Goal: Task Accomplishment & Management: Use online tool/utility

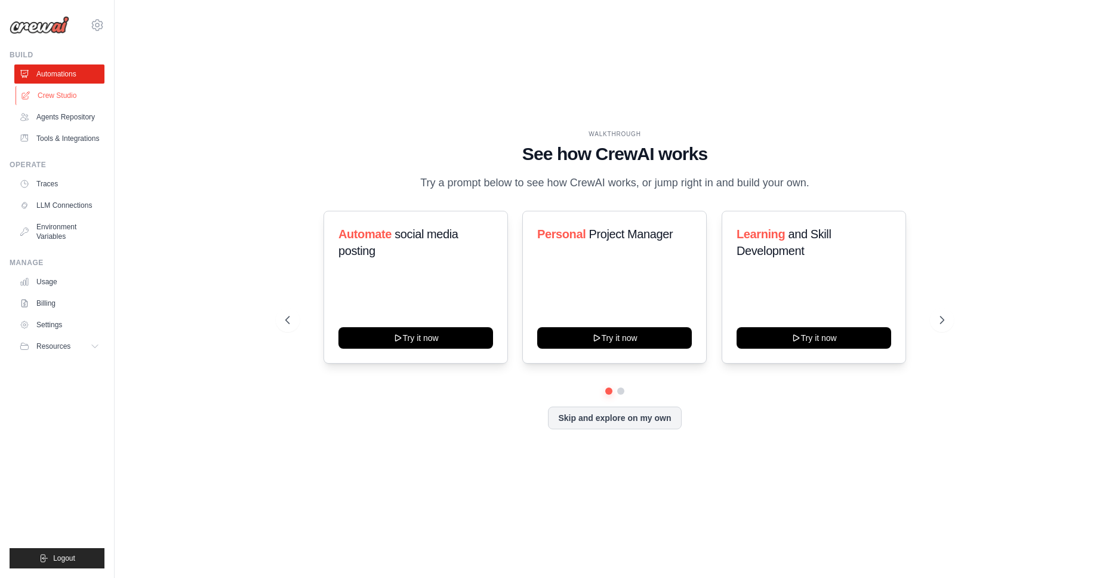
click at [60, 99] on link "Crew Studio" at bounding box center [61, 95] width 90 height 19
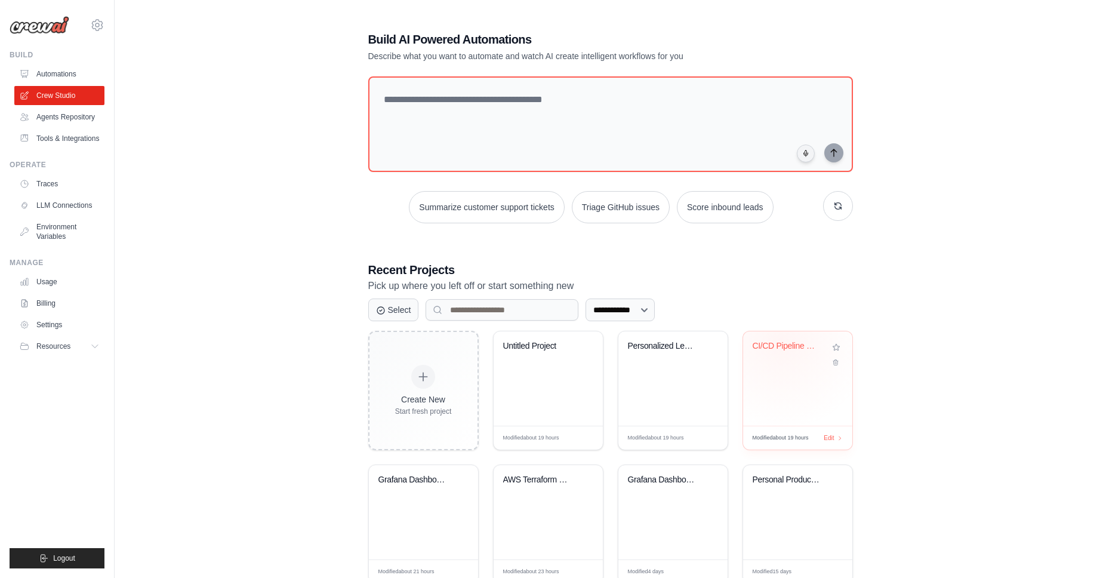
click at [782, 341] on div "CI/CD Pipeline Generator" at bounding box center [789, 346] width 72 height 11
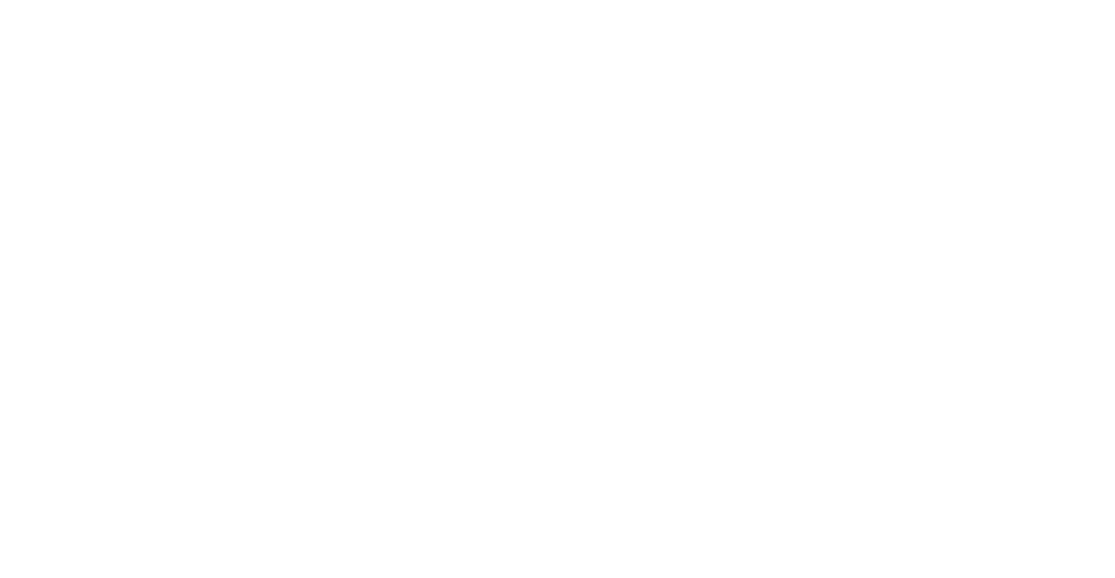
click at [781, 0] on html at bounding box center [557, 0] width 1115 height 0
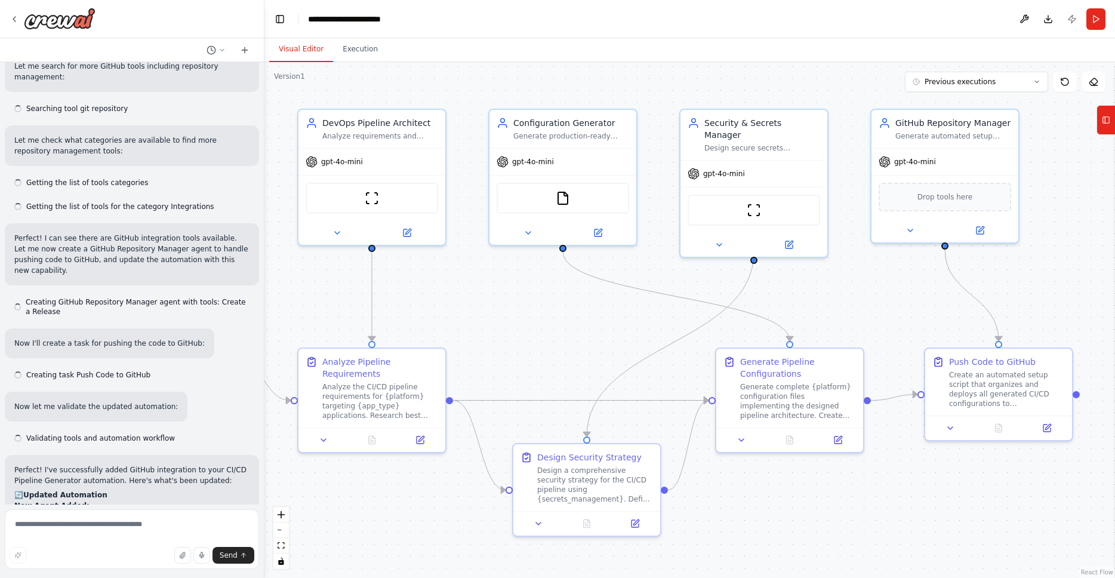
drag, startPoint x: 806, startPoint y: 353, endPoint x: 601, endPoint y: 340, distance: 205.8
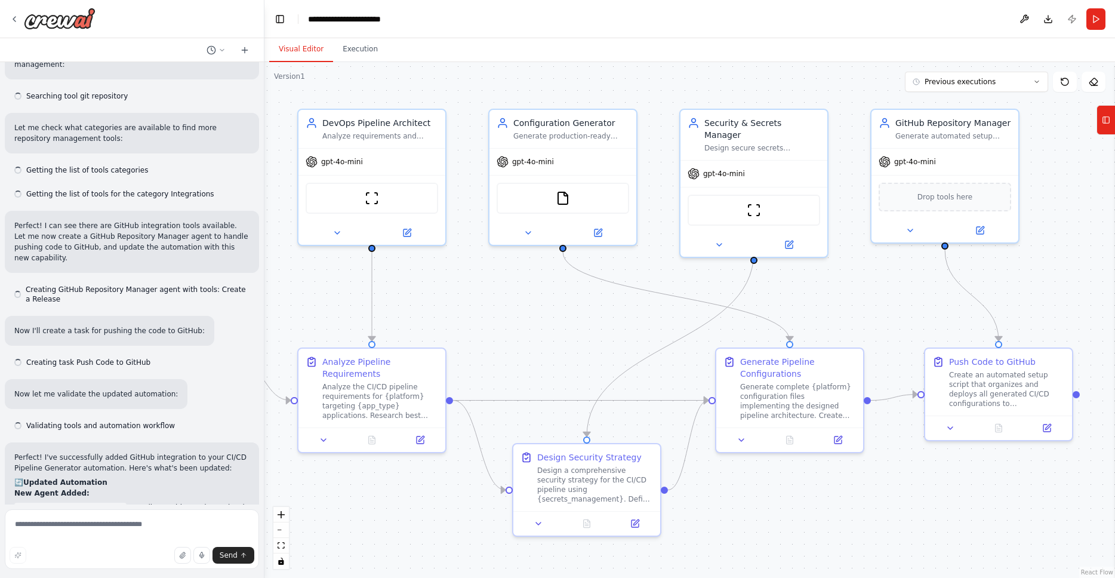
click at [601, 340] on div ".deletable-edge-delete-btn { width: 20px; height: 20px; border: 0px solid #ffff…" at bounding box center [690, 320] width 851 height 516
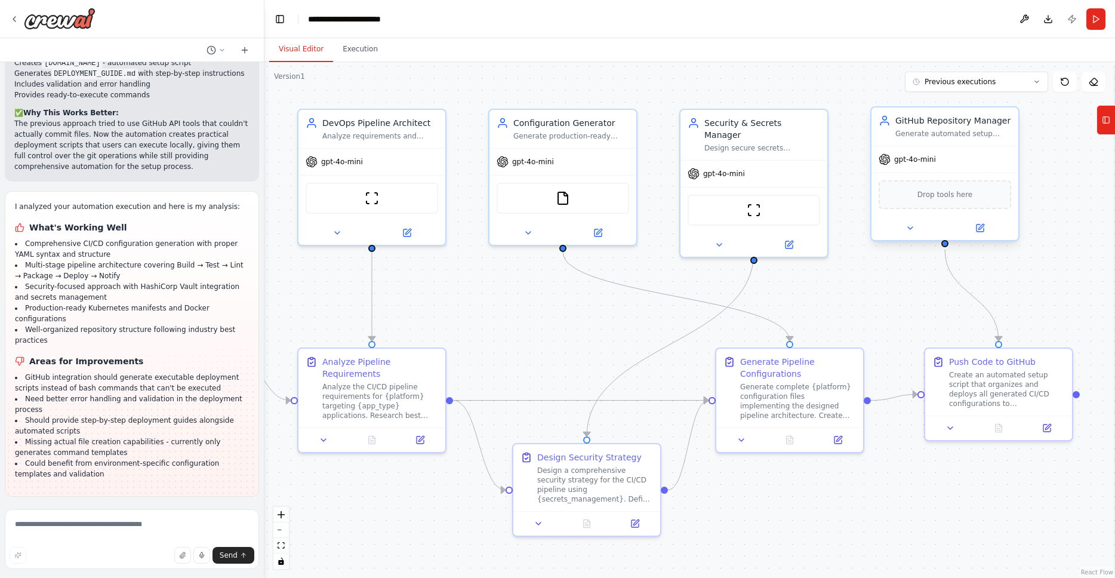
scroll to position [4025, 0]
click at [955, 196] on span "Drop tools here" at bounding box center [946, 195] width 56 height 12
click at [980, 226] on icon at bounding box center [980, 227] width 7 height 7
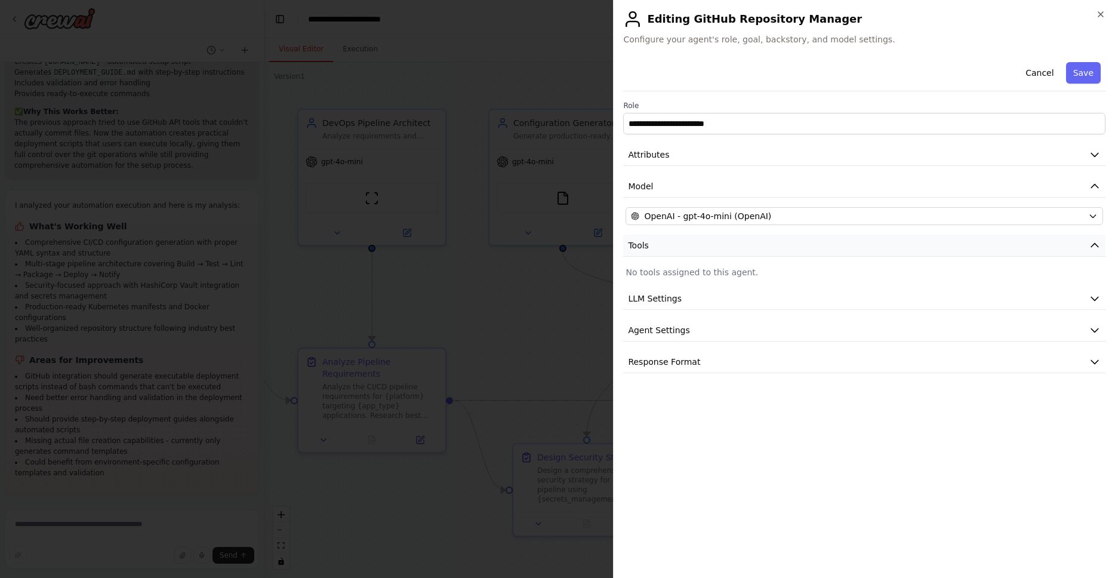
click at [839, 238] on button "Tools" at bounding box center [864, 246] width 482 height 22
click at [839, 241] on button "Tools" at bounding box center [864, 246] width 482 height 22
click at [1099, 14] on icon "button" at bounding box center [1101, 15] width 10 height 10
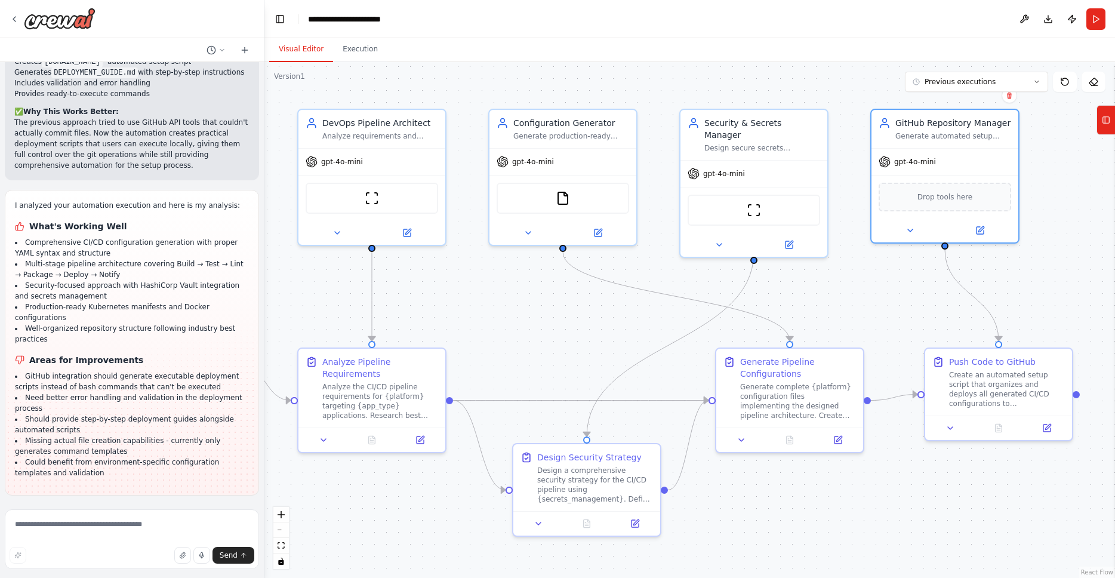
click at [1103, 126] on icon at bounding box center [1106, 119] width 8 height 19
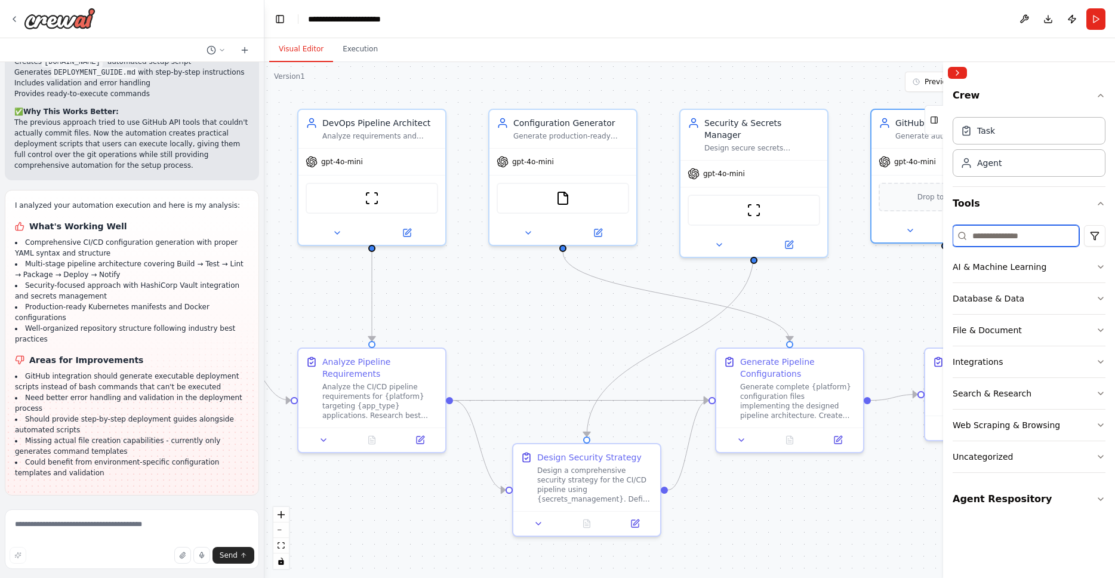
click at [1010, 236] on input at bounding box center [1016, 235] width 127 height 21
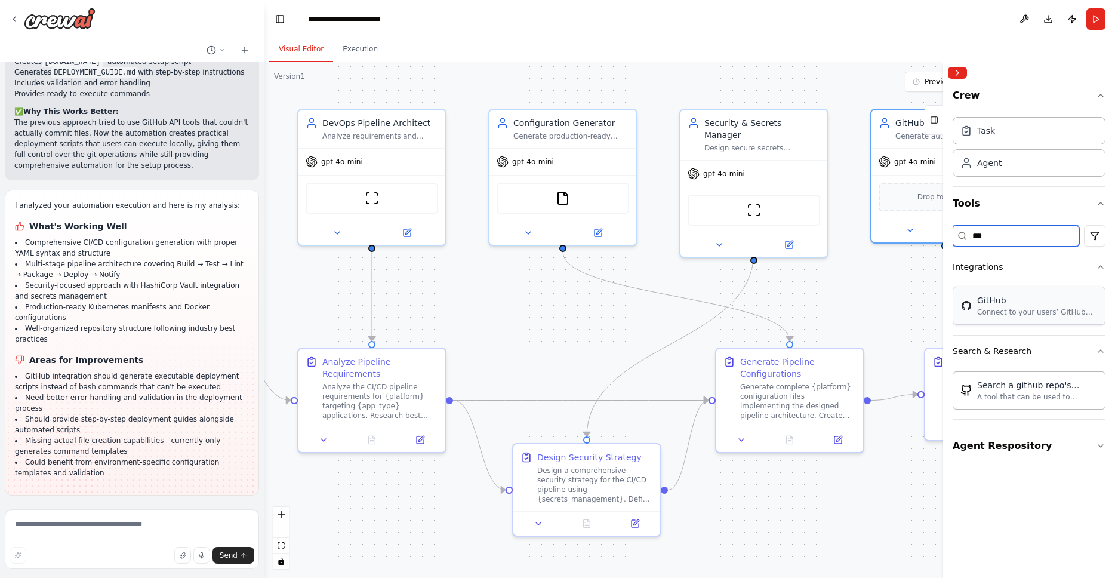
type input "***"
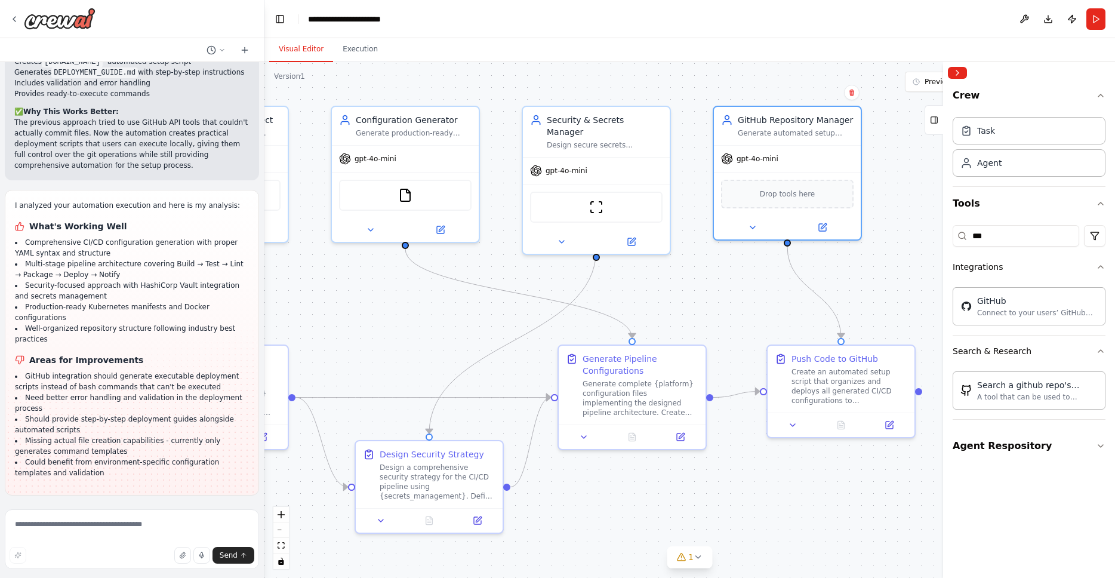
drag, startPoint x: 884, startPoint y: 272, endPoint x: 726, endPoint y: 269, distance: 157.7
click at [726, 269] on div ".deletable-edge-delete-btn { width: 20px; height: 20px; border: 0px solid #ffff…" at bounding box center [690, 320] width 851 height 516
click at [779, 193] on div "GitHub" at bounding box center [787, 192] width 133 height 31
click at [809, 195] on div "GitHub GitHub" at bounding box center [787, 192] width 133 height 31
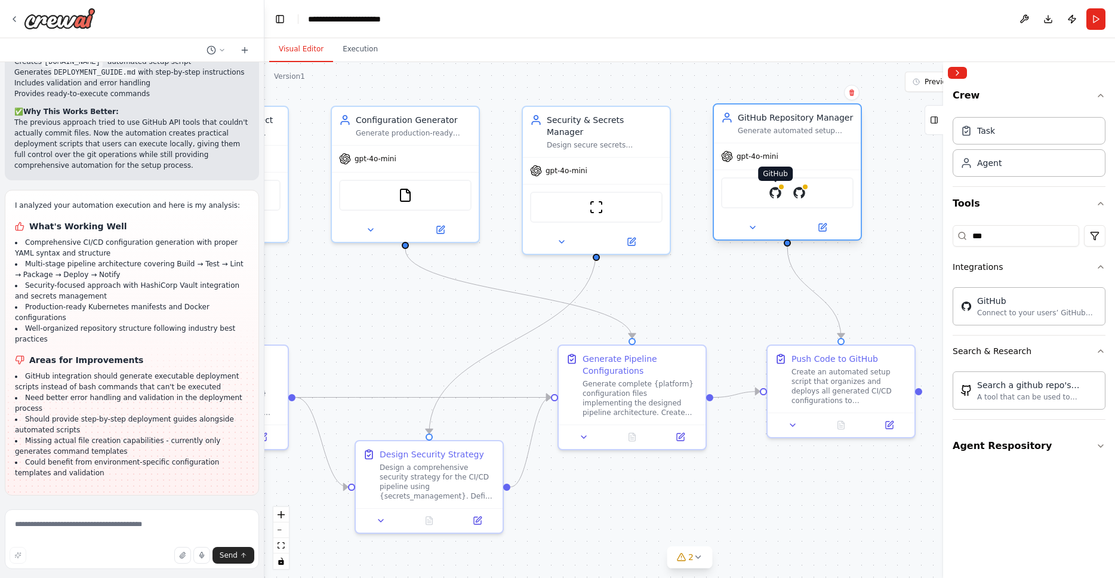
click at [768, 192] on img at bounding box center [775, 193] width 14 height 14
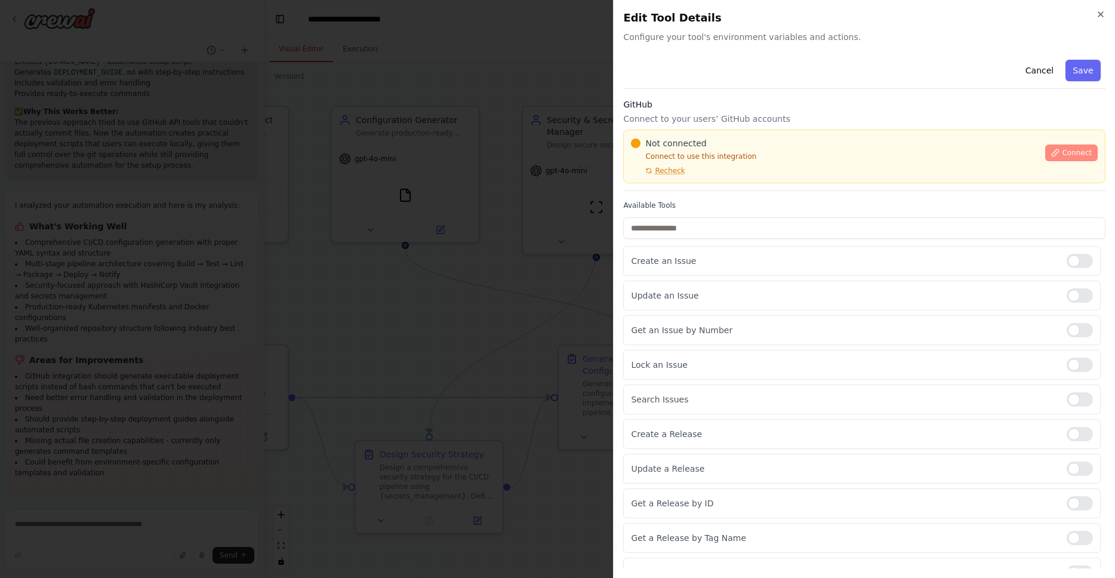
click at [1068, 154] on span "Connect" at bounding box center [1077, 153] width 30 height 10
click at [1105, 16] on icon "button" at bounding box center [1101, 15] width 10 height 10
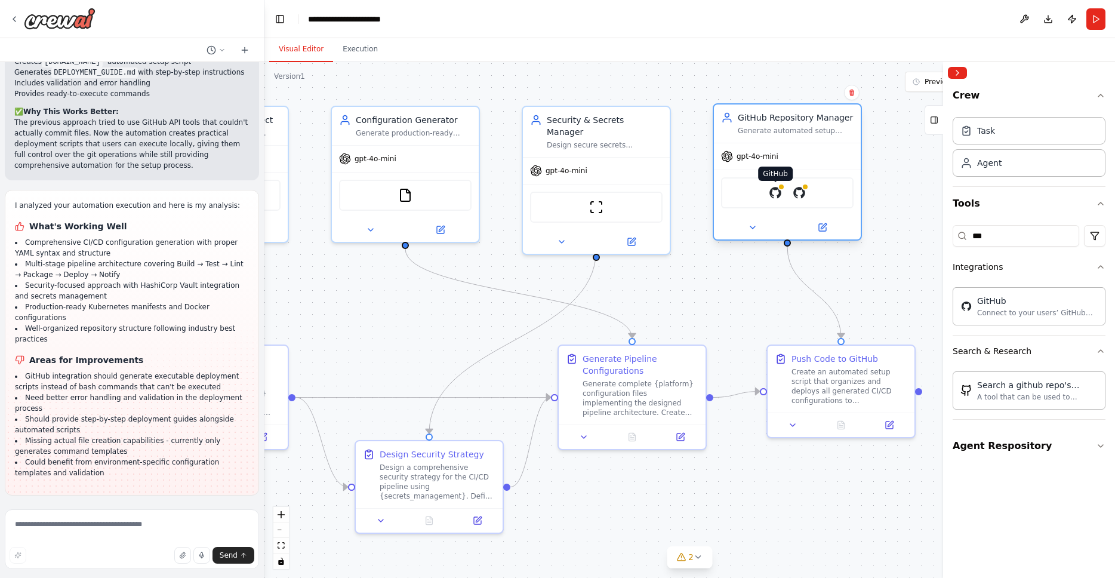
click at [773, 198] on img at bounding box center [775, 193] width 14 height 14
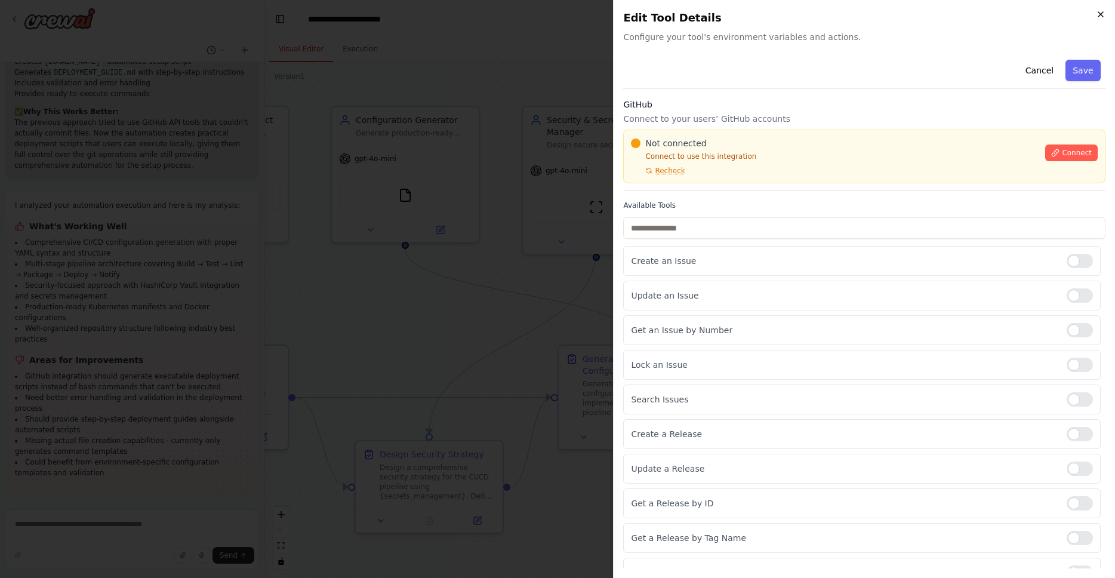
click at [1105, 15] on icon "button" at bounding box center [1101, 15] width 10 height 10
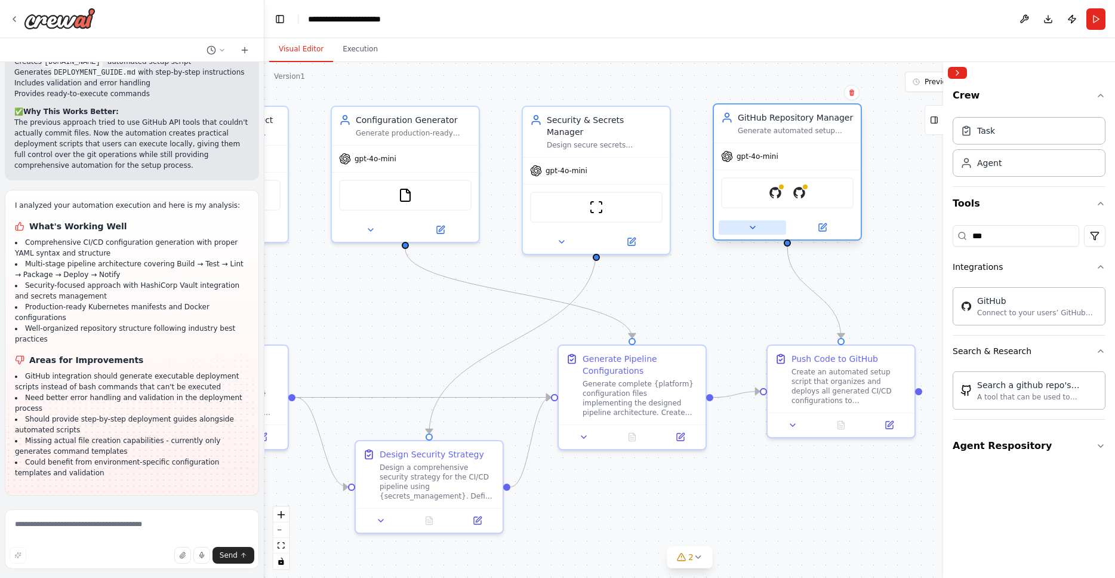
click at [754, 229] on icon at bounding box center [753, 228] width 10 height 10
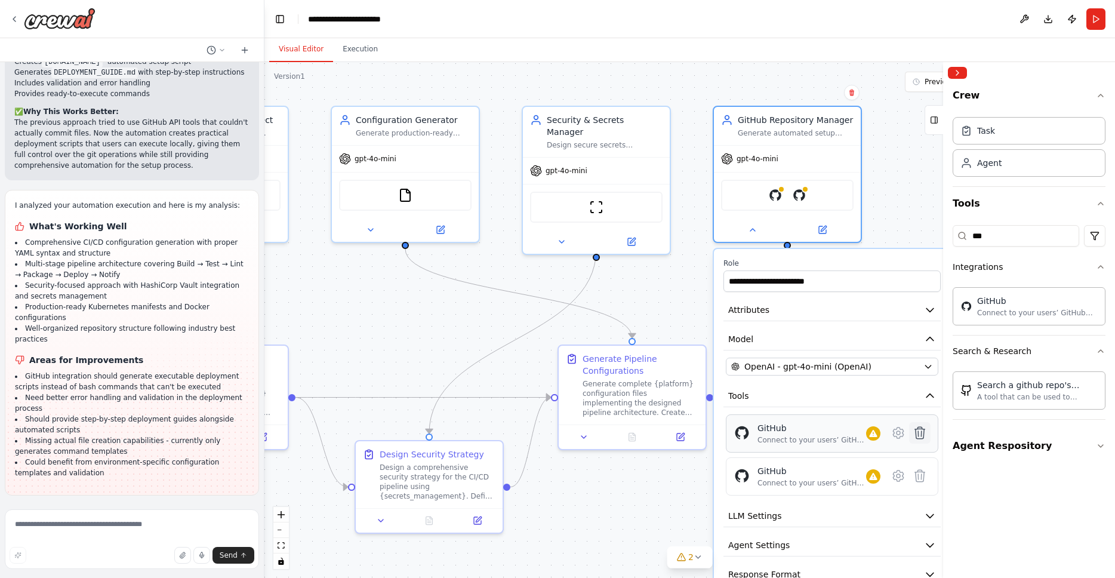
click at [918, 435] on icon at bounding box center [920, 433] width 10 height 12
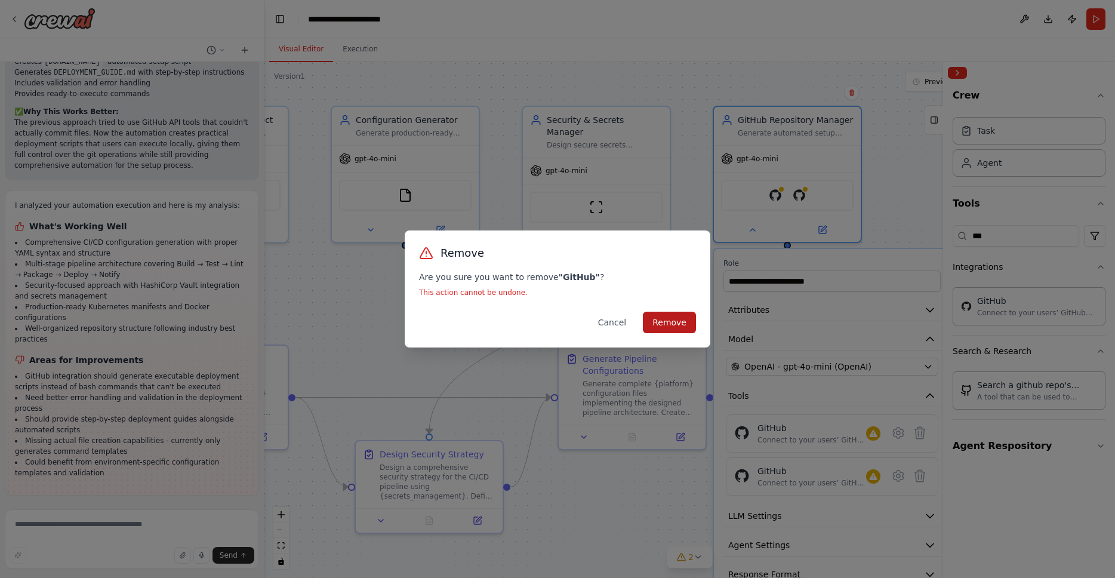
click at [668, 316] on button "Remove" at bounding box center [669, 322] width 53 height 21
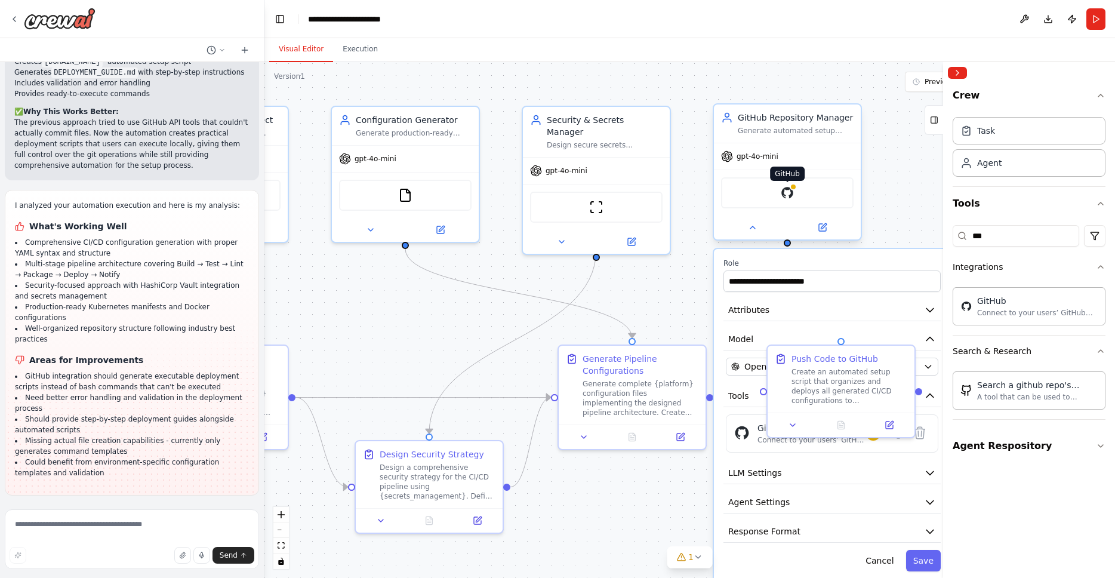
click at [789, 194] on img at bounding box center [787, 193] width 14 height 14
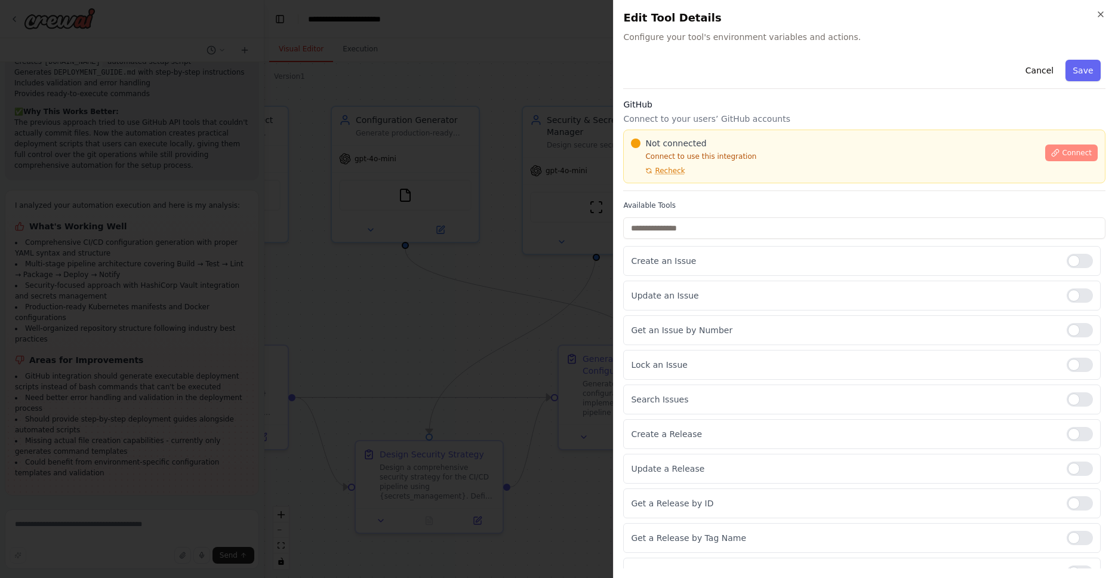
click at [1069, 150] on span "Connect" at bounding box center [1077, 153] width 30 height 10
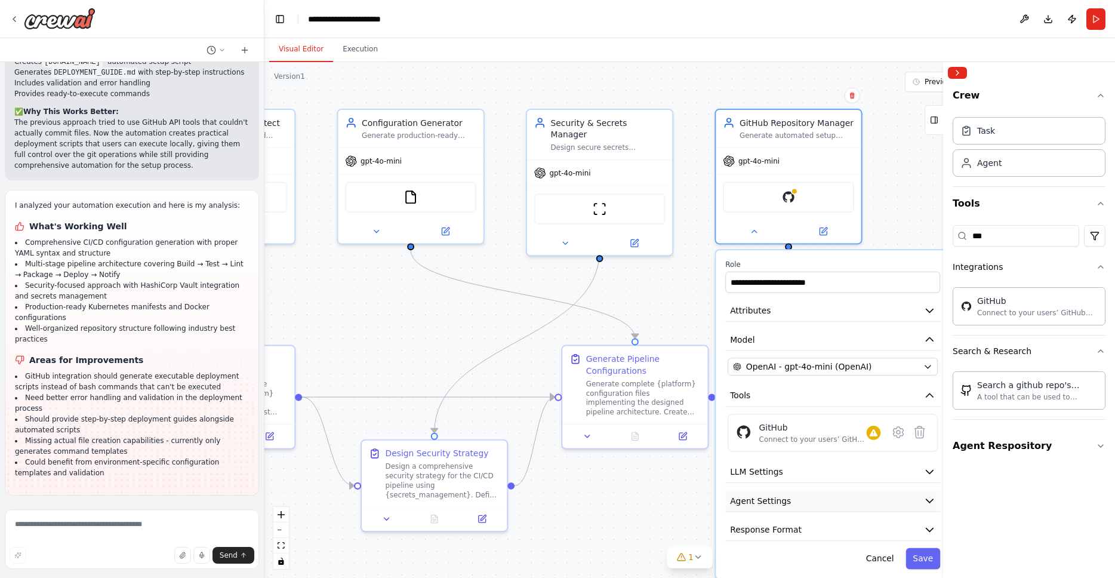
click at [930, 502] on icon "button" at bounding box center [930, 501] width 7 height 4
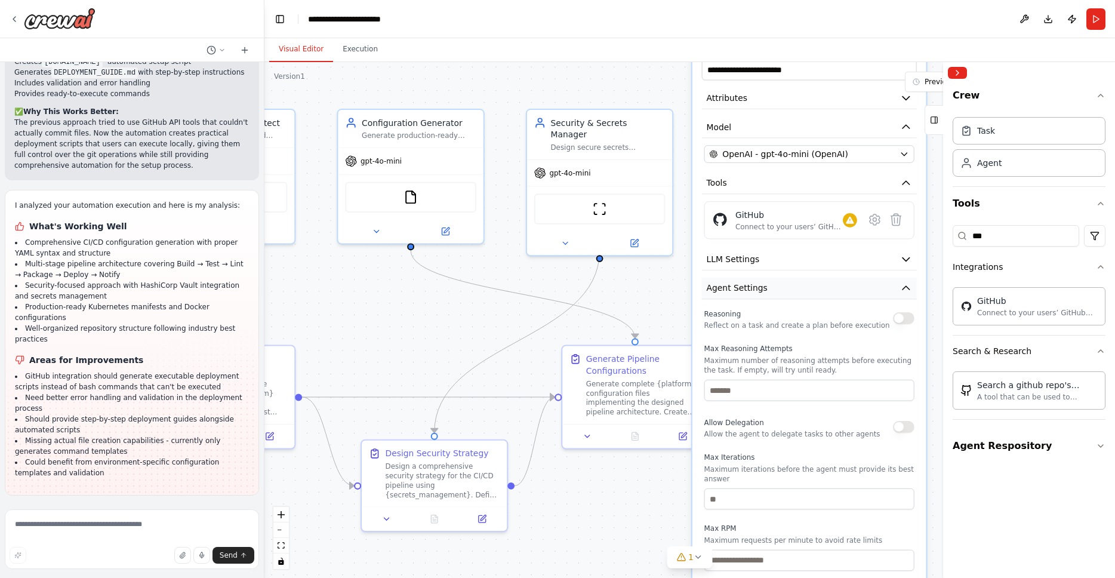
drag, startPoint x: 853, startPoint y: 491, endPoint x: 833, endPoint y: 291, distance: 201.0
click at [833, 291] on button "Agent Settings" at bounding box center [809, 289] width 215 height 22
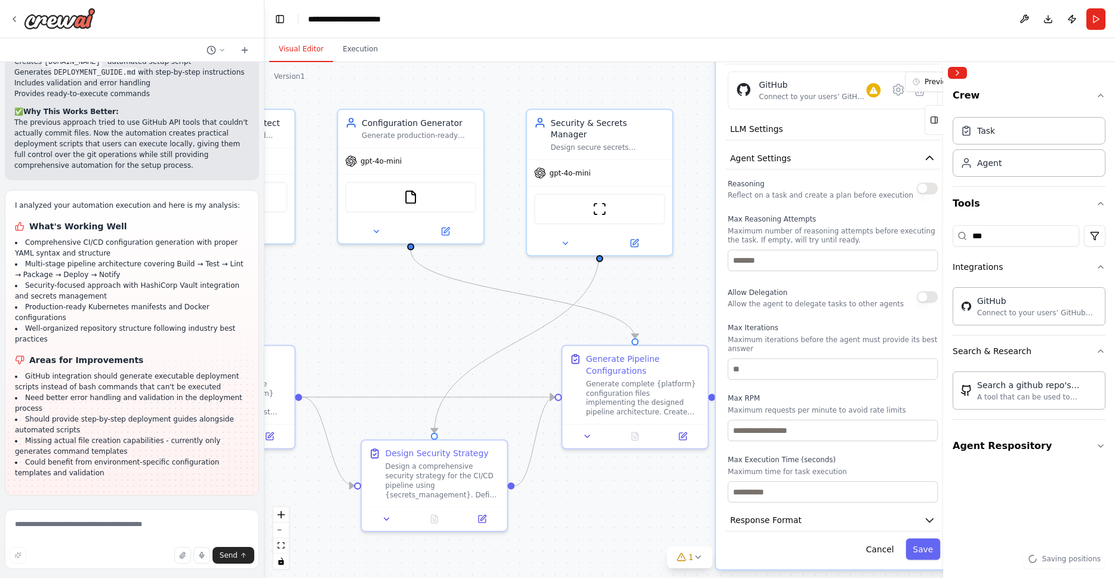
drag, startPoint x: 833, startPoint y: 447, endPoint x: 857, endPoint y: 307, distance: 142.3
click at [857, 307] on div "Reasoning Reflect on a task and create a plan before execution Max Reasoning At…" at bounding box center [833, 340] width 210 height 326
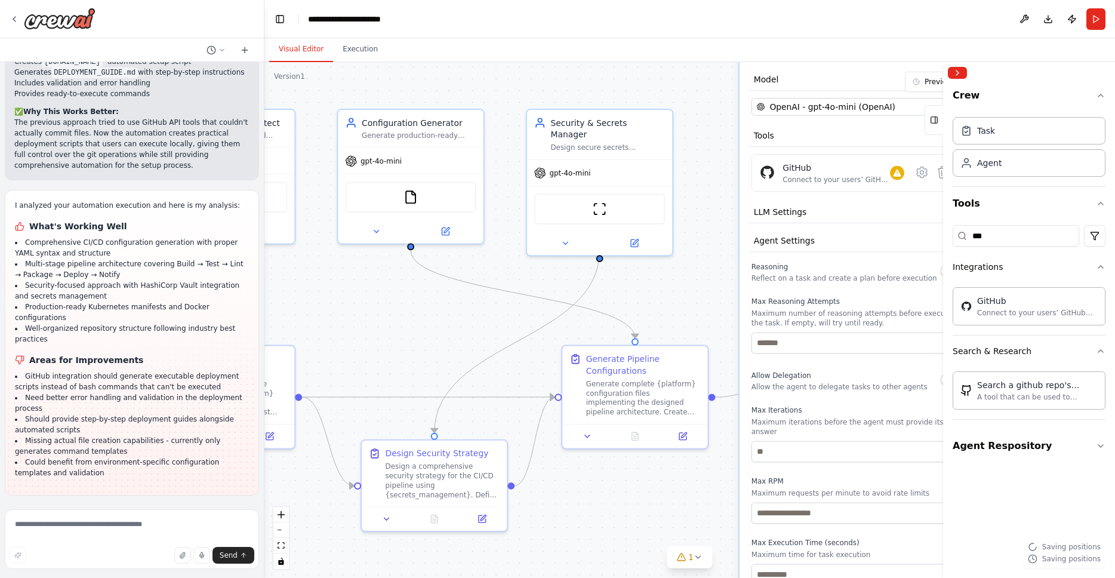
drag, startPoint x: 845, startPoint y: 398, endPoint x: 864, endPoint y: 500, distance: 103.3
click at [864, 498] on p "Maximum requests per minute to avoid rate limits" at bounding box center [857, 493] width 210 height 10
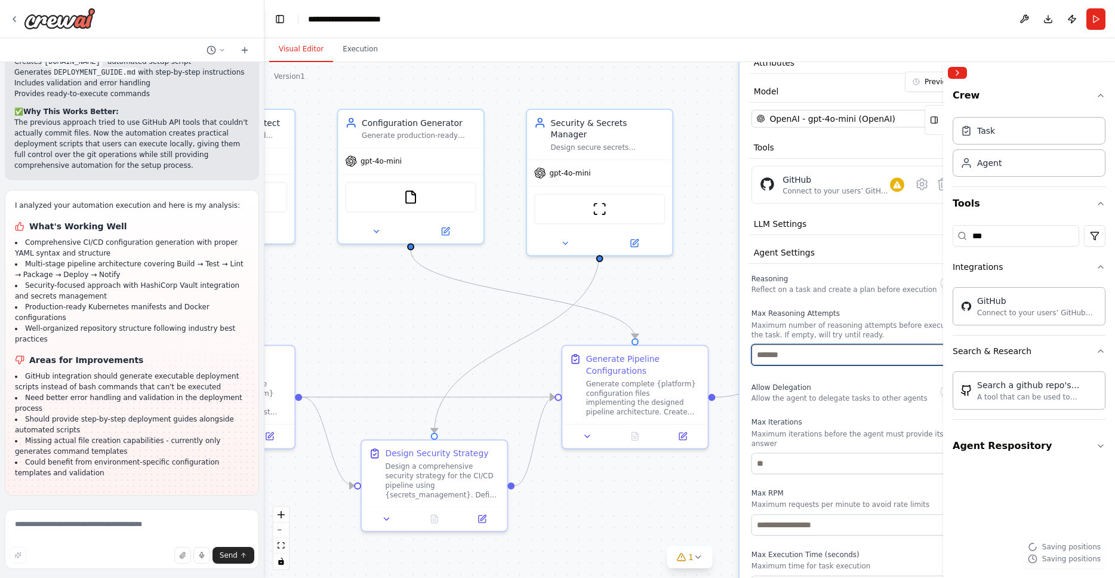
drag, startPoint x: 839, startPoint y: 420, endPoint x: 799, endPoint y: 477, distance: 69.4
click at [799, 477] on div "Reasoning Reflect on a task and create a plan before execution Max Reasoning At…" at bounding box center [857, 434] width 210 height 326
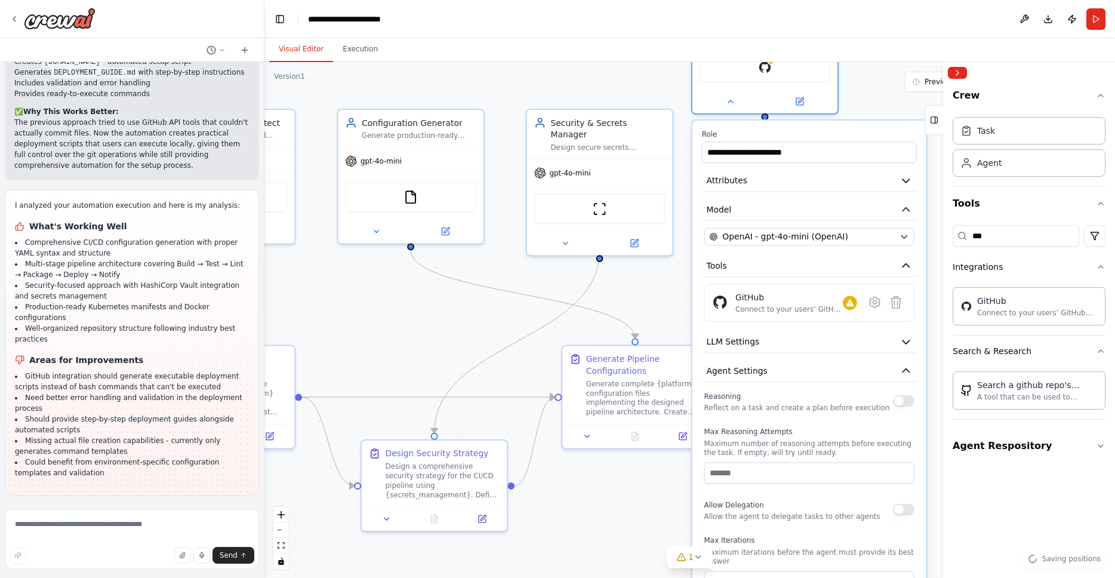
drag, startPoint x: 839, startPoint y: 236, endPoint x: 799, endPoint y: 357, distance: 127.6
click at [799, 357] on div "**********" at bounding box center [810, 452] width 234 height 662
click at [909, 182] on icon "button" at bounding box center [906, 181] width 12 height 12
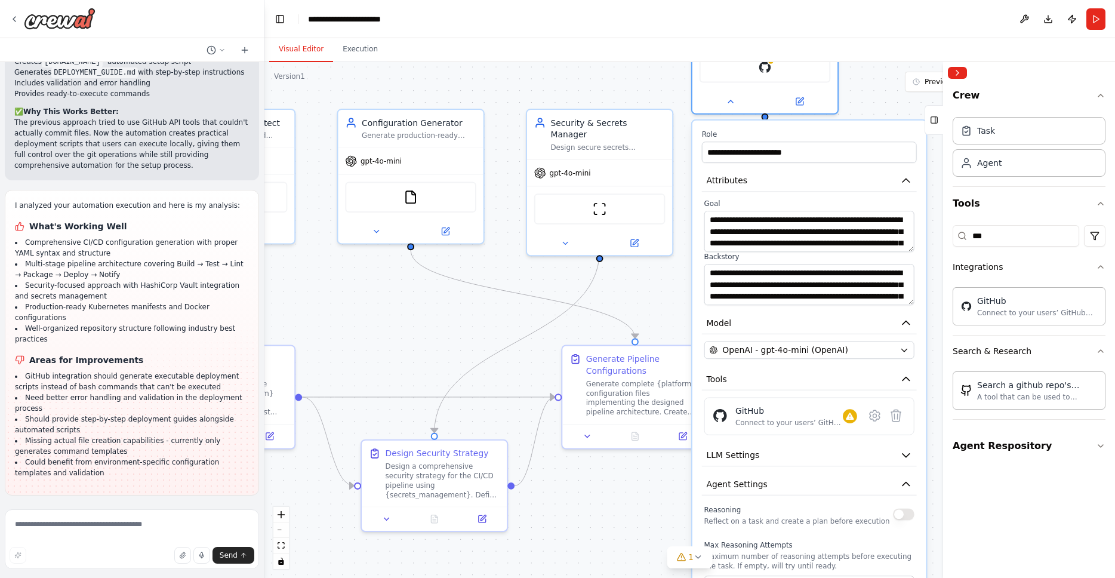
click at [404, 339] on div ".deletable-edge-delete-btn { width: 20px; height: 20px; border: 0px solid #ffff…" at bounding box center [690, 320] width 851 height 516
click at [131, 522] on textarea at bounding box center [132, 539] width 254 height 60
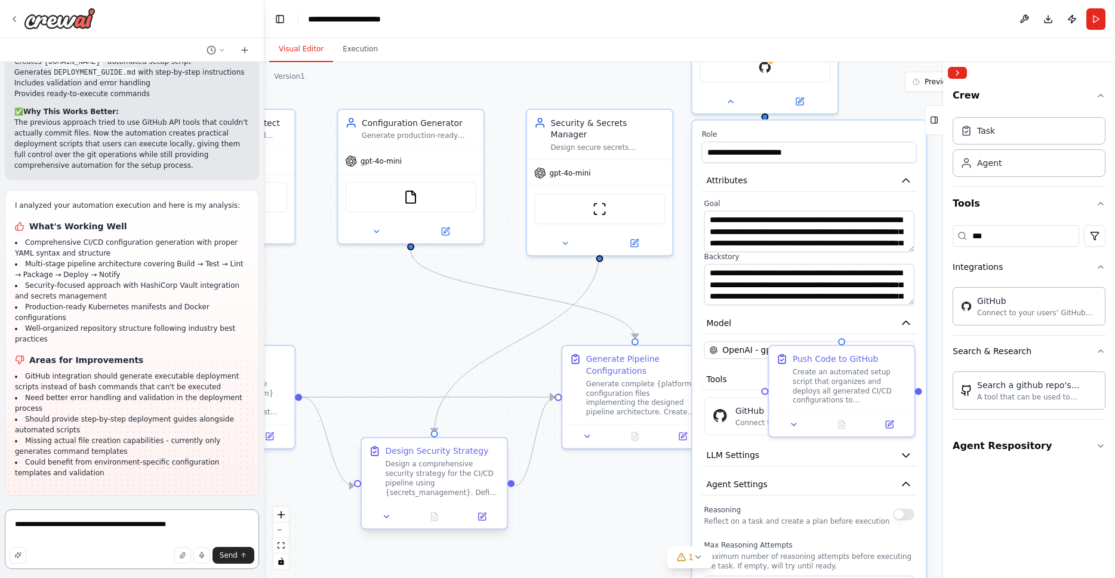
type textarea "**********"
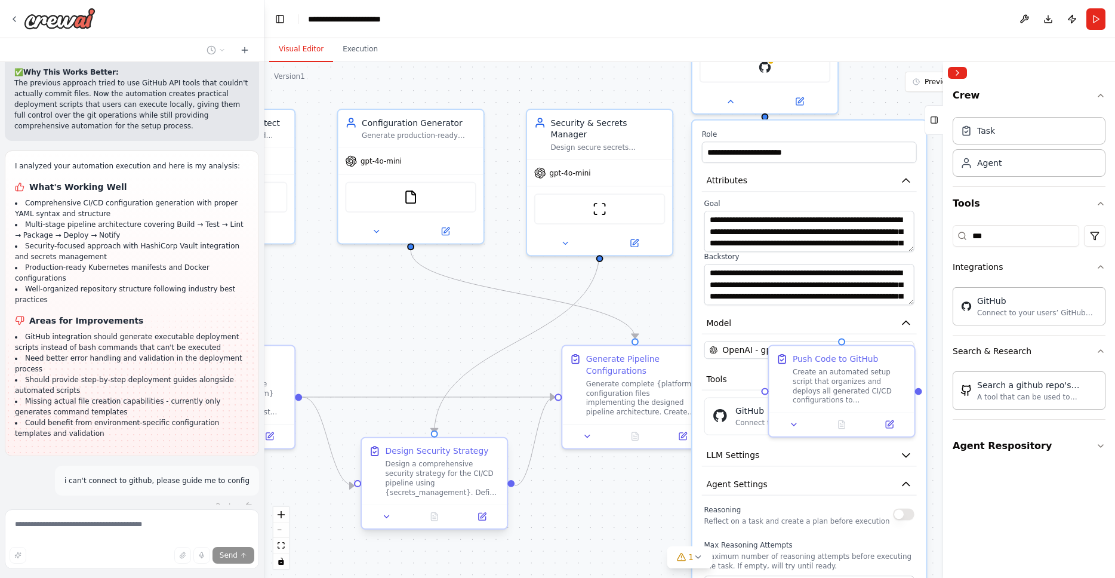
scroll to position [4131, 0]
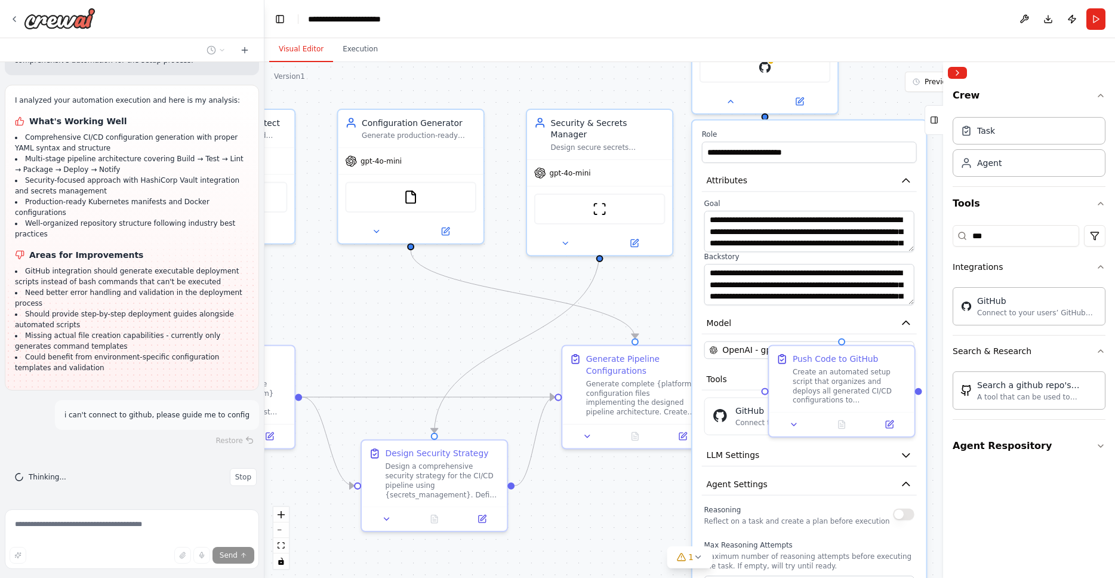
click at [636, 288] on div ".deletable-edge-delete-btn { width: 20px; height: 20px; border: 0px solid #ffff…" at bounding box center [690, 320] width 851 height 516
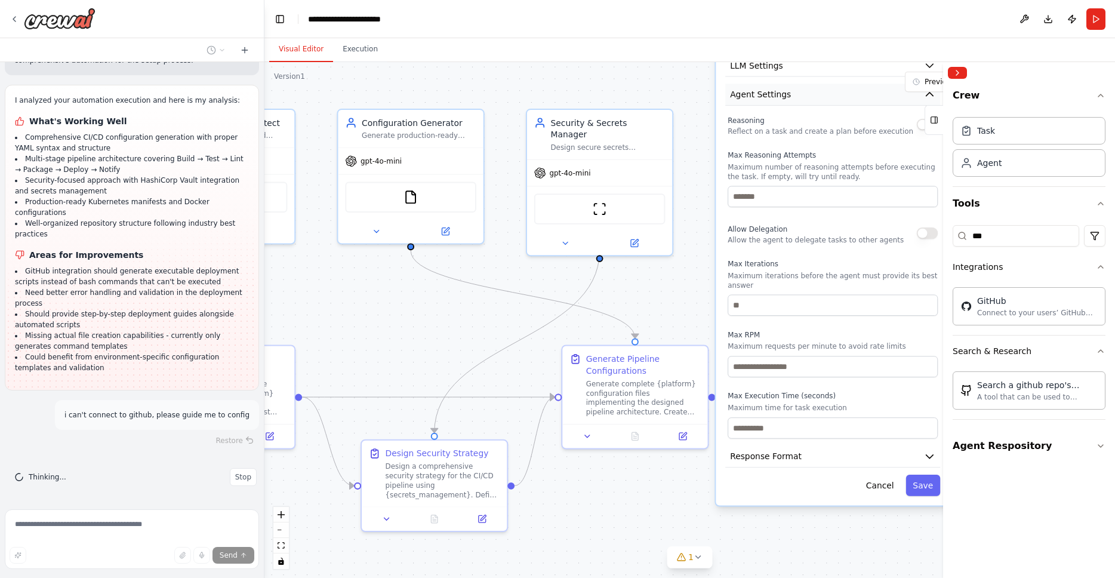
drag, startPoint x: 823, startPoint y: 482, endPoint x: 840, endPoint y: 69, distance: 413.5
click at [840, 84] on button "Agent Settings" at bounding box center [832, 95] width 215 height 22
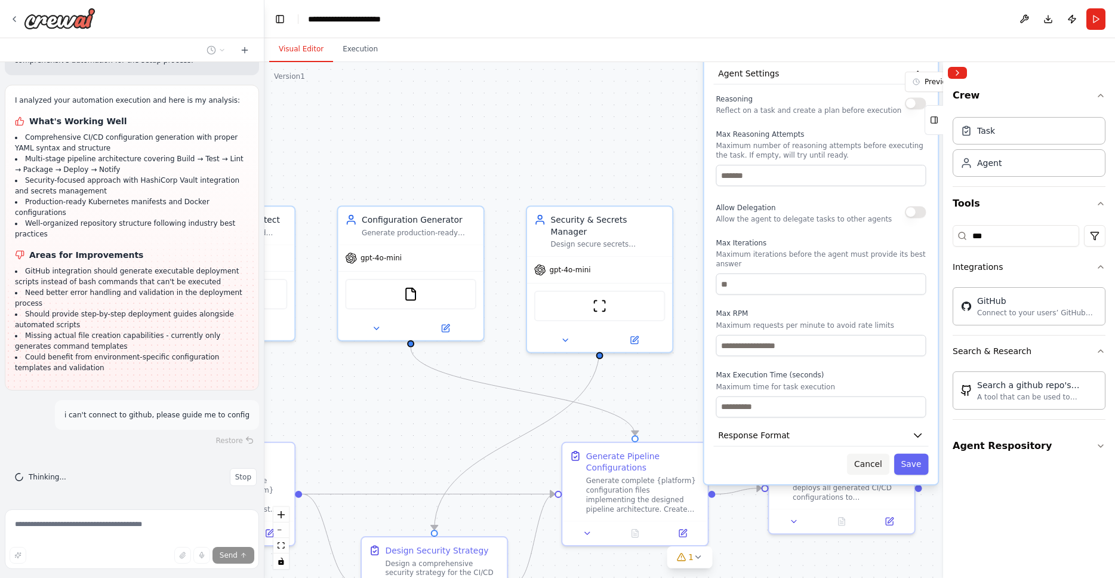
click at [871, 461] on button "Cancel" at bounding box center [868, 464] width 42 height 21
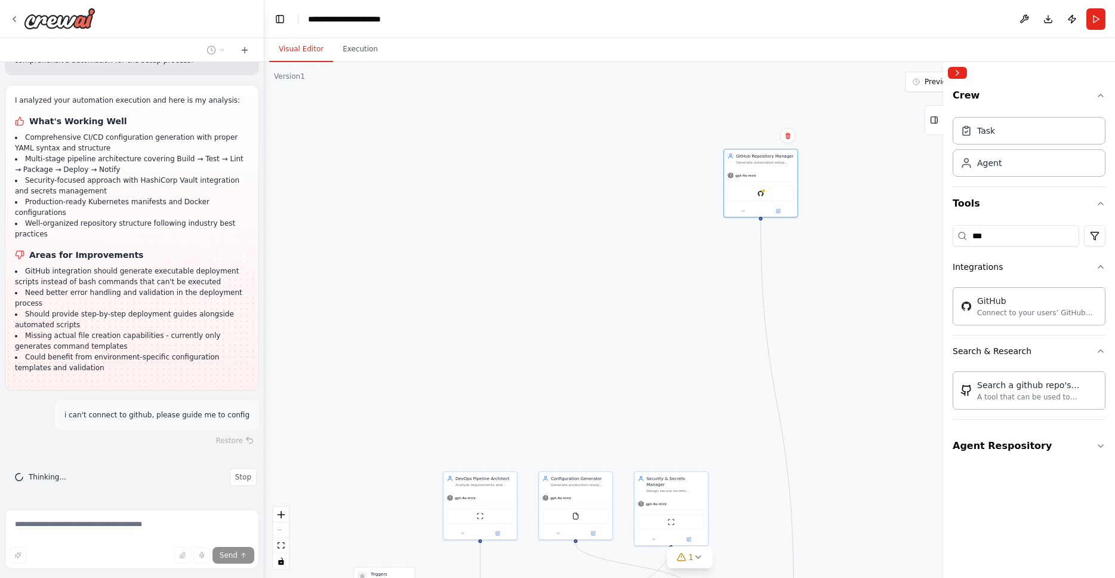
drag, startPoint x: 864, startPoint y: 198, endPoint x: 822, endPoint y: 422, distance: 227.3
click at [822, 422] on div ".deletable-edge-delete-btn { width: 20px; height: 20px; border: 0px solid #ffff…" at bounding box center [690, 320] width 851 height 516
drag, startPoint x: 758, startPoint y: 155, endPoint x: 796, endPoint y: 478, distance: 325.3
click at [796, 478] on div "GitHub Repository Manager" at bounding box center [800, 480] width 58 height 6
click at [662, 268] on div ".deletable-edge-delete-btn { width: 20px; height: 20px; border: 0px solid #ffff…" at bounding box center [690, 320] width 851 height 516
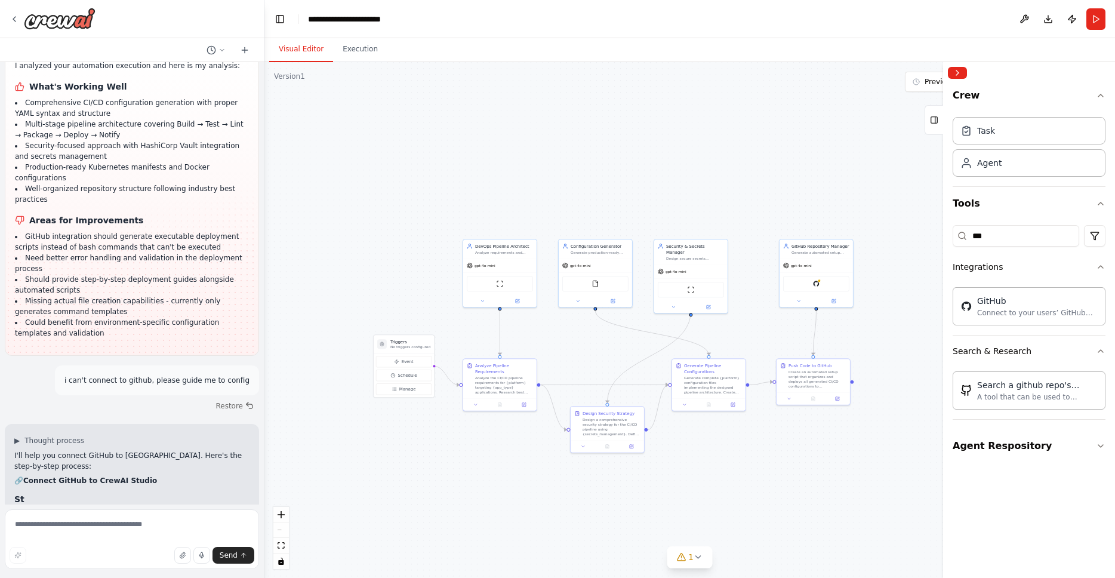
drag, startPoint x: 662, startPoint y: 317, endPoint x: 682, endPoint y: 82, distance: 236.1
click at [682, 82] on div ".deletable-edge-delete-btn { width: 20px; height: 20px; border: 0px solid #ffff…" at bounding box center [690, 320] width 851 height 516
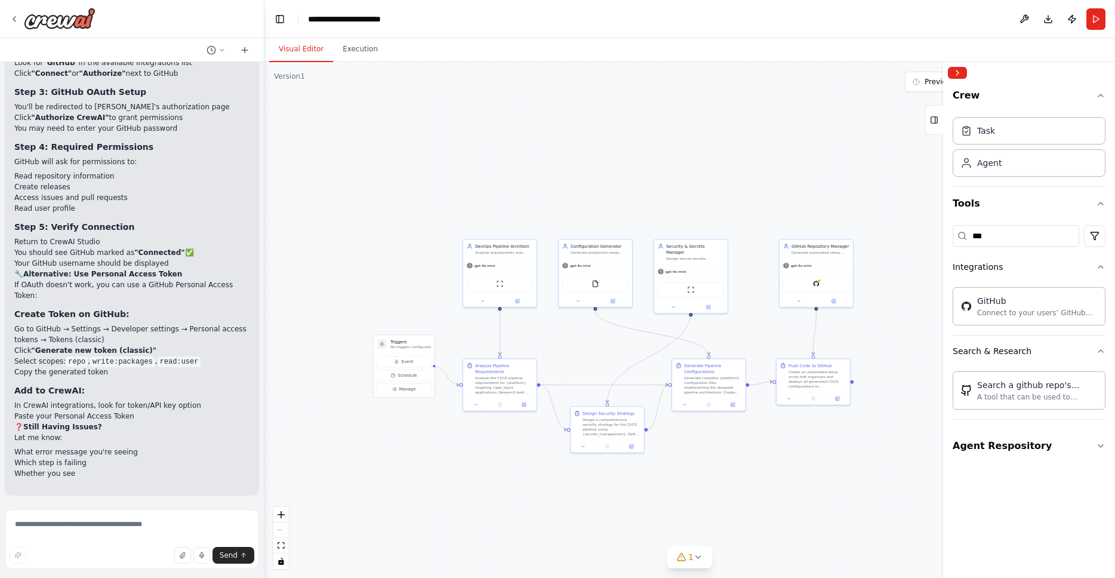
click at [297, 194] on div ".deletable-edge-delete-btn { width: 20px; height: 20px; border: 0px solid #ffff…" at bounding box center [690, 320] width 851 height 516
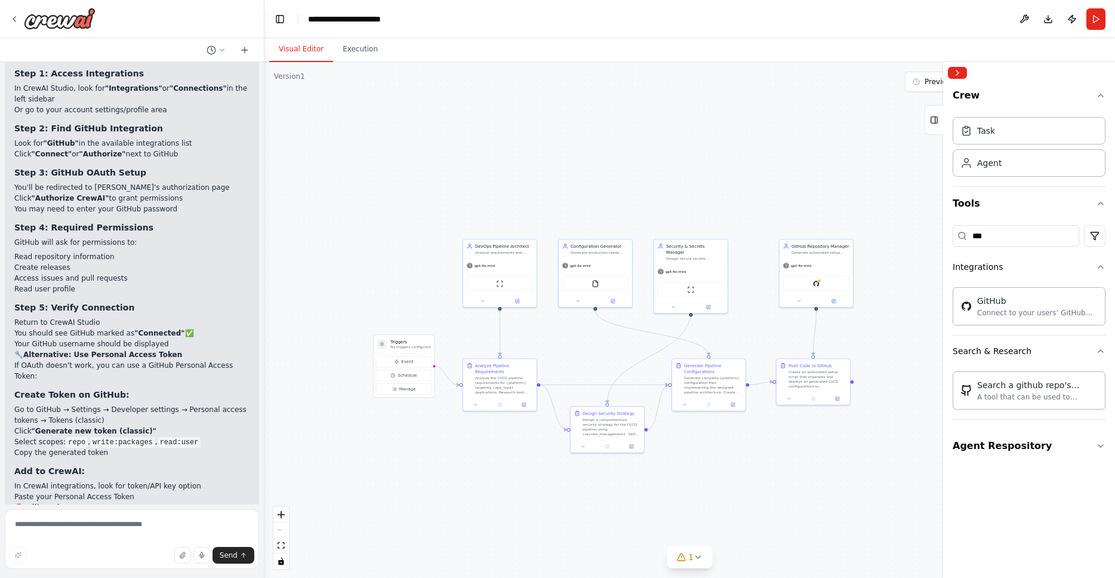
scroll to position [4590, 0]
click at [813, 283] on img at bounding box center [816, 282] width 7 height 7
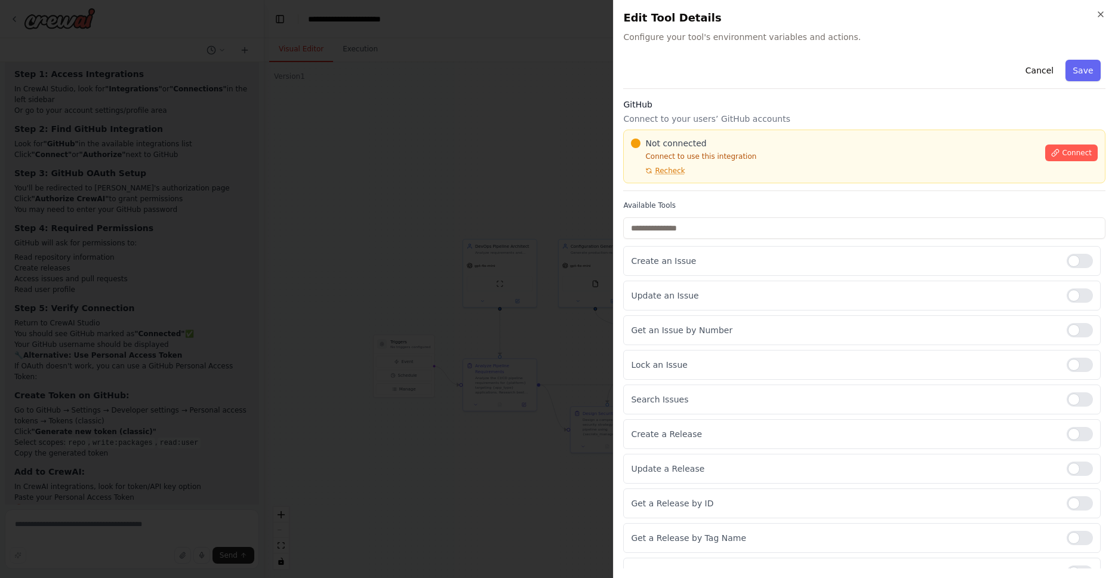
click at [1069, 162] on div "Not connected Connect to use this integration Recheck Connect" at bounding box center [864, 156] width 467 height 38
click at [1067, 159] on button "Connect" at bounding box center [1071, 152] width 53 height 17
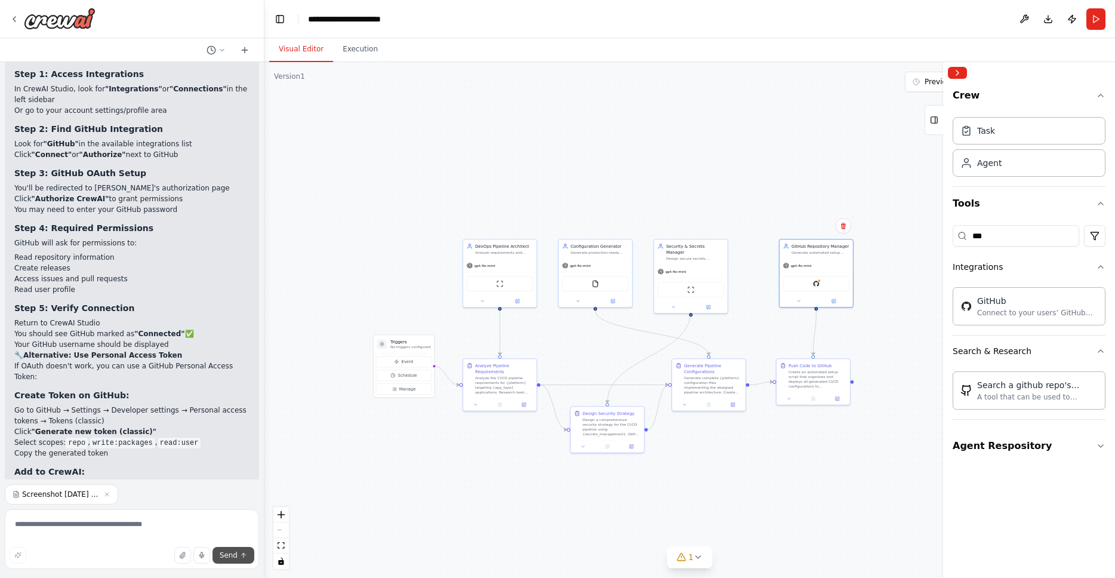
click at [230, 557] on span "Send" at bounding box center [229, 556] width 18 height 10
click at [222, 557] on span "Send" at bounding box center [229, 556] width 18 height 10
click at [228, 556] on span "Send" at bounding box center [229, 556] width 18 height 10
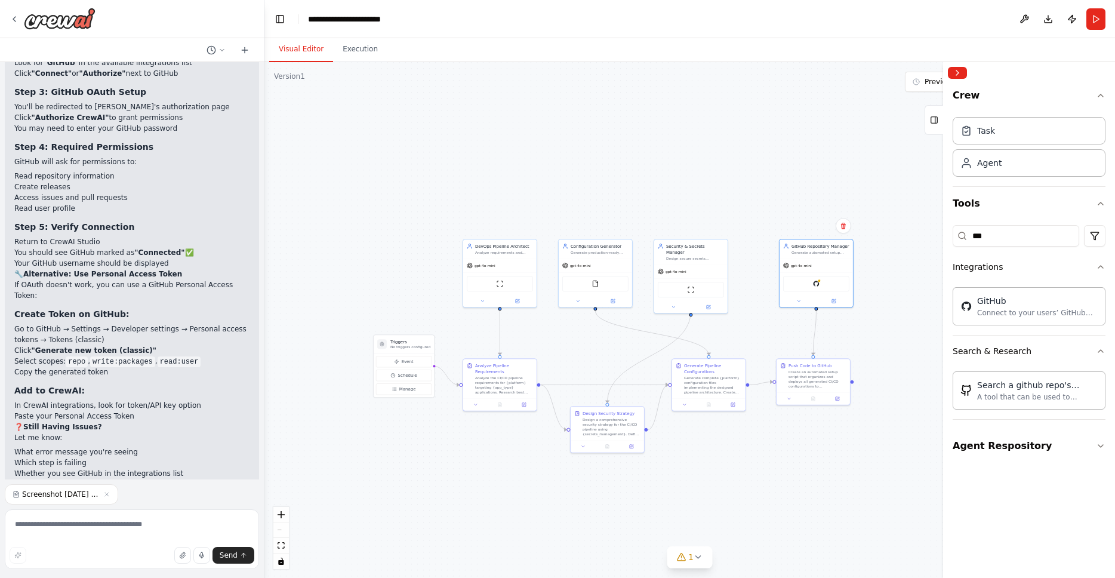
scroll to position [4718, 0]
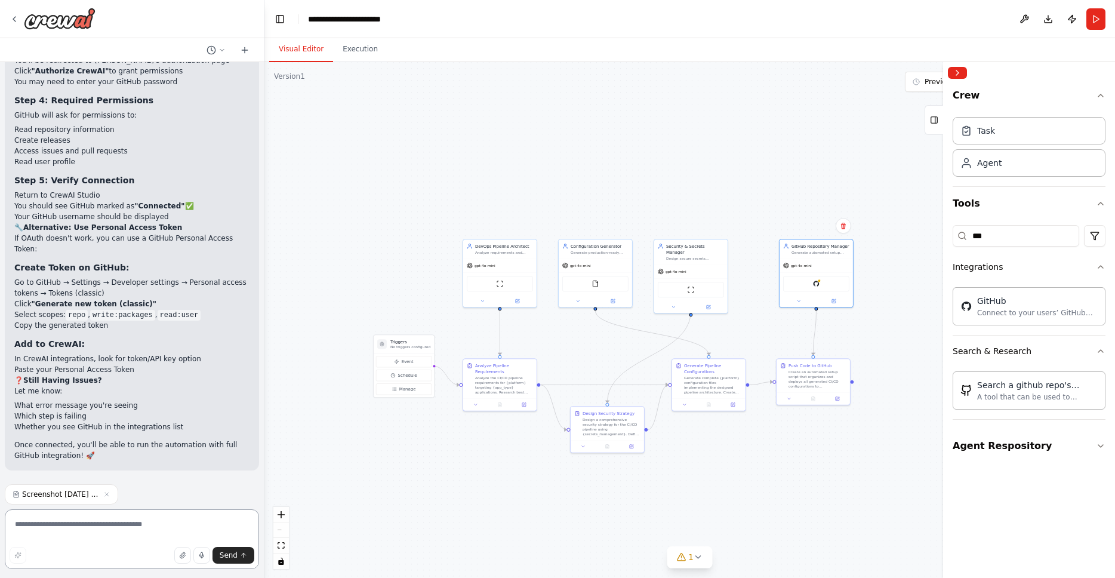
click at [174, 524] on textarea at bounding box center [132, 539] width 254 height 60
type textarea "**********"
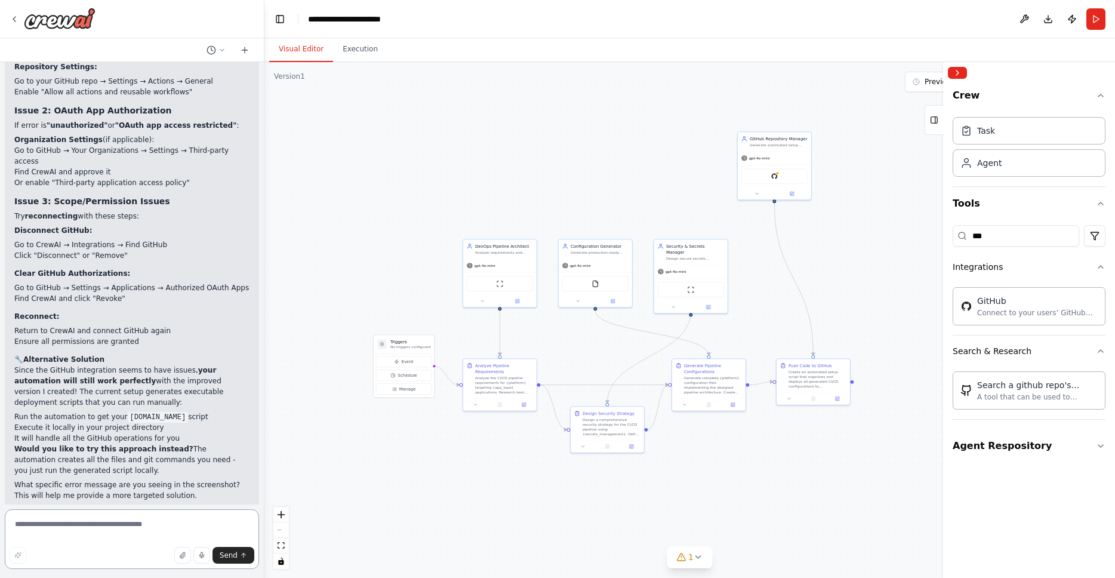
scroll to position [5370, 0]
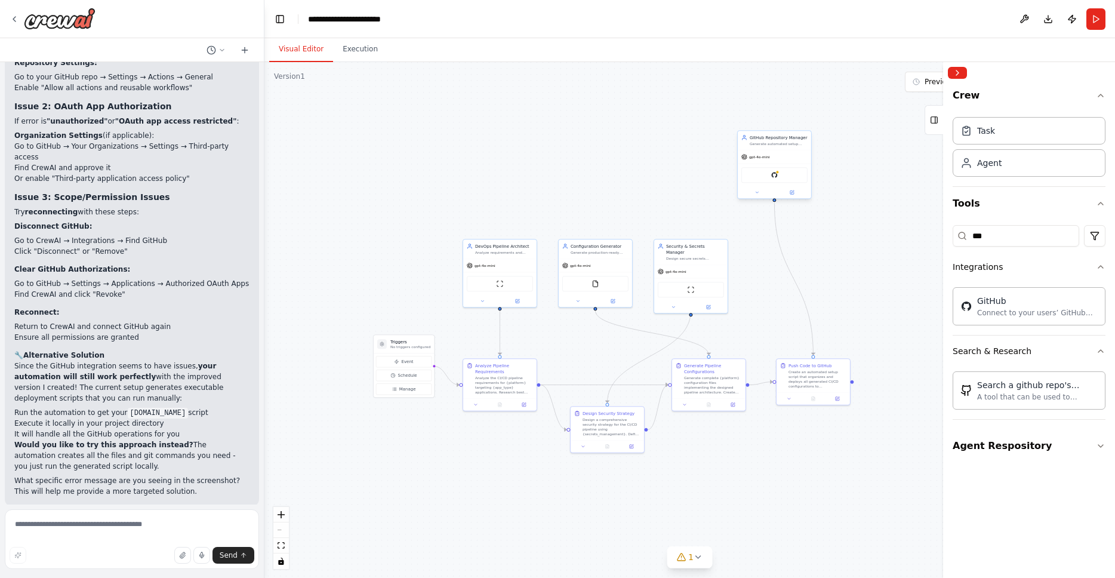
click at [786, 177] on div "GitHub" at bounding box center [775, 175] width 66 height 16
click at [777, 176] on img at bounding box center [774, 174] width 7 height 7
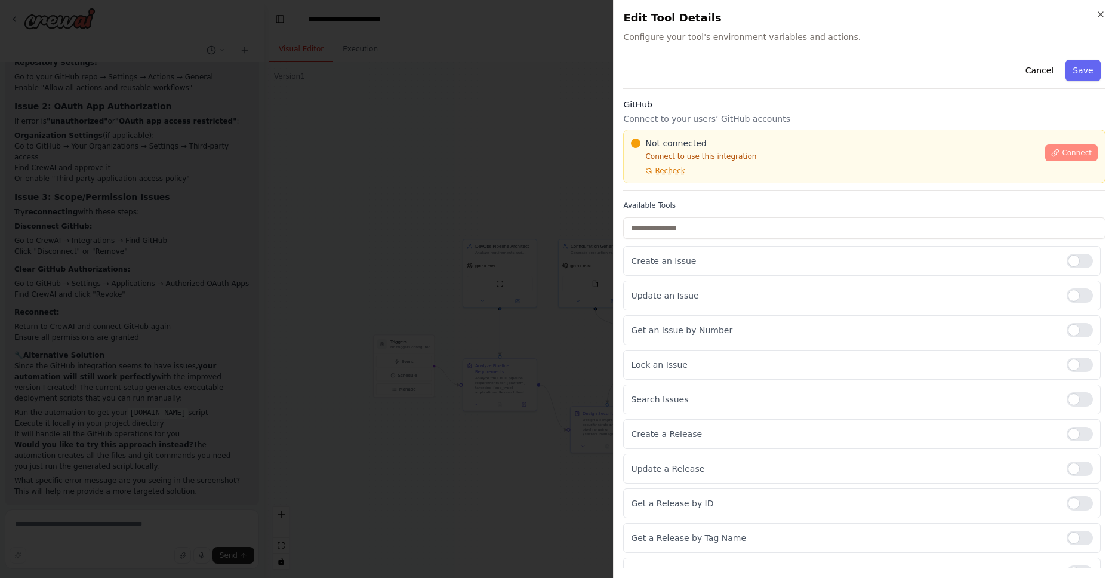
click at [1067, 150] on span "Connect" at bounding box center [1077, 153] width 30 height 10
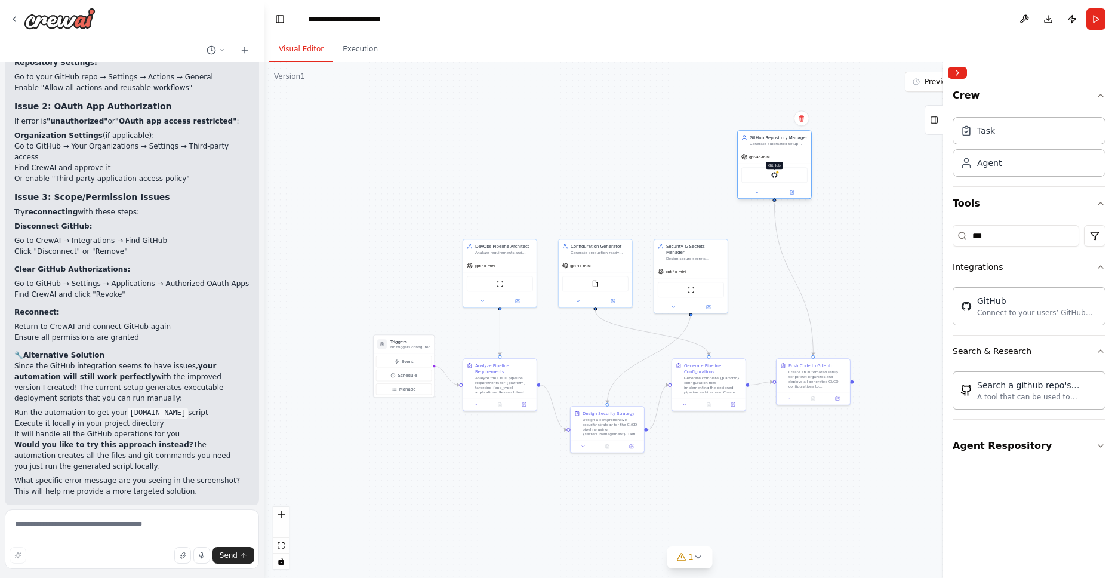
click at [776, 178] on img at bounding box center [774, 174] width 7 height 7
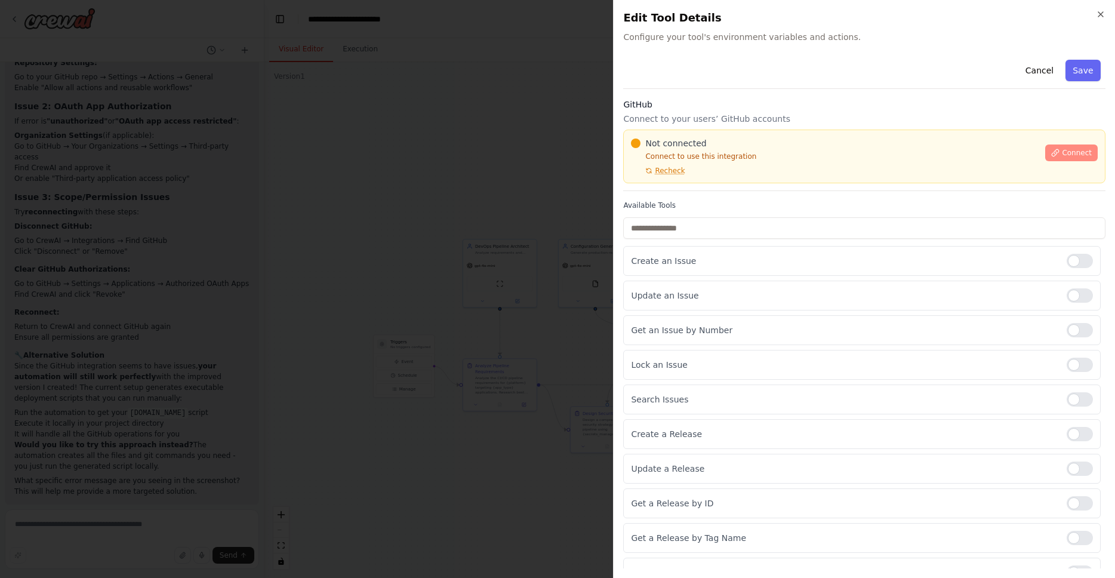
click at [1071, 152] on span "Connect" at bounding box center [1077, 153] width 30 height 10
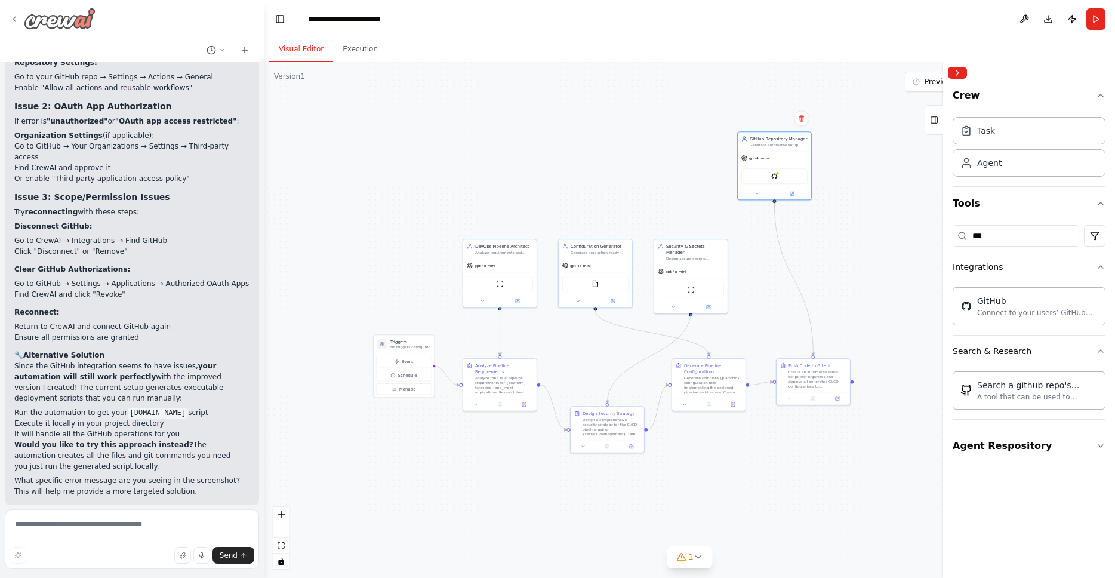
click at [42, 19] on img at bounding box center [60, 18] width 72 height 21
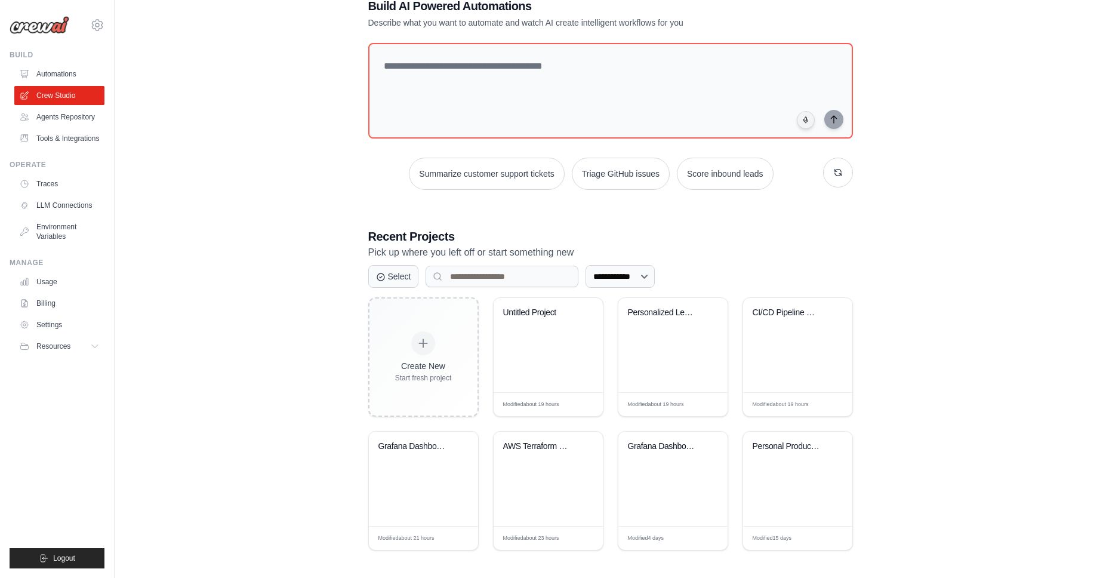
scroll to position [36, 0]
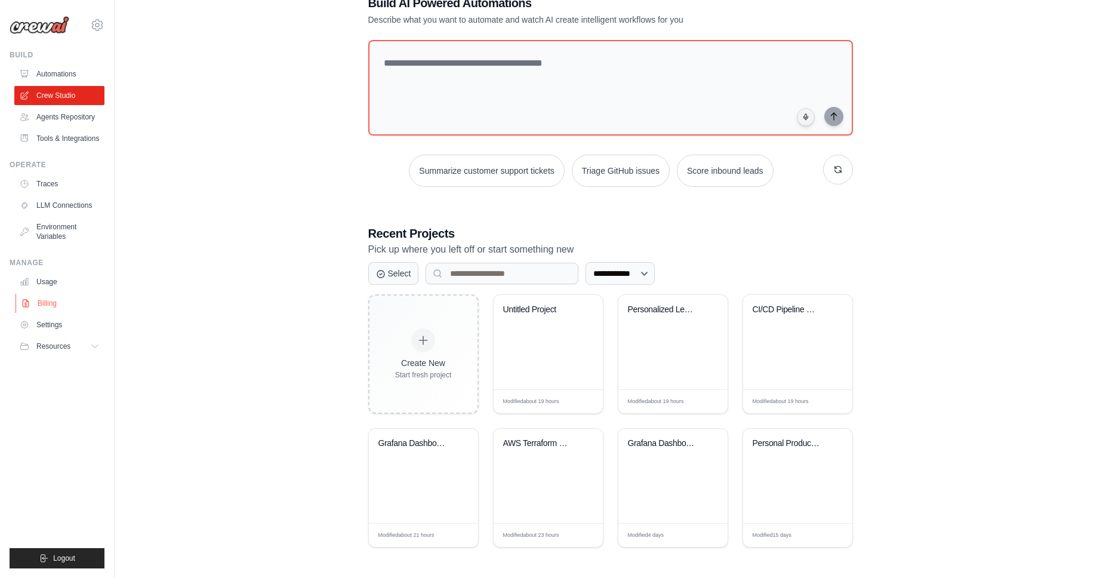
click at [53, 305] on link "Billing" at bounding box center [61, 303] width 90 height 19
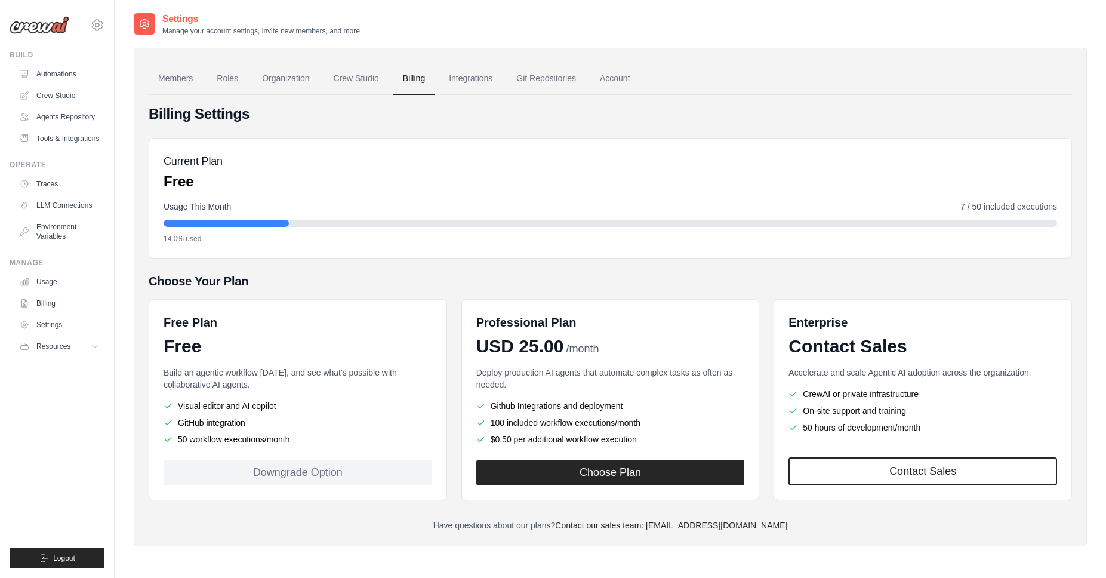
drag, startPoint x: 200, startPoint y: 425, endPoint x: 217, endPoint y: 426, distance: 16.8
click at [201, 425] on li "GitHub integration" at bounding box center [298, 423] width 269 height 12
click at [310, 474] on div "Downgrade Option" at bounding box center [298, 473] width 269 height 26
click at [473, 78] on link "Integrations" at bounding box center [470, 79] width 63 height 32
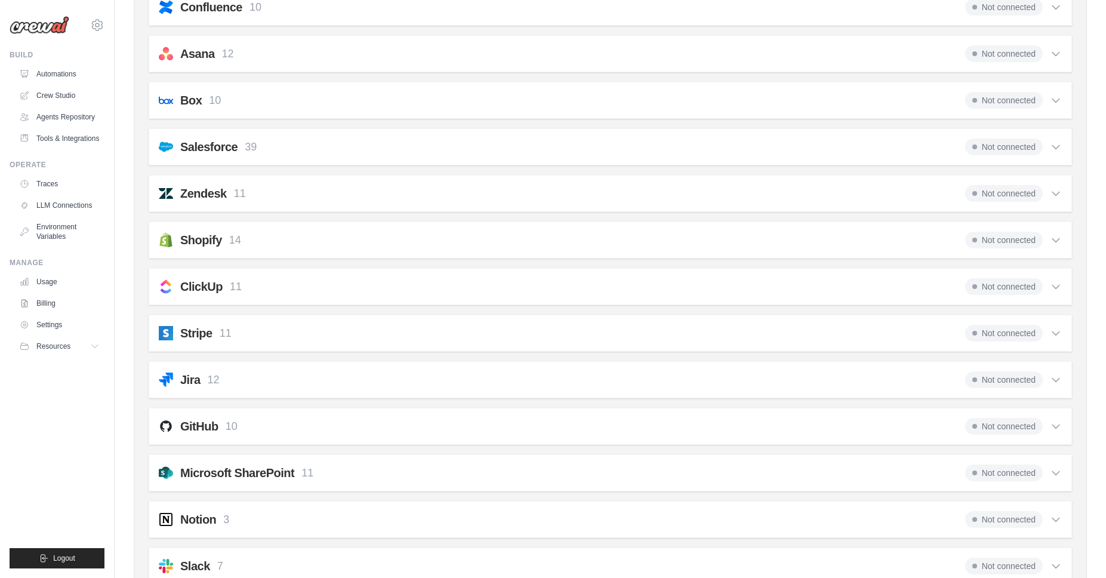
scroll to position [717, 0]
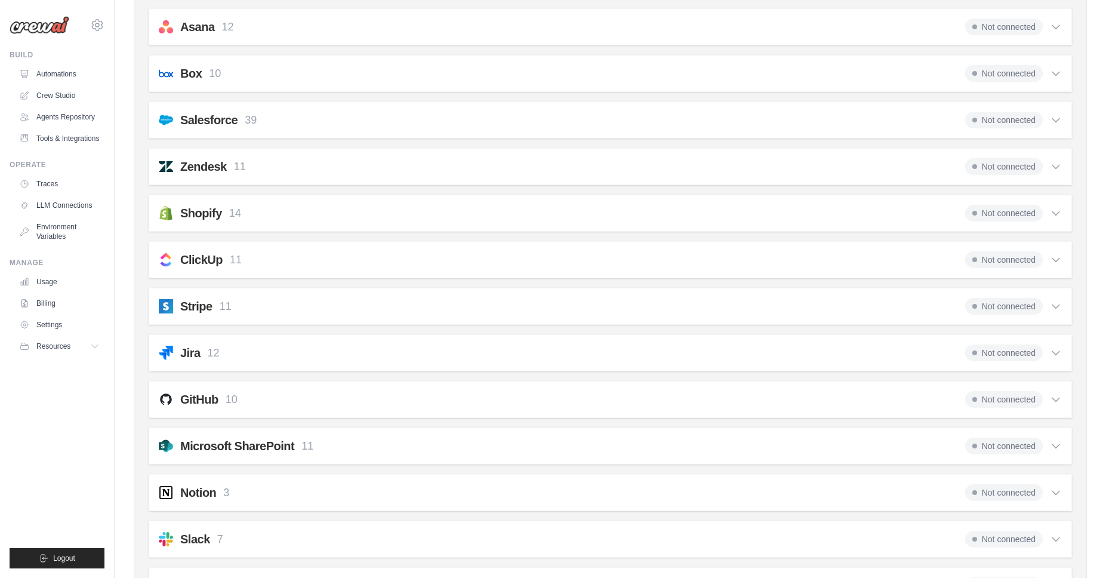
click at [204, 402] on h2 "GitHub" at bounding box center [199, 399] width 38 height 17
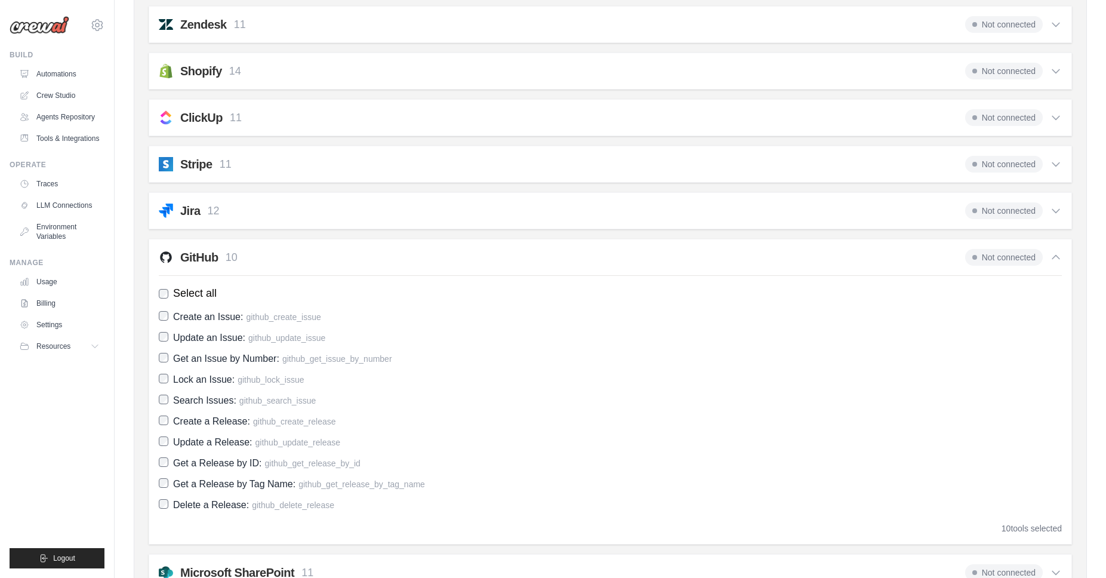
scroll to position [919, 0]
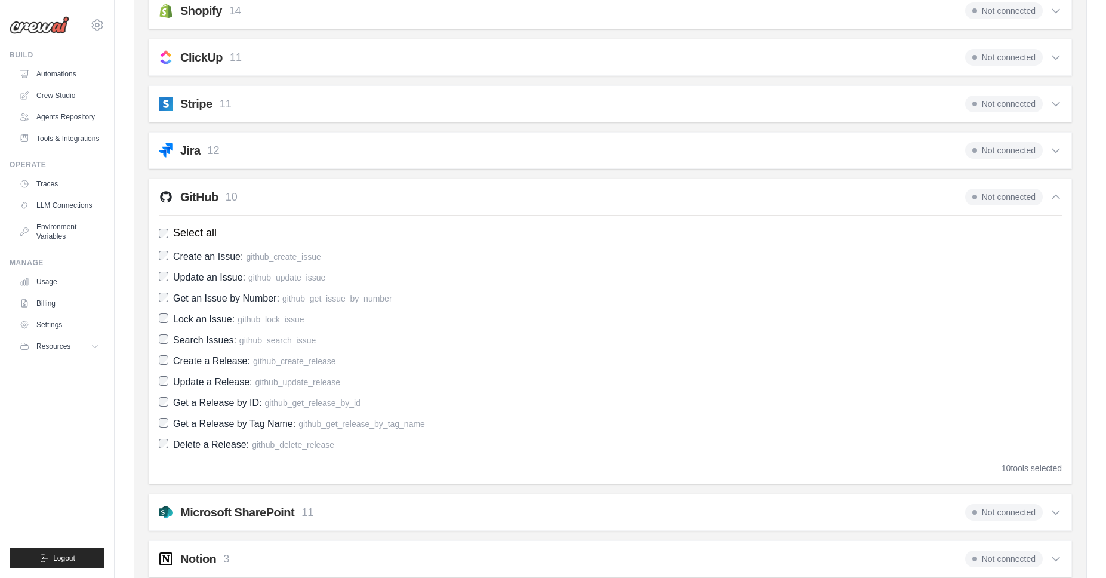
click at [1017, 198] on span "Not connected" at bounding box center [1004, 197] width 78 height 17
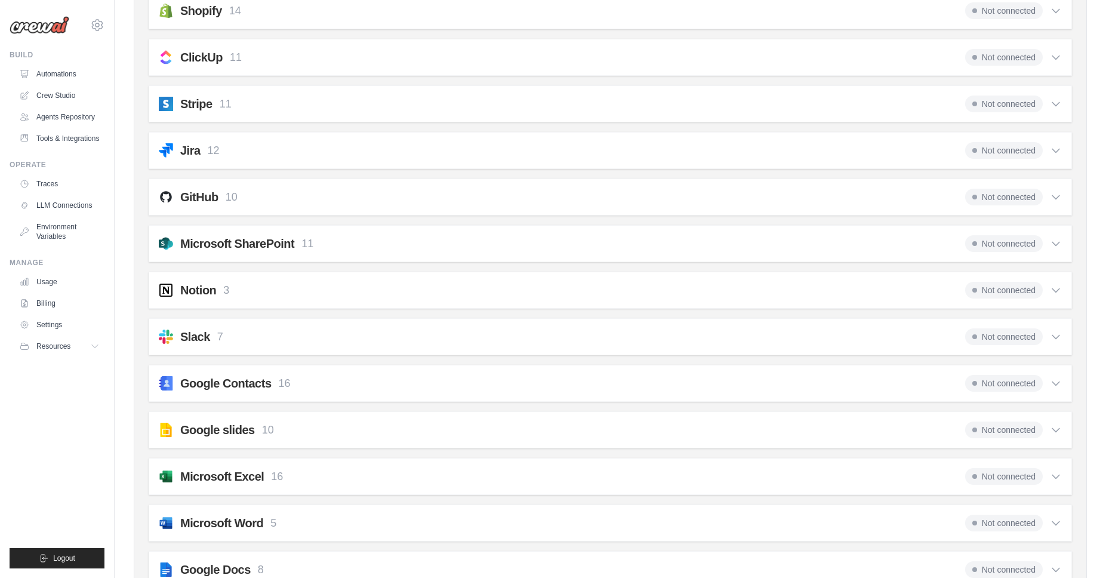
click at [1017, 198] on span "Not connected" at bounding box center [1004, 197] width 78 height 17
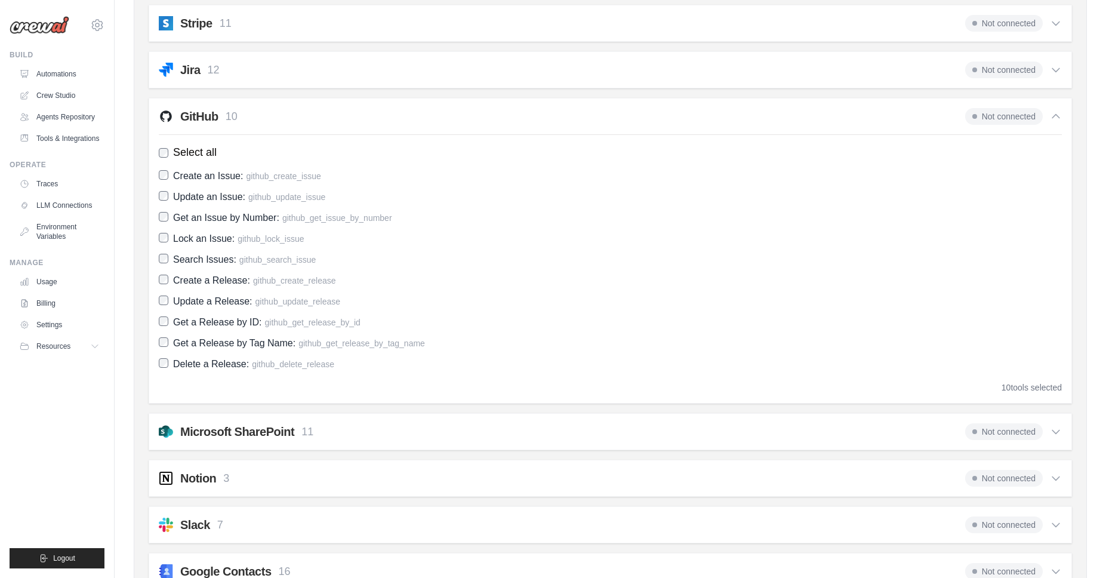
scroll to position [921, 0]
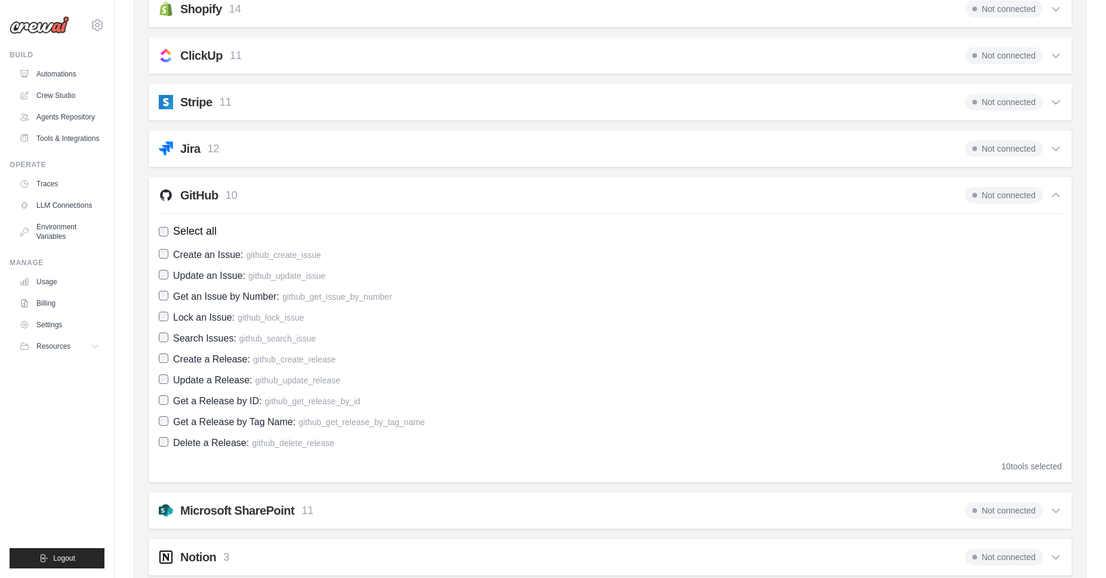
click at [1011, 192] on span "Not connected" at bounding box center [1004, 195] width 78 height 17
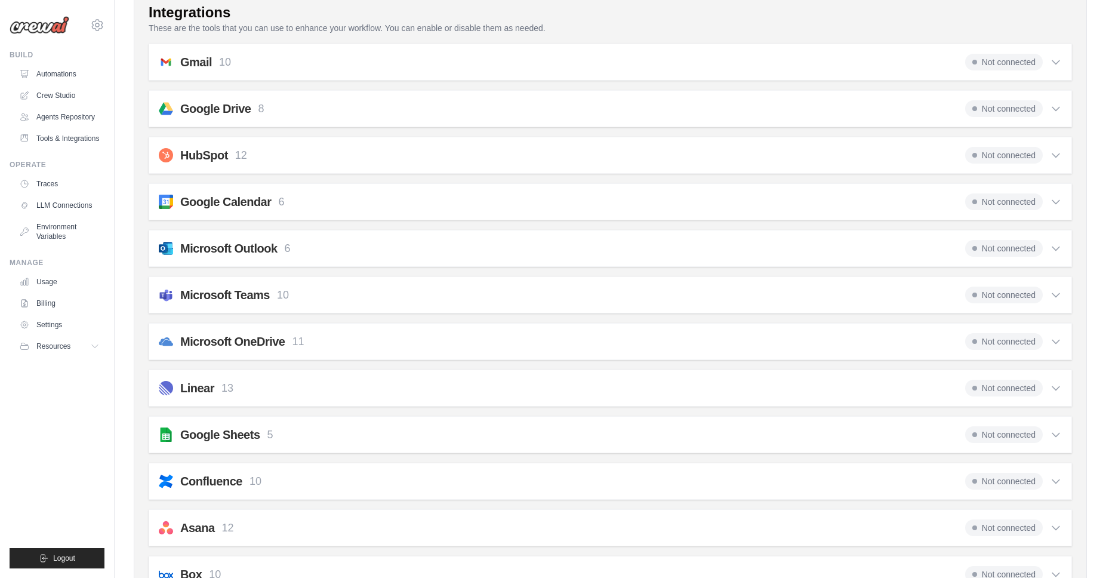
scroll to position [0, 0]
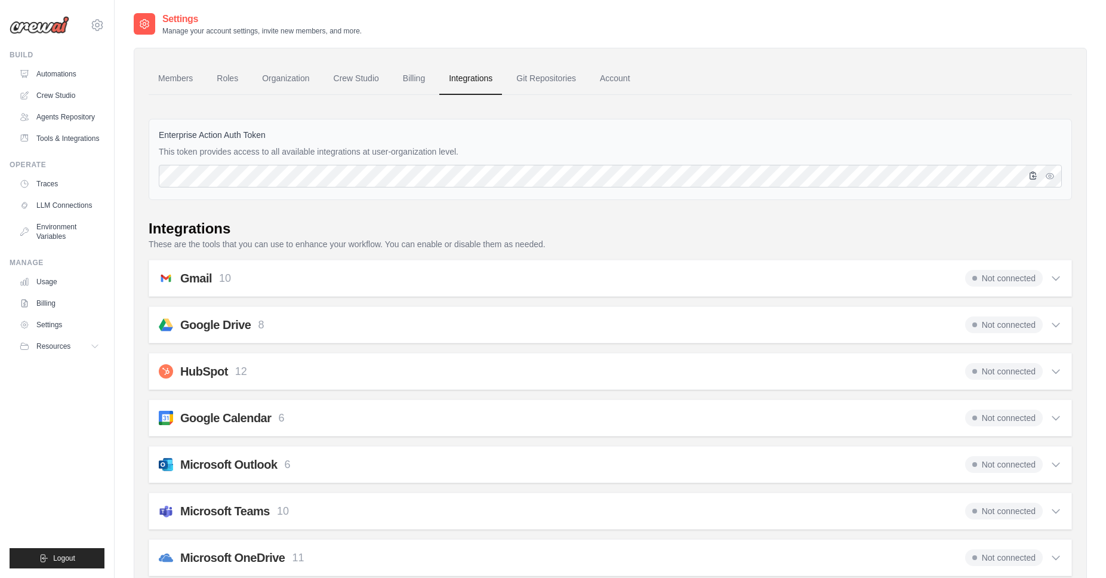
click at [1034, 178] on icon "button" at bounding box center [1034, 176] width 10 height 10
click at [57, 143] on link "Tools & Integrations" at bounding box center [61, 138] width 90 height 19
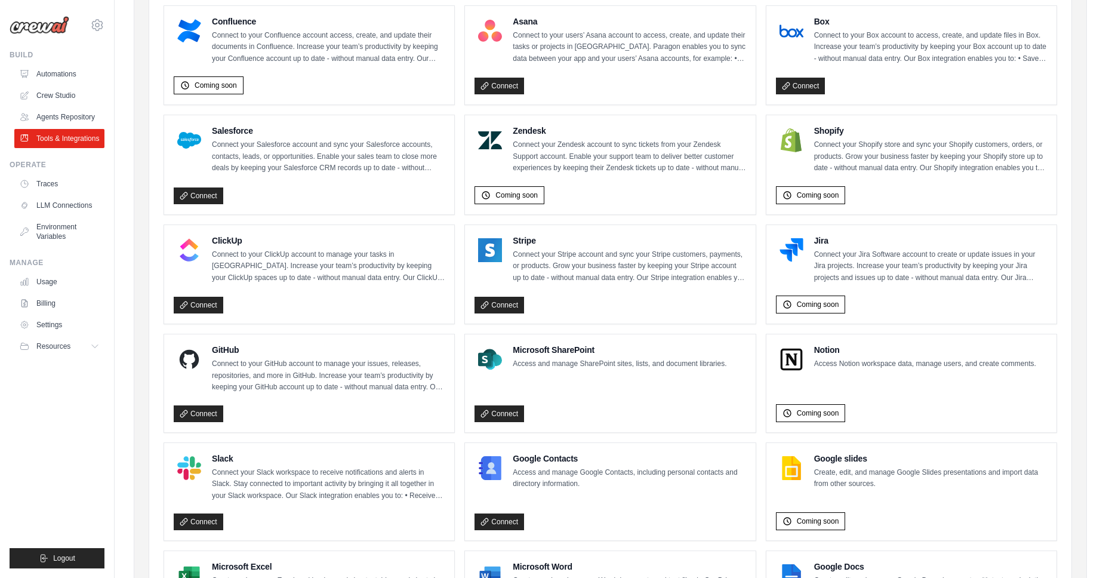
scroll to position [450, 0]
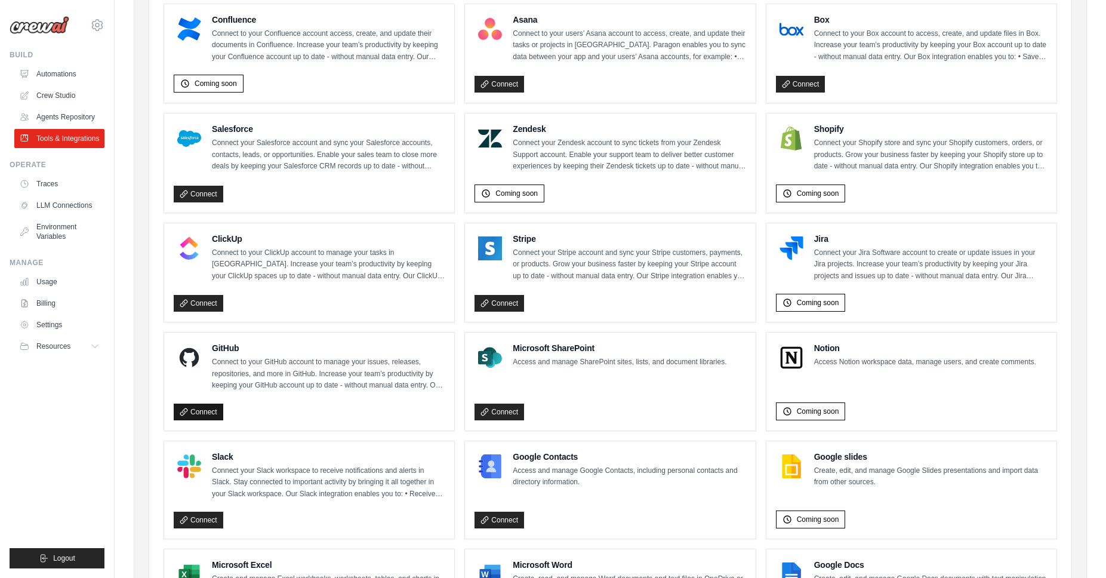
click at [203, 404] on link "Connect" at bounding box center [199, 412] width 50 height 17
click at [205, 410] on link "Connect" at bounding box center [199, 412] width 50 height 17
click at [50, 100] on link "Crew Studio" at bounding box center [61, 95] width 90 height 19
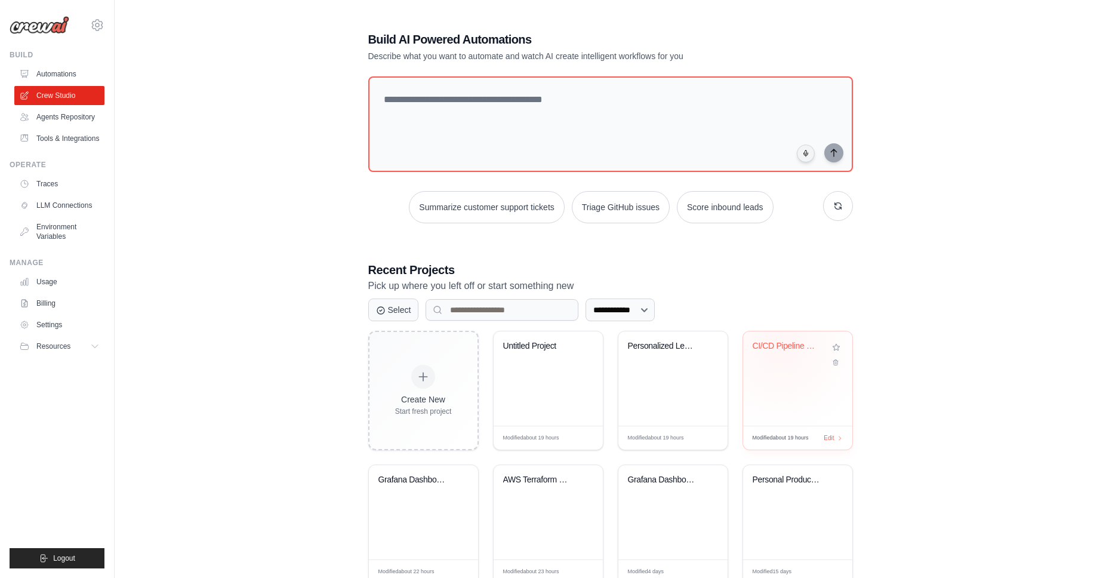
click at [780, 346] on div "CI/CD Pipeline Generator" at bounding box center [789, 346] width 72 height 11
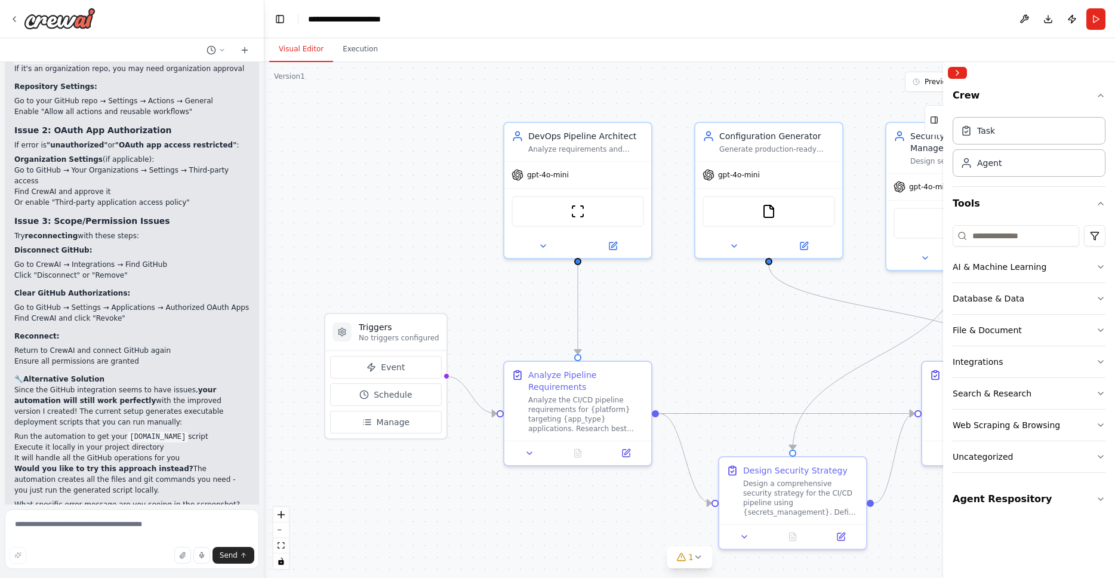
scroll to position [5370, 0]
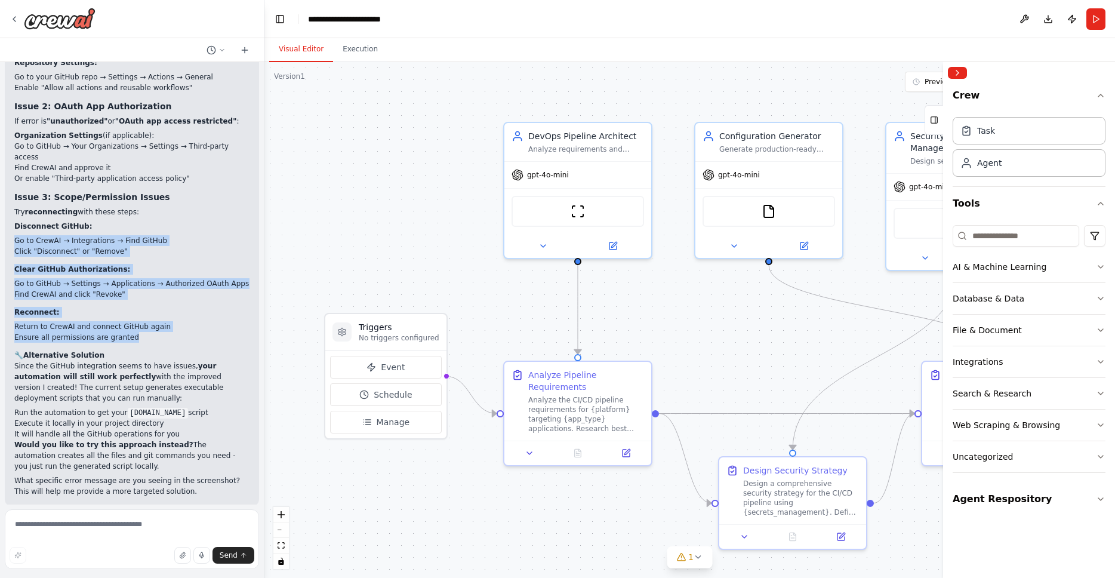
drag, startPoint x: 214, startPoint y: 258, endPoint x: 213, endPoint y: 322, distance: 63.9
click at [213, 322] on ol "Disconnect GitHub: Go to CrewAI → Integrations → Find GitHub Click "Disconnect"…" at bounding box center [131, 282] width 235 height 122
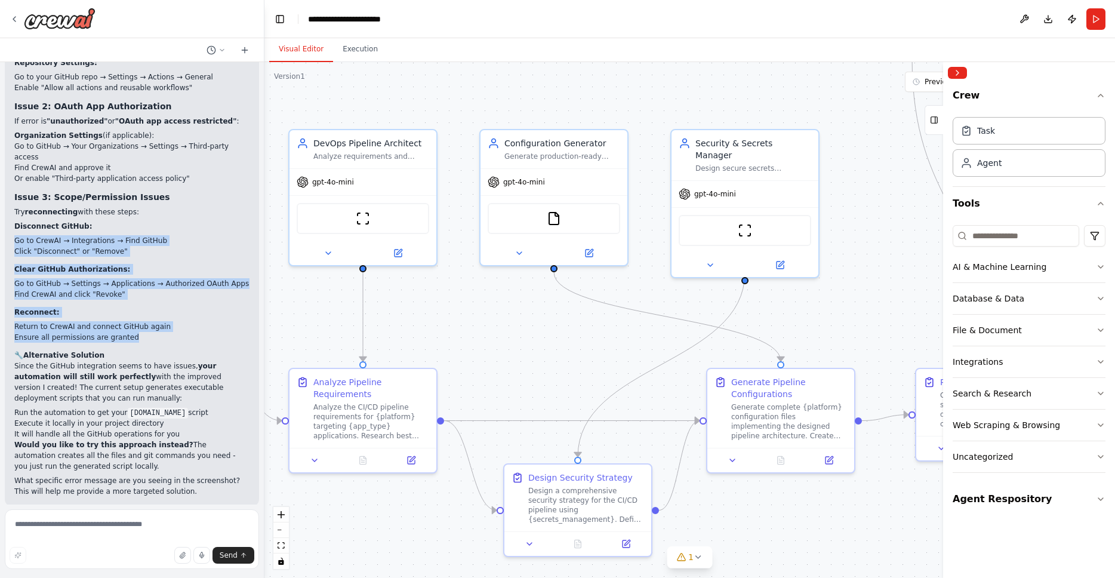
drag, startPoint x: 736, startPoint y: 330, endPoint x: 558, endPoint y: 331, distance: 177.9
click at [558, 331] on div ".deletable-edge-delete-btn { width: 20px; height: 20px; border: 0px solid #ffff…" at bounding box center [690, 320] width 851 height 516
click at [872, 259] on div ".deletable-edge-delete-btn { width: 20px; height: 20px; border: 0px solid #ffff…" at bounding box center [690, 320] width 851 height 516
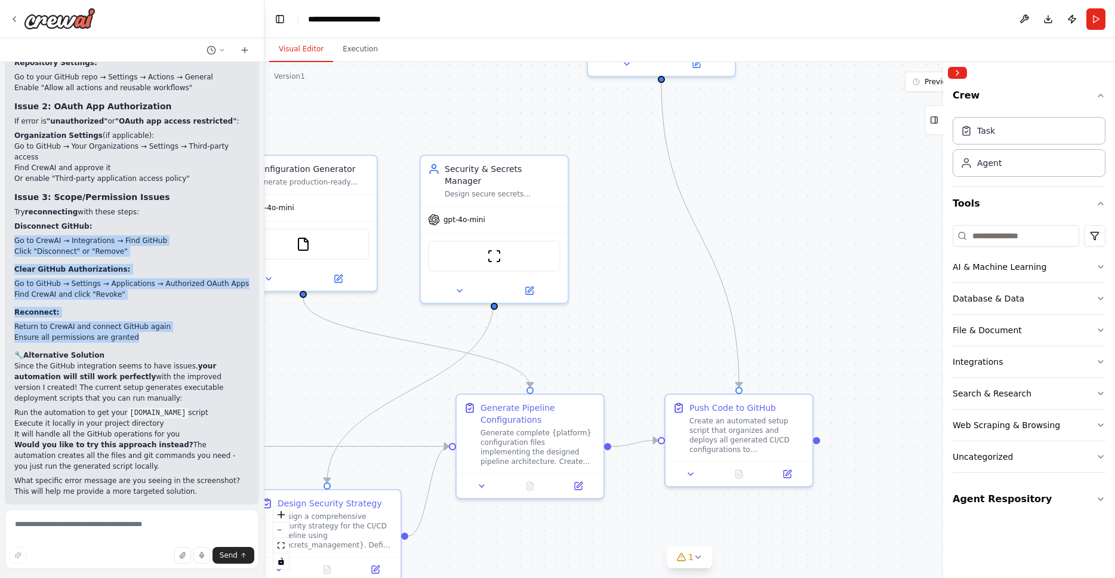
drag, startPoint x: 874, startPoint y: 273, endPoint x: 626, endPoint y: 297, distance: 248.9
click at [626, 297] on div ".deletable-edge-delete-btn { width: 20px; height: 20px; border: 0px solid #ffff…" at bounding box center [690, 320] width 851 height 516
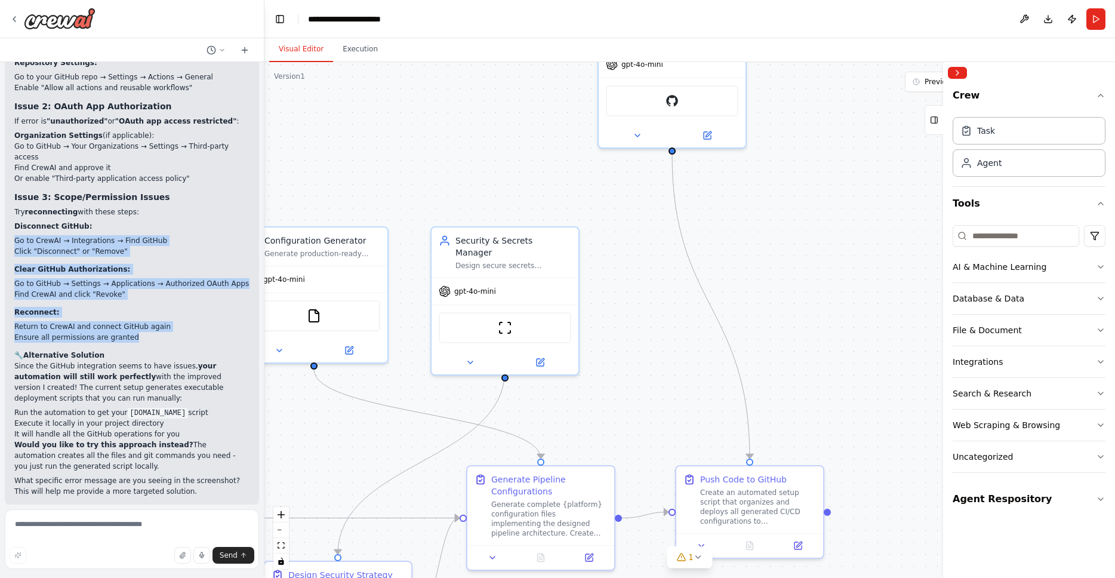
drag, startPoint x: 720, startPoint y: 184, endPoint x: 722, endPoint y: 224, distance: 40.1
click at [722, 224] on div ".deletable-edge-delete-btn { width: 20px; height: 20px; border: 0px solid #ffff…" at bounding box center [690, 320] width 851 height 516
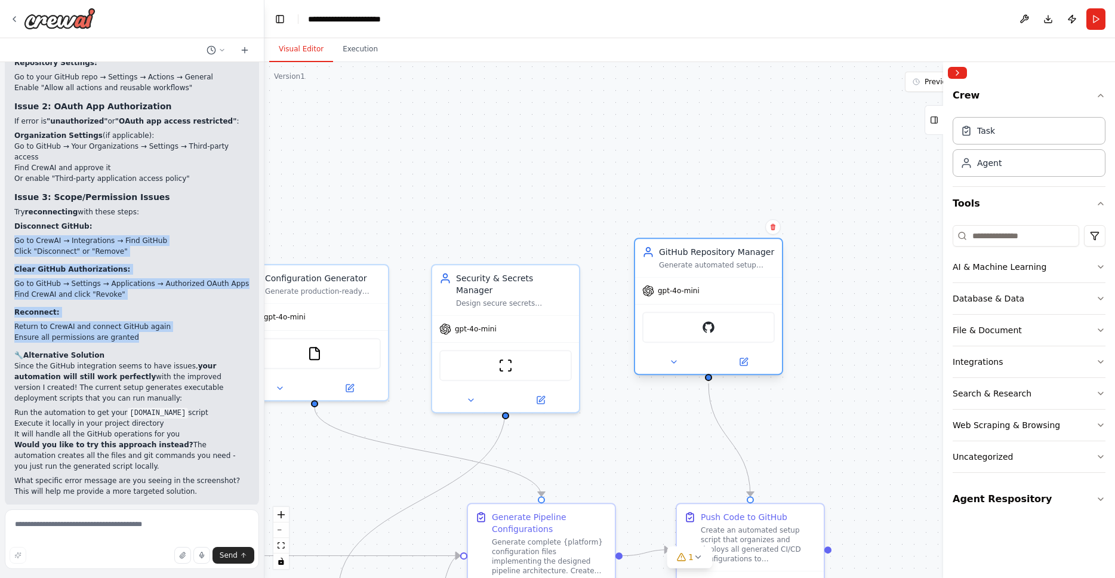
drag, startPoint x: 684, startPoint y: 76, endPoint x: 716, endPoint y: 285, distance: 211.9
click at [716, 285] on div "gpt-4o-mini" at bounding box center [708, 291] width 147 height 26
click at [710, 329] on img at bounding box center [709, 327] width 14 height 14
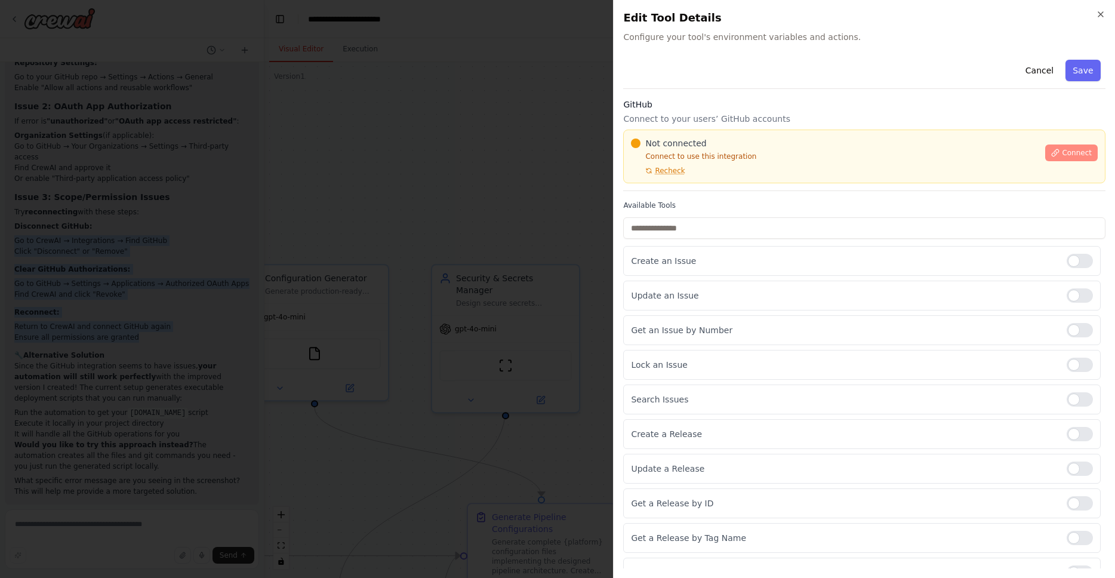
click at [1064, 149] on span "Connect" at bounding box center [1077, 153] width 30 height 10
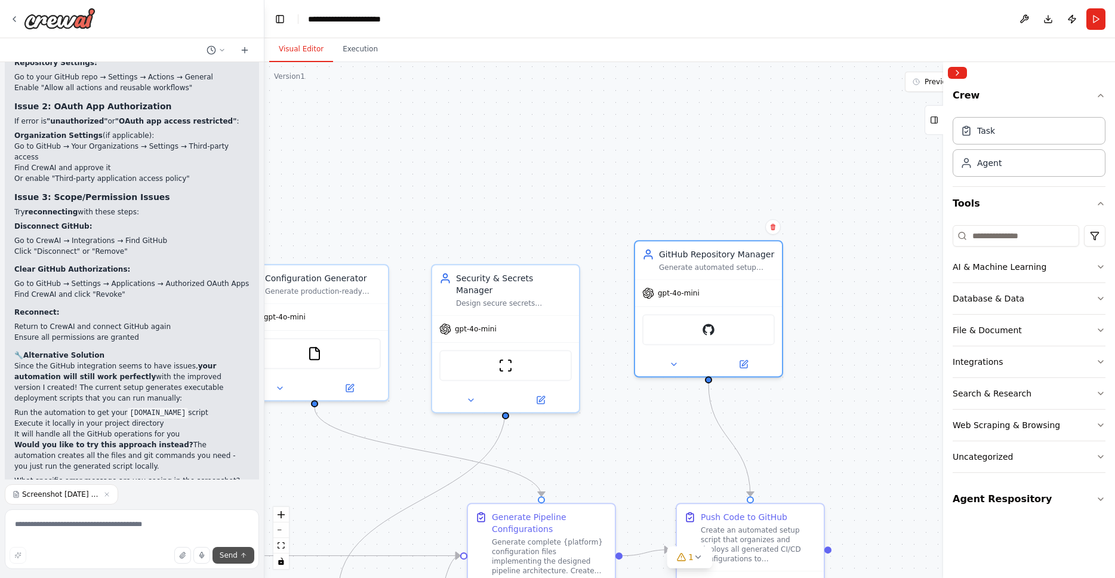
click at [227, 557] on span "Send" at bounding box center [229, 556] width 18 height 10
click at [229, 555] on span "Send" at bounding box center [229, 556] width 18 height 10
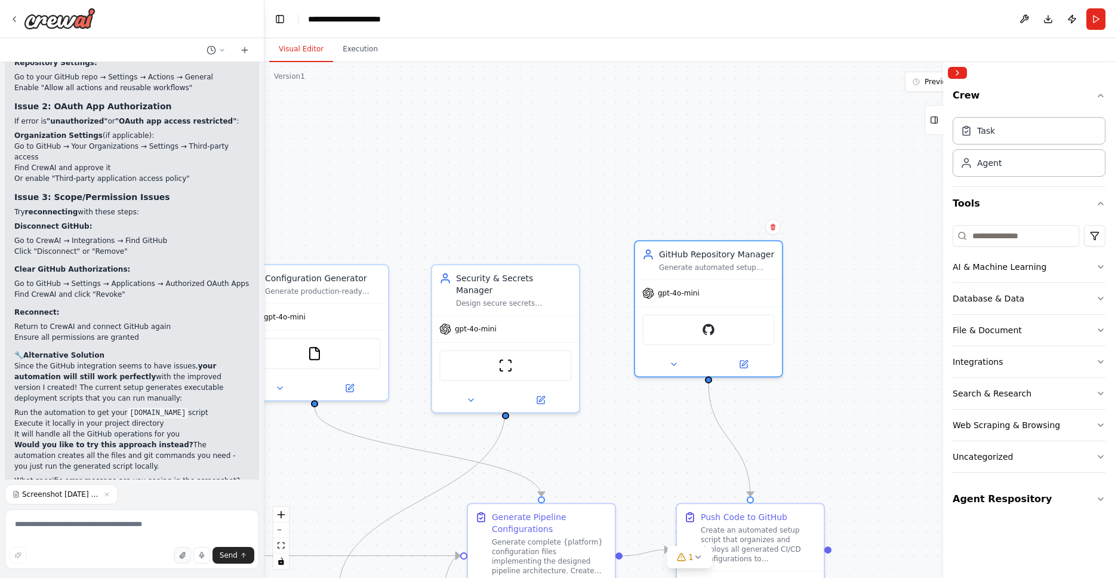
click at [184, 554] on icon "button" at bounding box center [182, 555] width 7 height 7
click at [107, 493] on icon "button" at bounding box center [106, 494] width 7 height 7
click at [186, 557] on icon "button" at bounding box center [182, 555] width 7 height 7
click at [229, 552] on span "Send" at bounding box center [229, 556] width 18 height 10
click at [224, 556] on span "Send" at bounding box center [229, 556] width 18 height 10
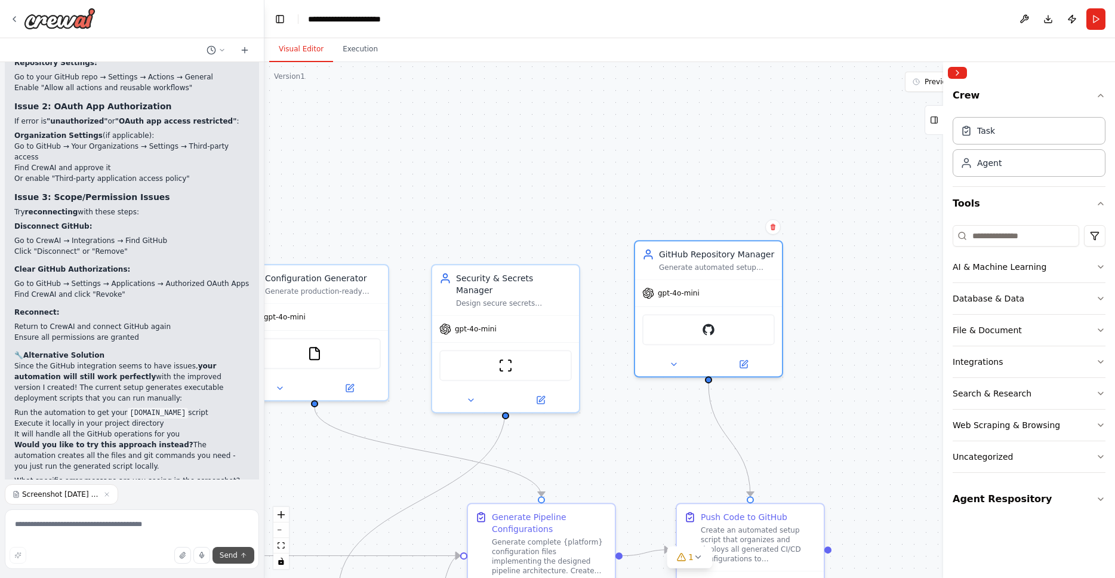
click at [224, 556] on span "Send" at bounding box center [229, 556] width 18 height 10
click at [223, 555] on span "Send" at bounding box center [229, 556] width 18 height 10
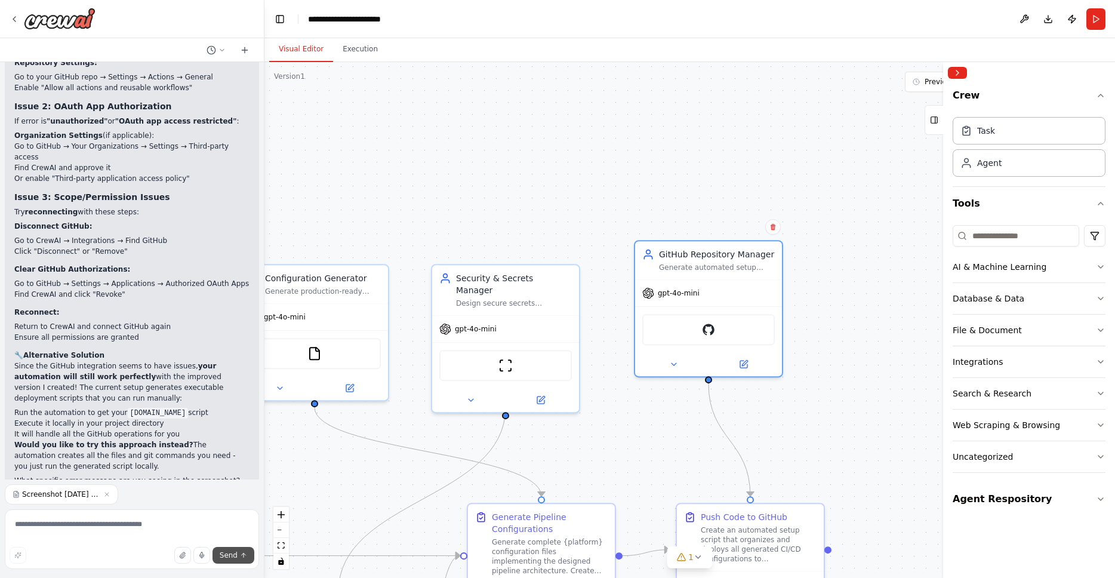
click at [223, 555] on span "Send" at bounding box center [229, 556] width 18 height 10
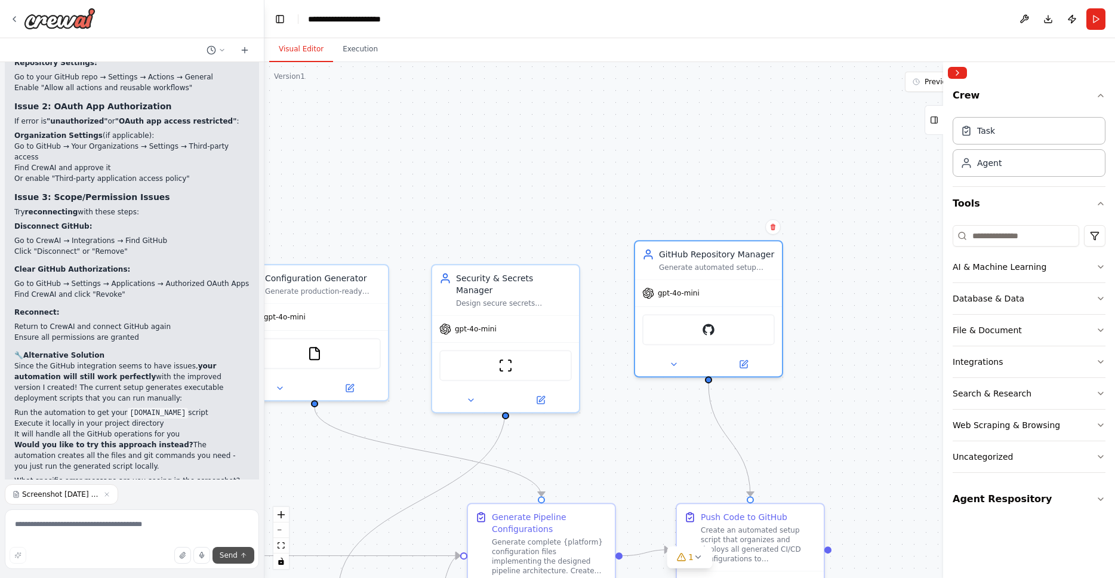
click at [223, 555] on span "Send" at bounding box center [229, 556] width 18 height 10
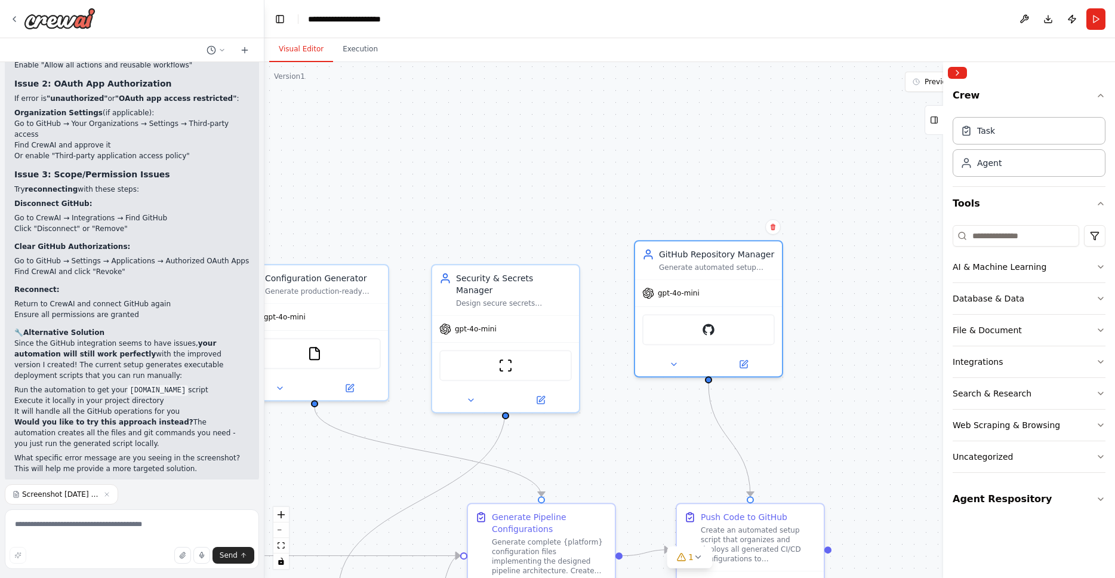
scroll to position [5395, 0]
click at [110, 534] on textarea at bounding box center [132, 539] width 254 height 60
type textarea "**********"
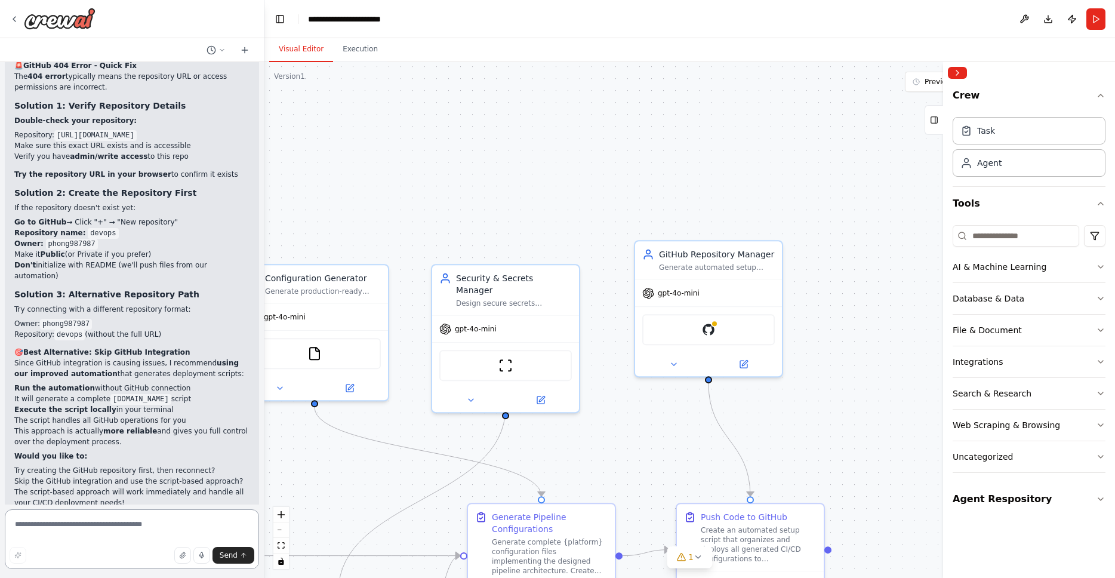
scroll to position [5954, 0]
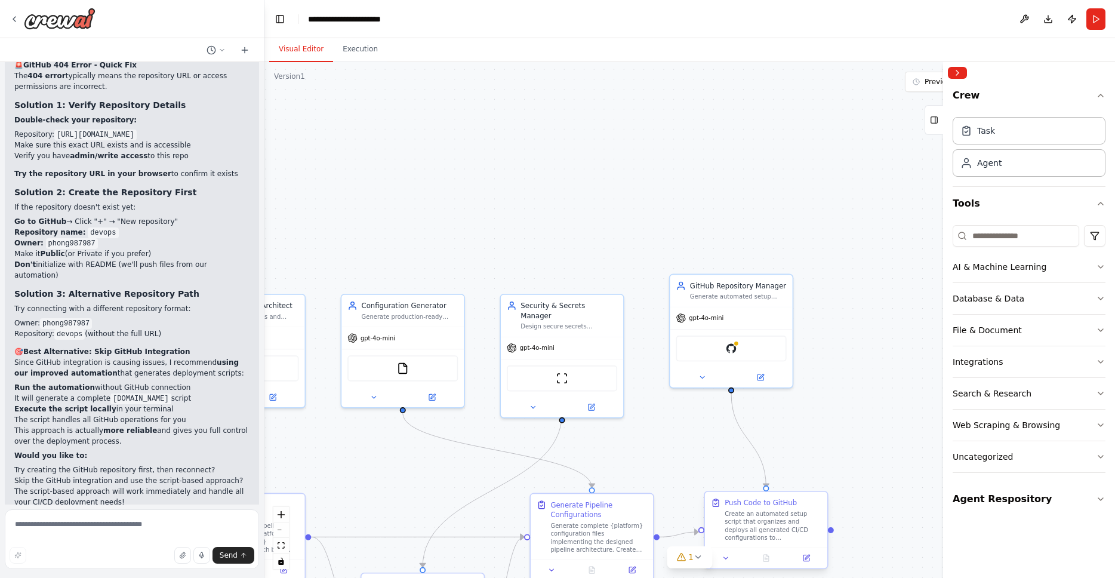
click at [782, 515] on div "Create an automated setup script that organizes and deploys all generated CI/CD…" at bounding box center [773, 526] width 97 height 32
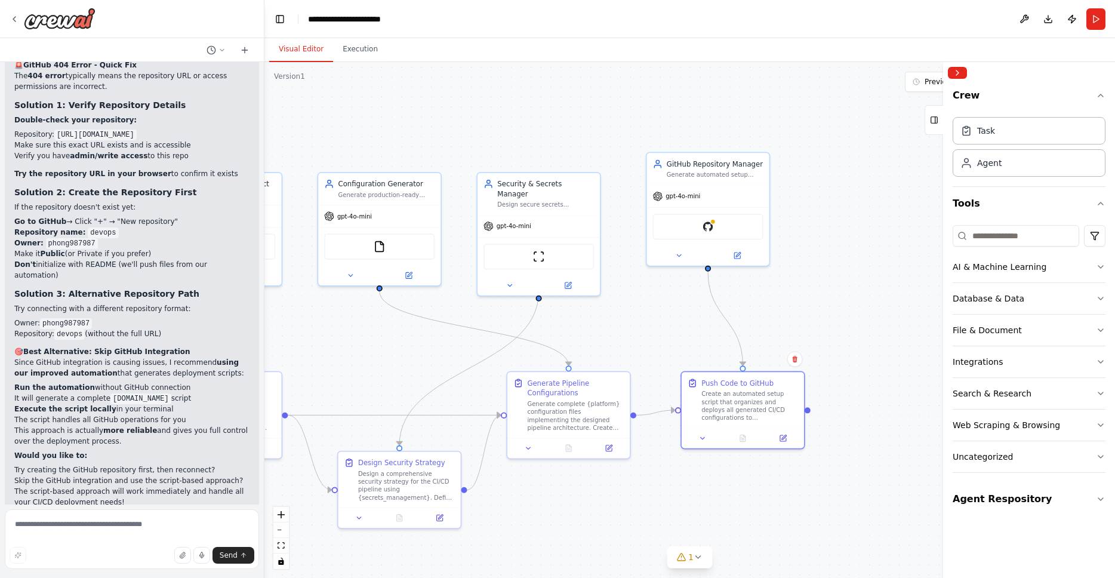
drag, startPoint x: 873, startPoint y: 423, endPoint x: 843, endPoint y: 252, distance: 173.4
click at [843, 252] on div ".deletable-edge-delete-btn { width: 20px; height: 20px; border: 0px solid #ffff…" at bounding box center [690, 320] width 851 height 516
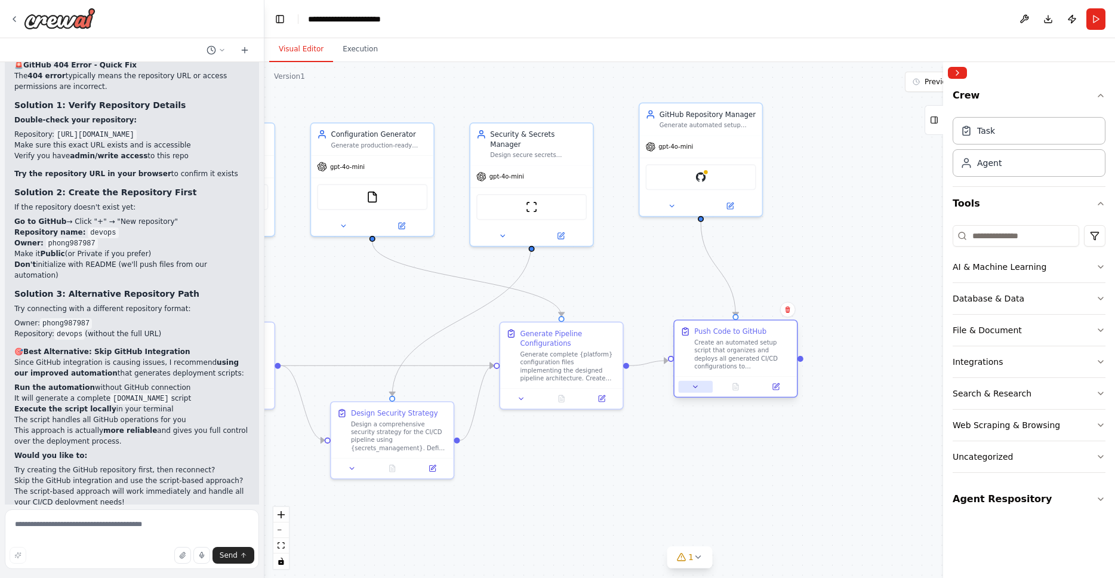
click at [696, 384] on icon at bounding box center [695, 387] width 8 height 8
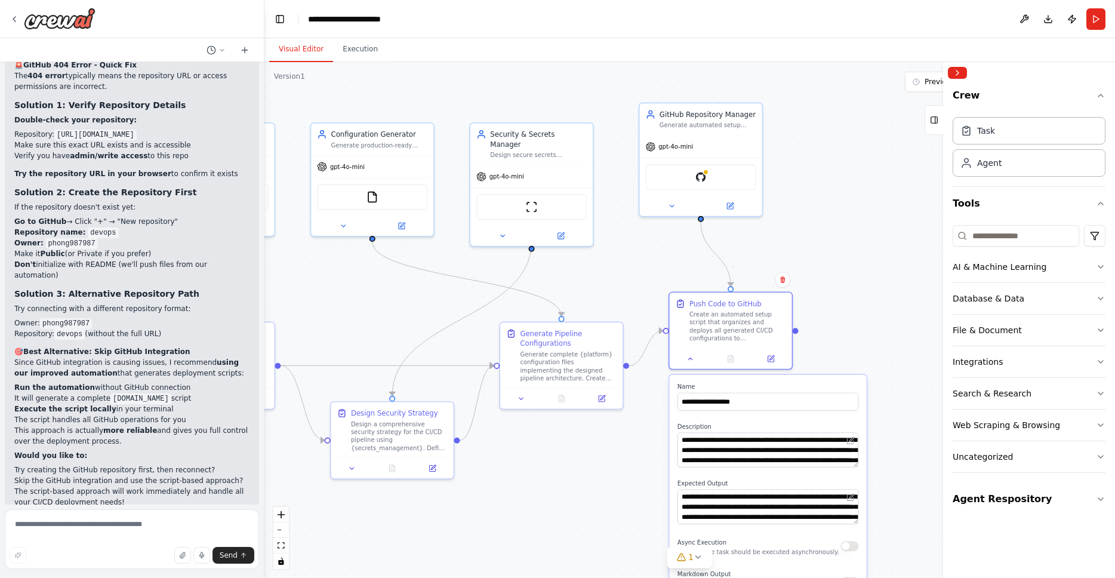
drag, startPoint x: 813, startPoint y: 454, endPoint x: 812, endPoint y: 428, distance: 25.7
click at [812, 428] on label "Description" at bounding box center [769, 427] width 182 height 8
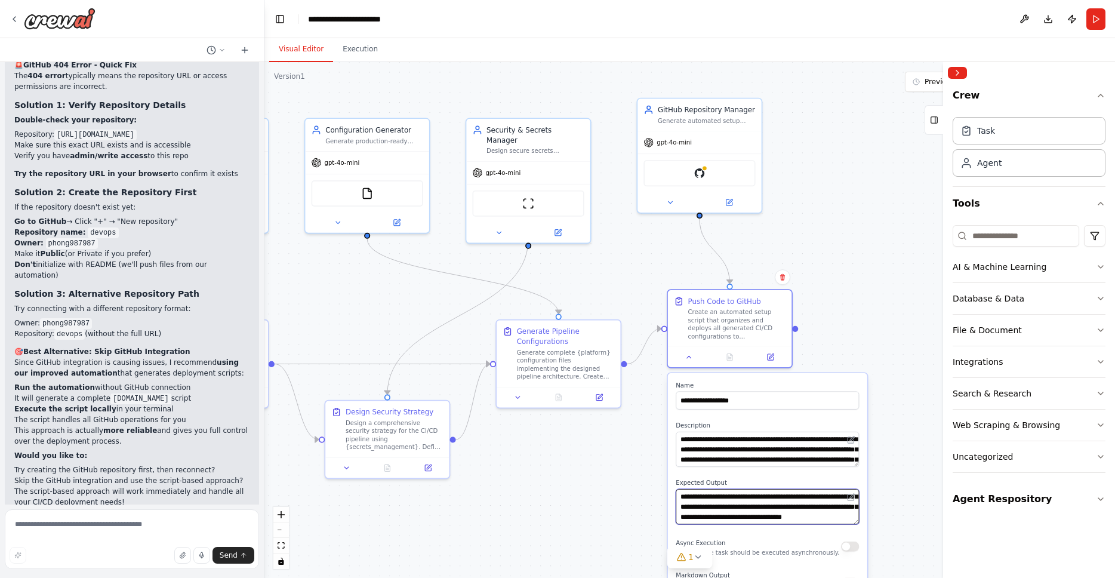
scroll to position [72, 0]
click at [911, 432] on div ".deletable-edge-delete-btn { width: 20px; height: 20px; border: 0px solid #ffff…" at bounding box center [690, 320] width 851 height 516
click at [702, 174] on img at bounding box center [700, 171] width 12 height 12
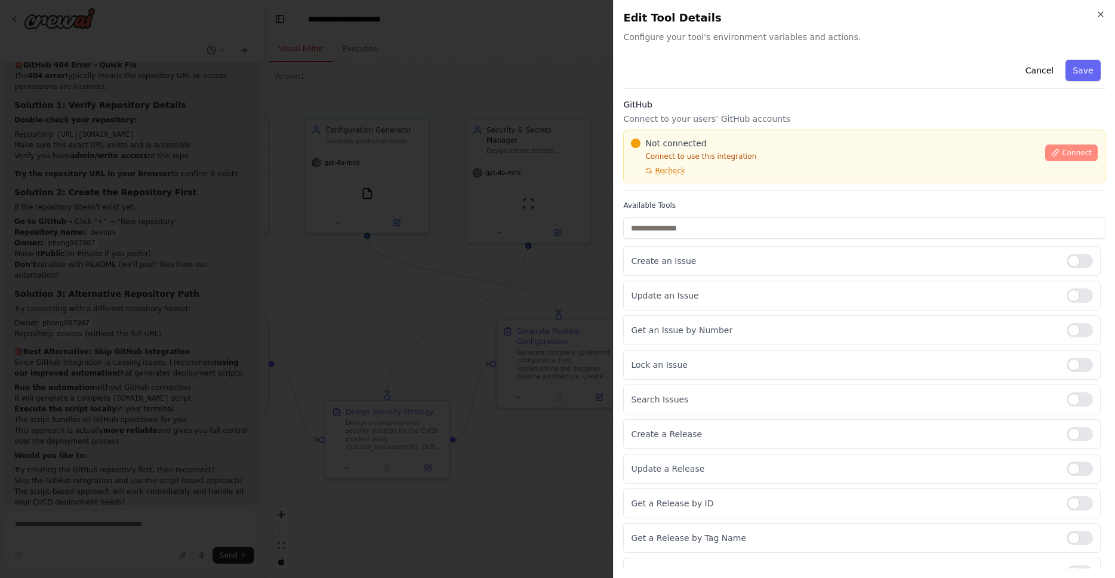
click at [1064, 152] on span "Connect" at bounding box center [1077, 153] width 30 height 10
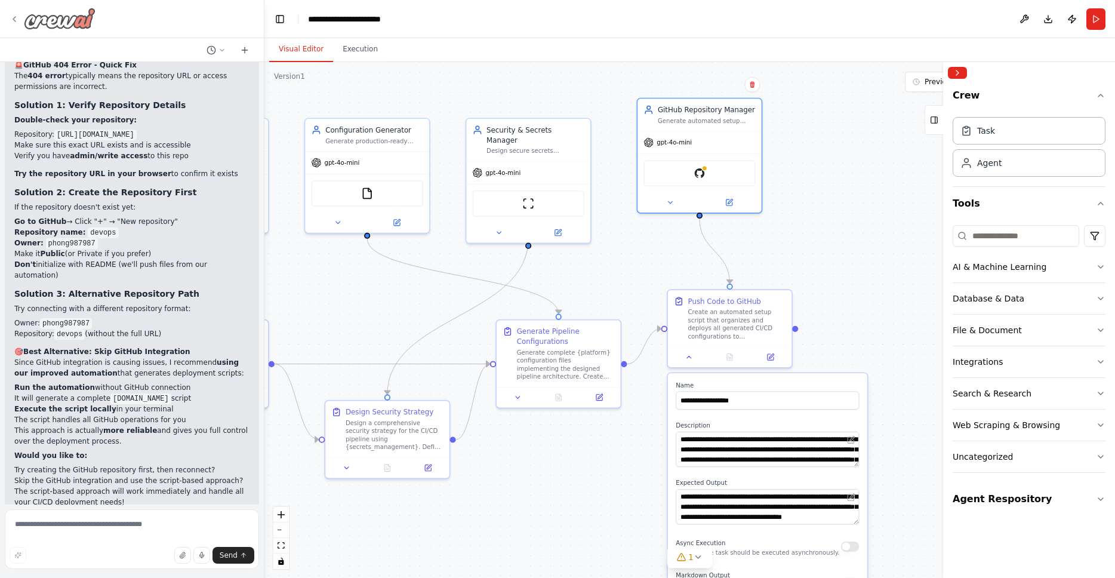
click at [13, 16] on icon at bounding box center [15, 19] width 10 height 10
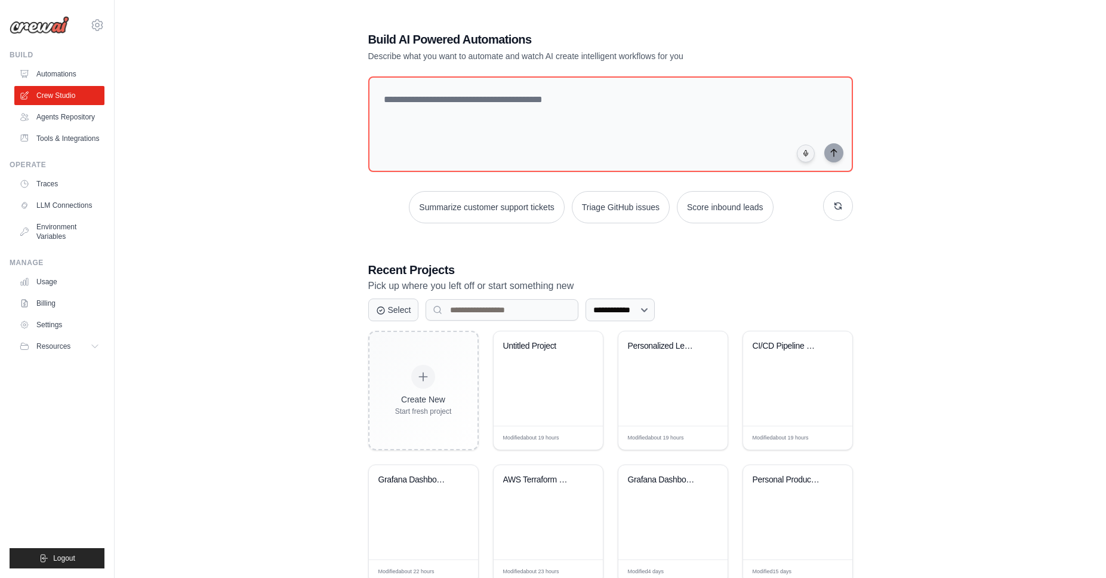
click at [253, 349] on div "**********" at bounding box center [611, 307] width 954 height 591
click at [53, 322] on link "Settings" at bounding box center [61, 324] width 90 height 19
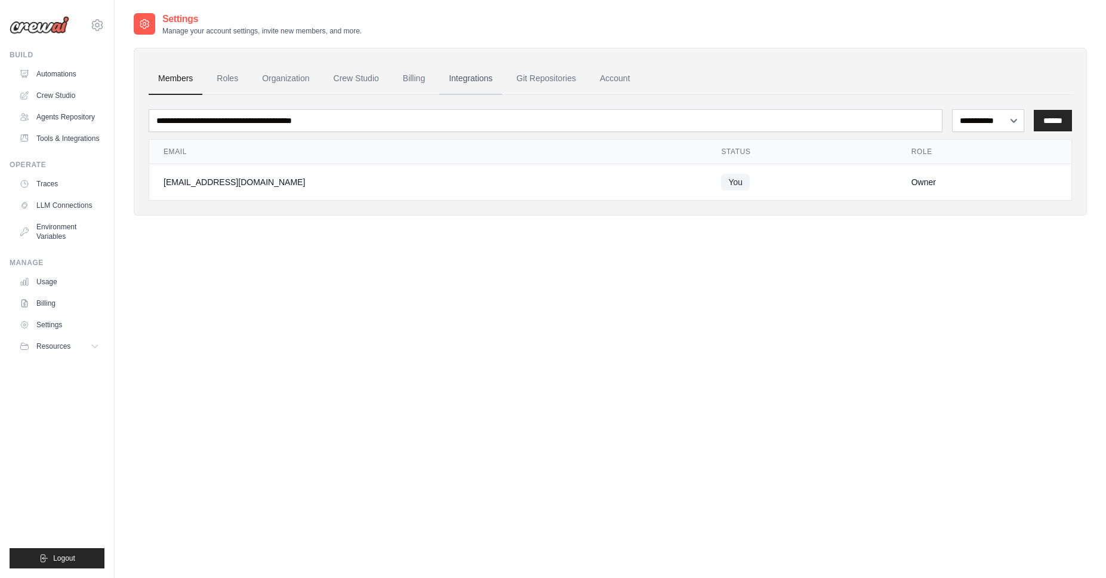
click at [469, 79] on link "Integrations" at bounding box center [470, 79] width 63 height 32
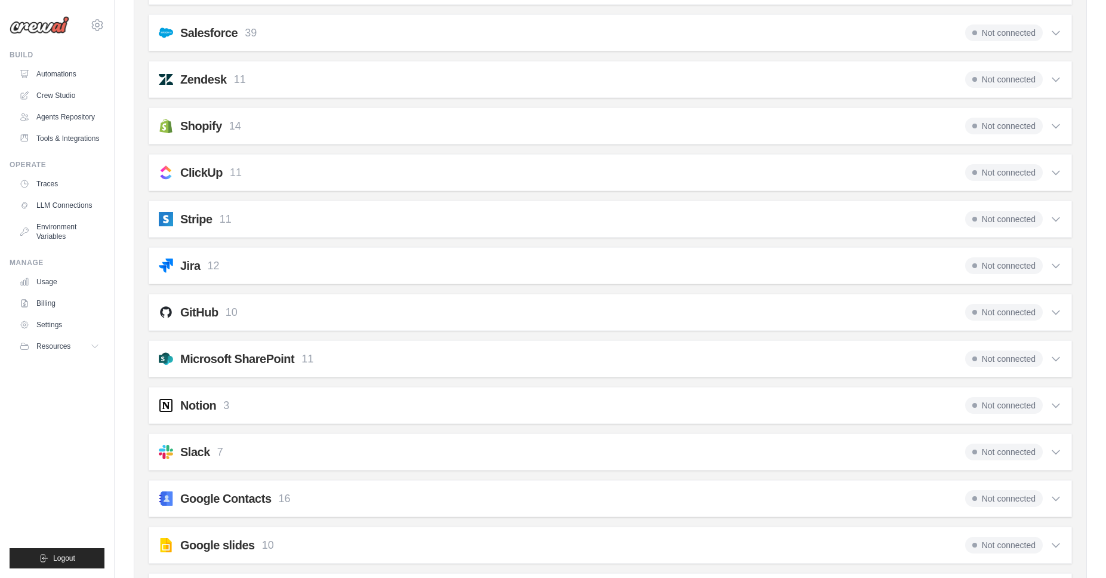
scroll to position [805, 0]
click at [1017, 312] on span "Not connected" at bounding box center [1004, 311] width 78 height 17
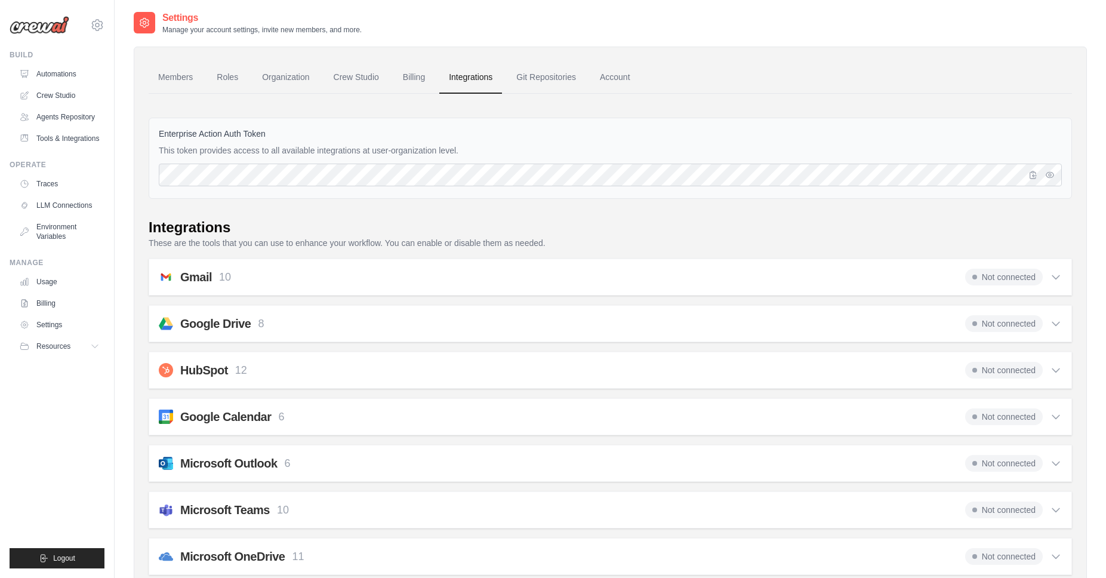
scroll to position [0, 0]
click at [549, 76] on link "Git Repositories" at bounding box center [546, 79] width 79 height 32
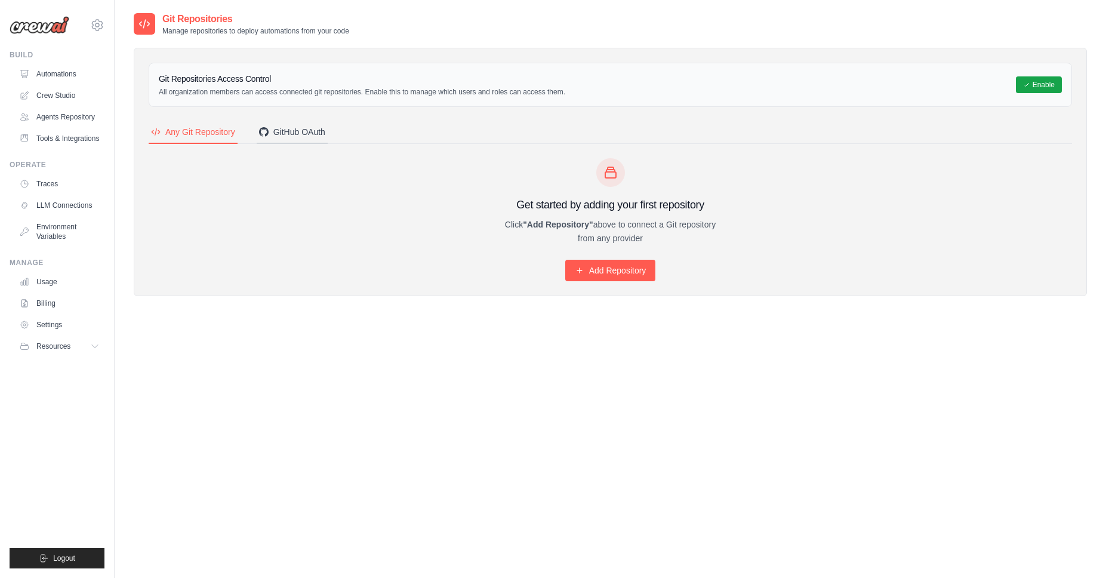
click at [286, 130] on div "GitHub OAuth" at bounding box center [292, 132] width 66 height 12
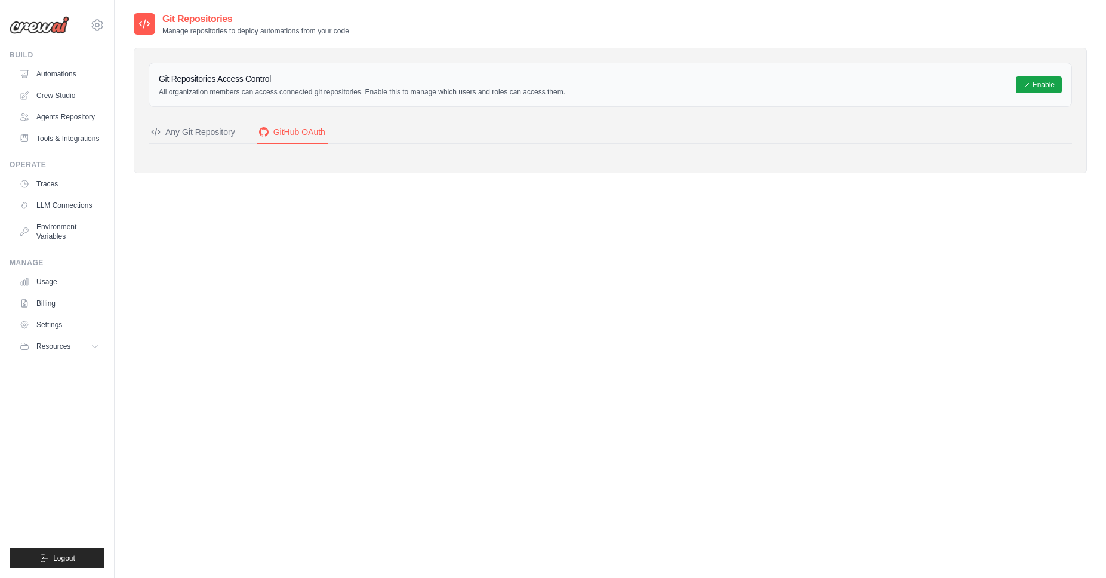
click at [192, 131] on div "Any Git Repository" at bounding box center [193, 132] width 84 height 12
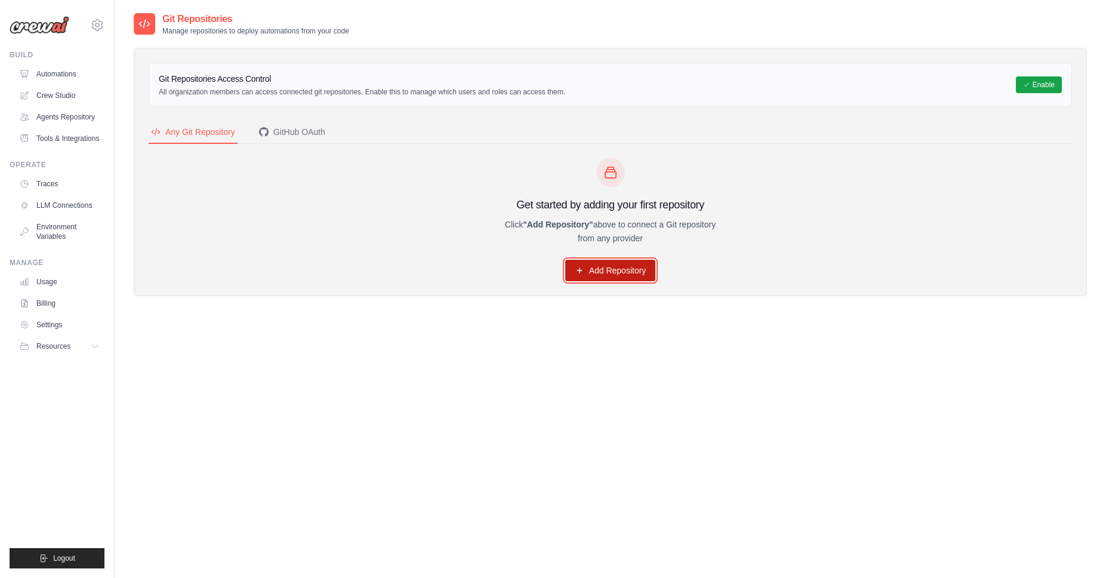
click at [592, 268] on link "Add Repository" at bounding box center [610, 270] width 91 height 21
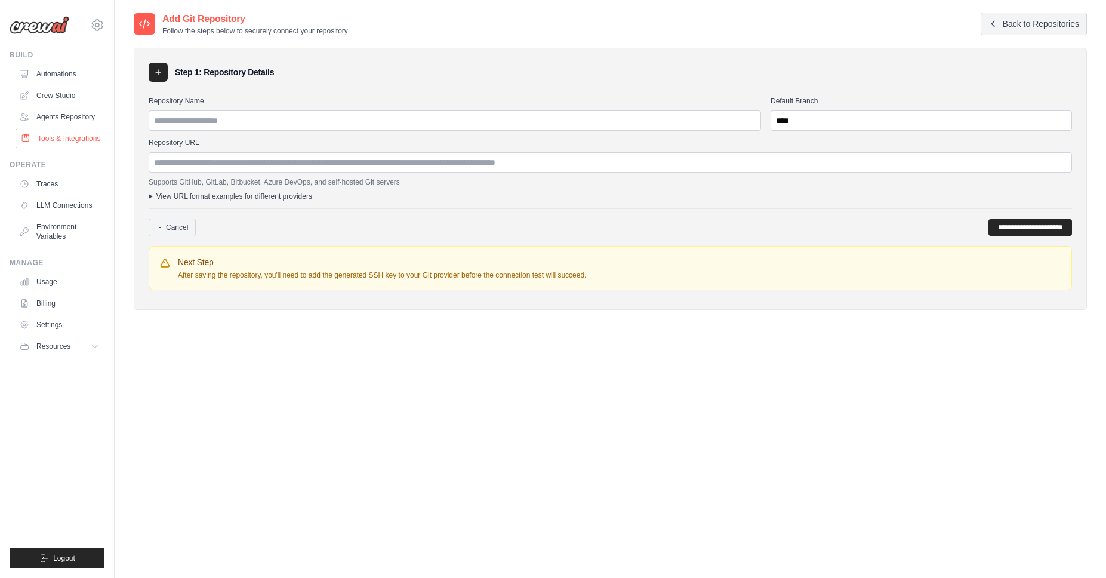
click at [72, 138] on link "Tools & Integrations" at bounding box center [61, 138] width 90 height 19
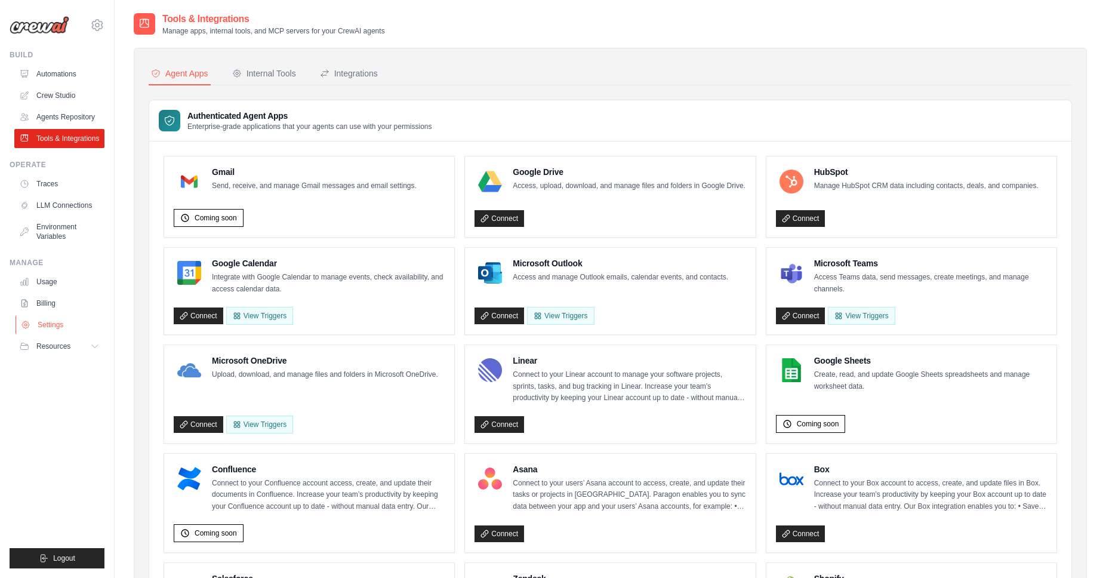
click at [45, 322] on link "Settings" at bounding box center [61, 324] width 90 height 19
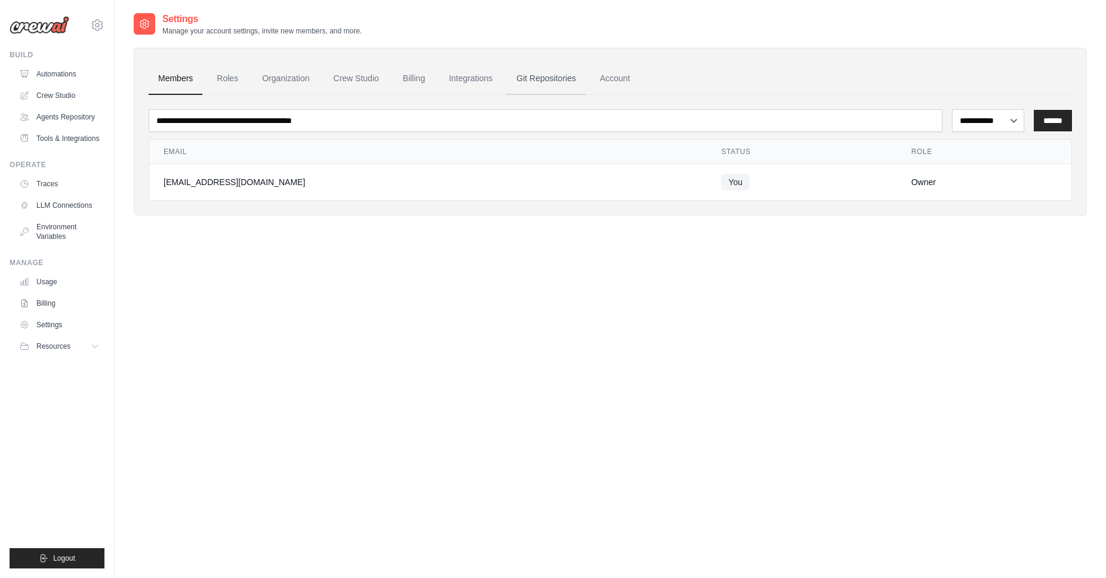
click at [552, 82] on link "Git Repositories" at bounding box center [546, 79] width 79 height 32
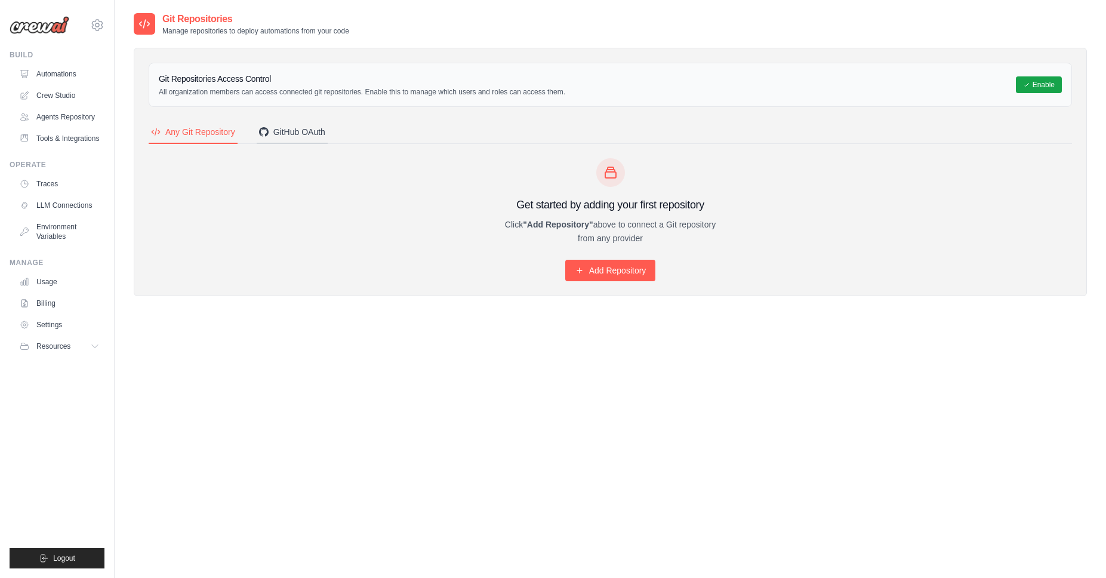
click at [295, 132] on div "GitHub OAuth" at bounding box center [292, 132] width 66 height 12
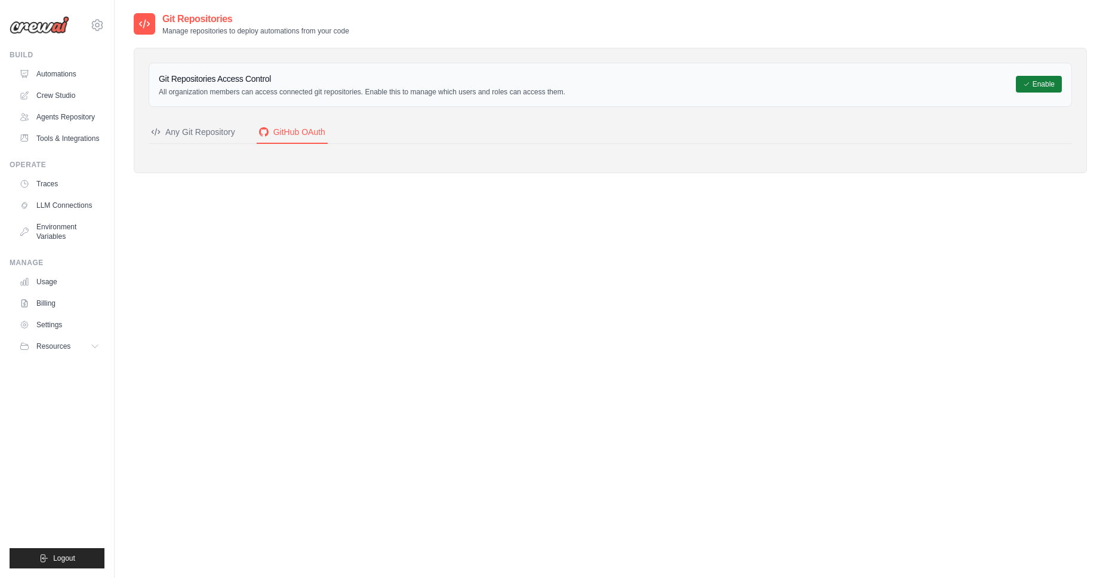
click at [1044, 88] on button "Enable" at bounding box center [1039, 84] width 46 height 17
click at [469, 204] on div "Git Repositories Manage repositories to deploy automations from your code Git R…" at bounding box center [611, 301] width 954 height 578
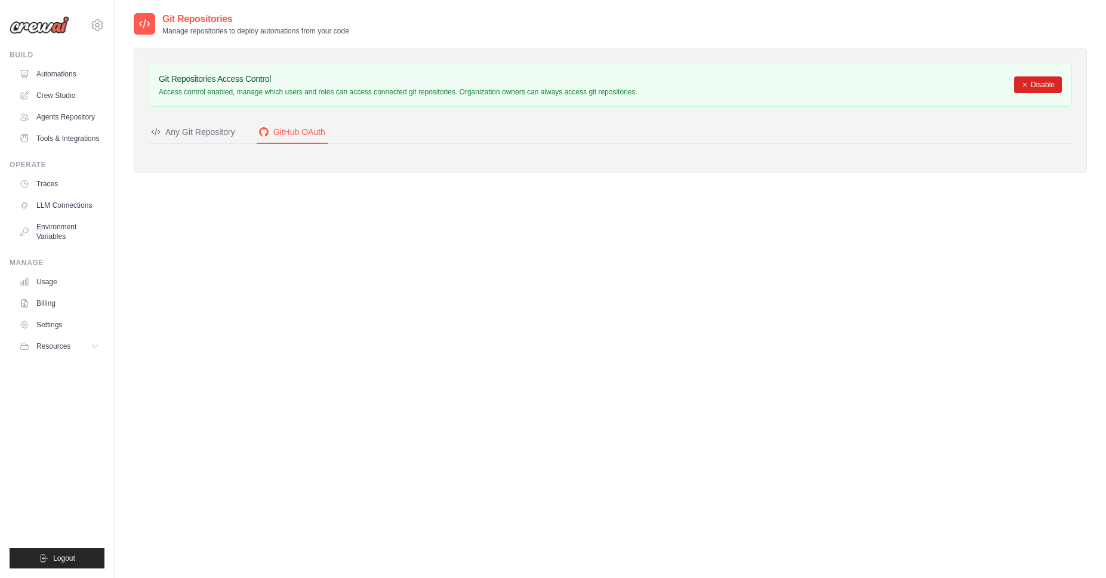
click at [518, 155] on div "Git Repositories Access Control Access control enabled, manage which users and …" at bounding box center [611, 110] width 954 height 125
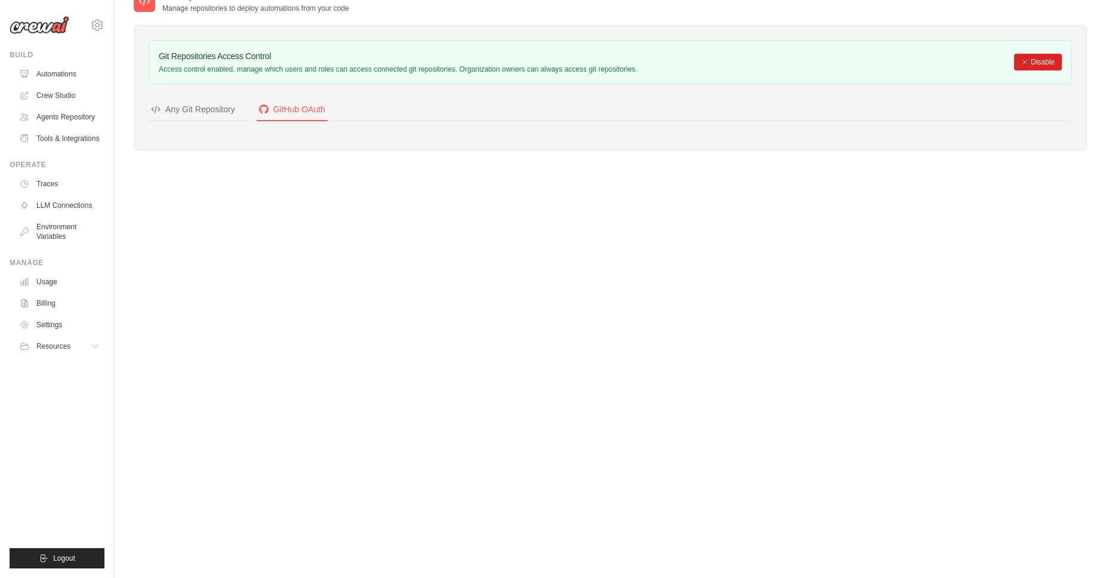
scroll to position [24, 0]
click at [211, 105] on div "Any Git Repository" at bounding box center [193, 108] width 84 height 12
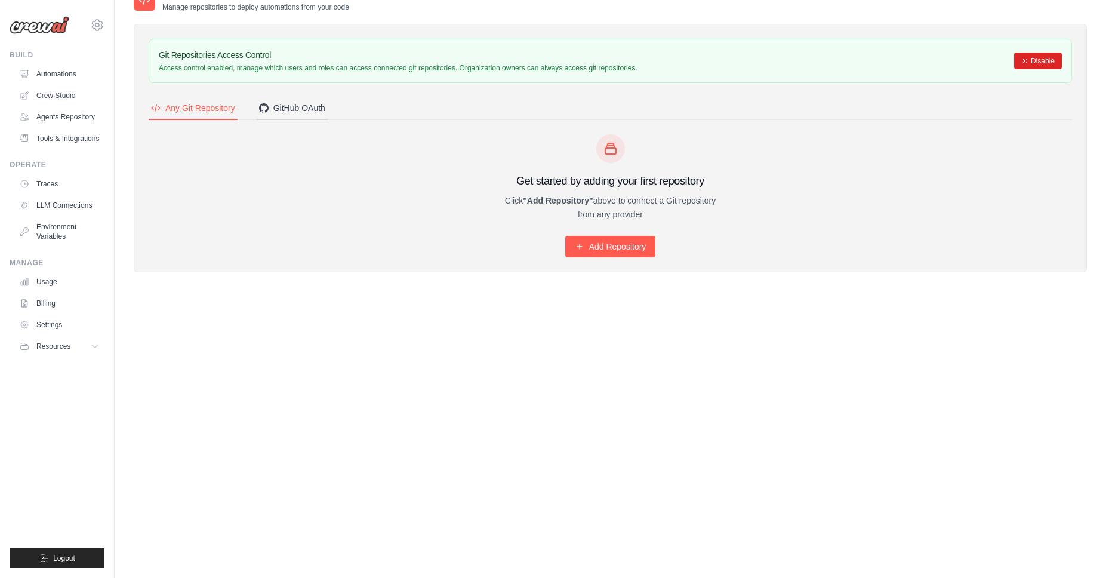
click at [299, 100] on button "GitHub OAuth" at bounding box center [292, 108] width 71 height 23
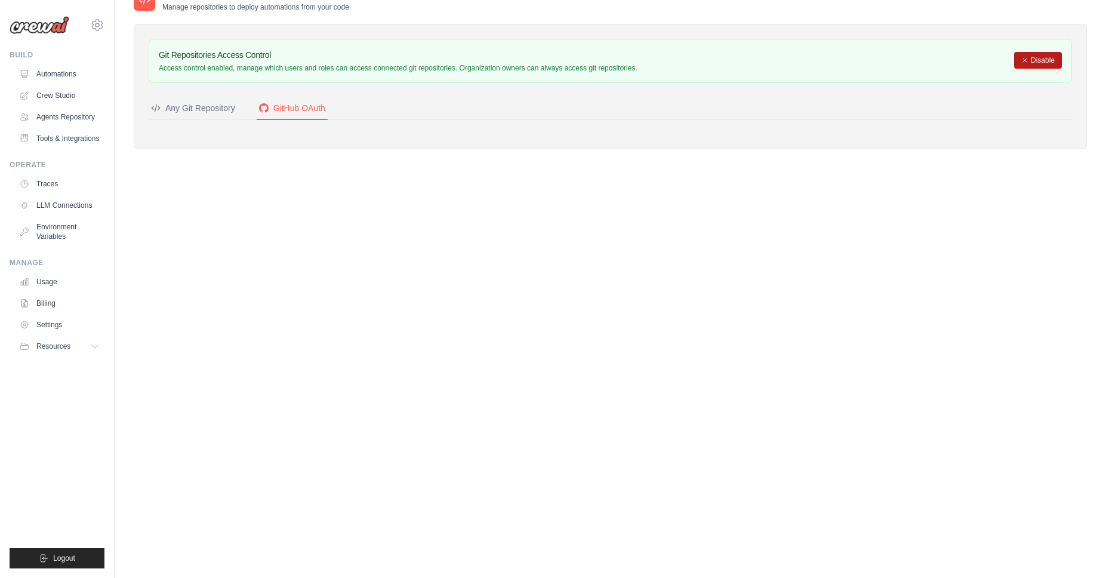
click at [1039, 60] on button "Disable" at bounding box center [1038, 60] width 48 height 17
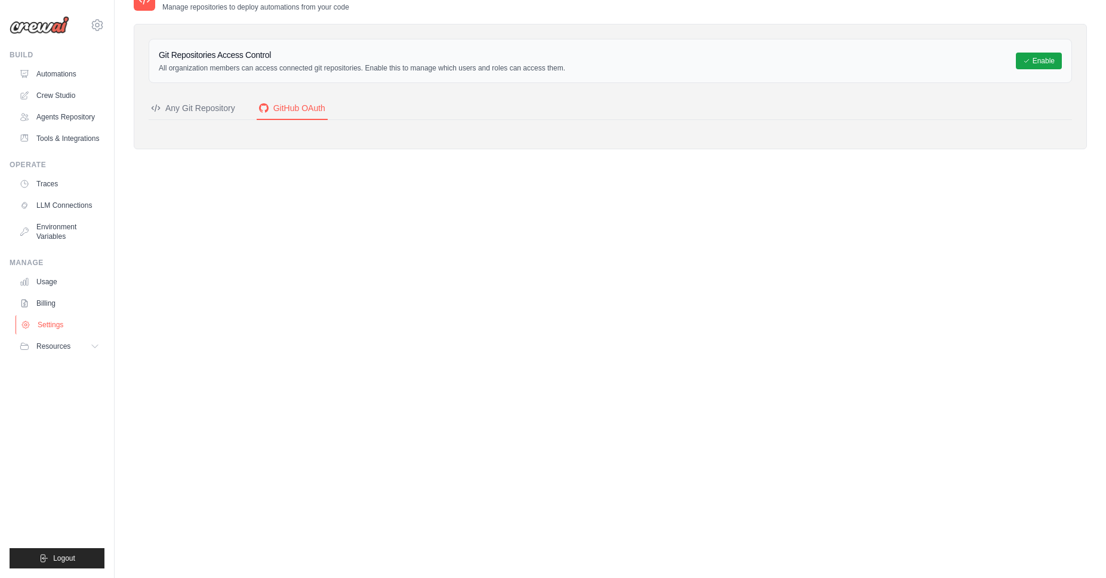
click at [48, 322] on link "Settings" at bounding box center [61, 324] width 90 height 19
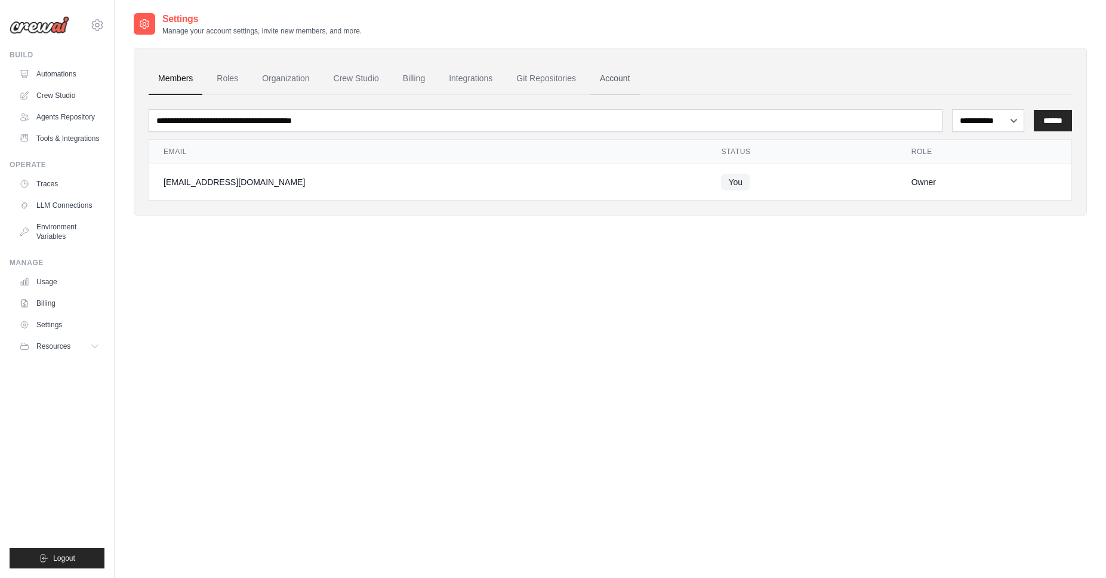
click at [613, 79] on link "Account" at bounding box center [616, 79] width 50 height 32
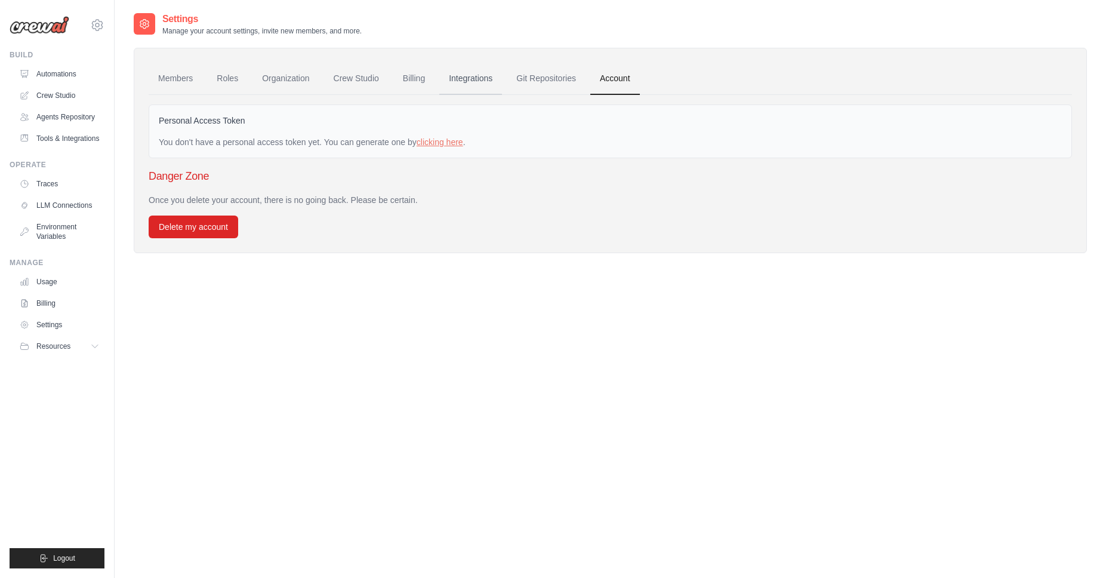
click at [462, 73] on link "Integrations" at bounding box center [470, 79] width 63 height 32
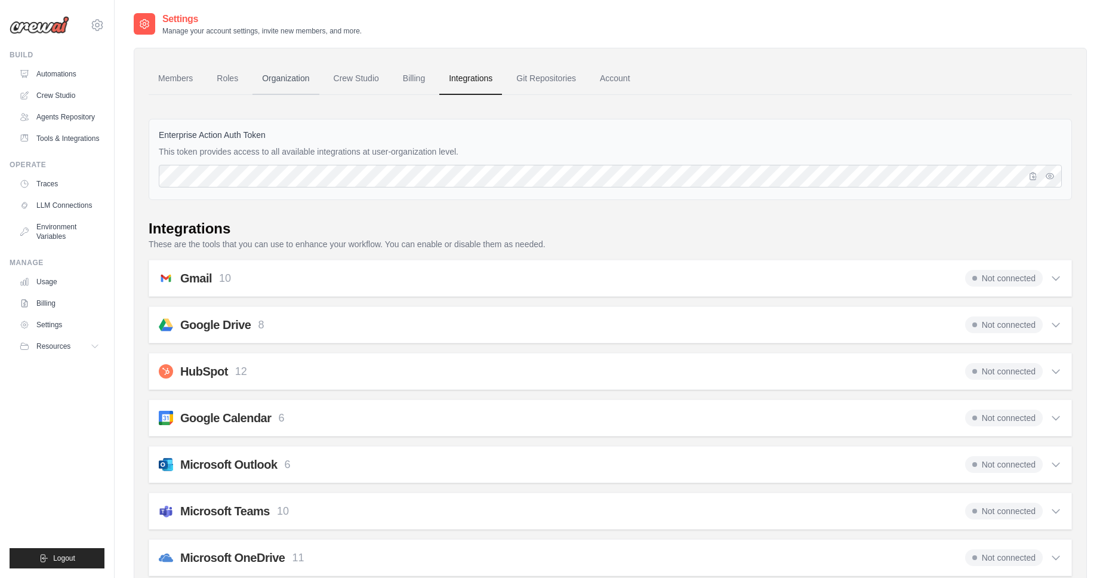
click at [273, 72] on link "Organization" at bounding box center [286, 79] width 66 height 32
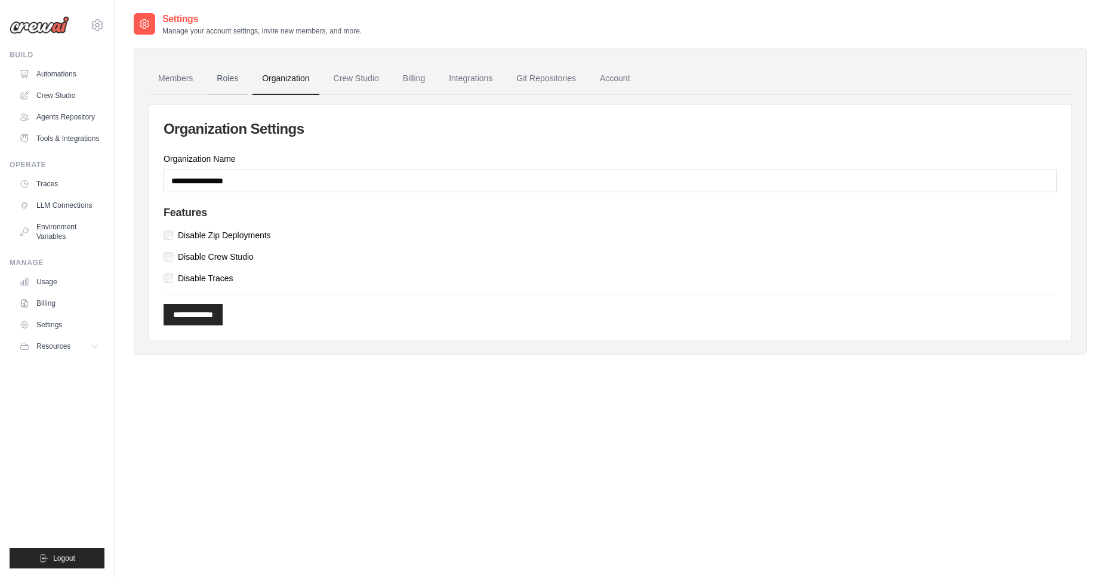
click at [218, 76] on link "Roles" at bounding box center [227, 79] width 41 height 32
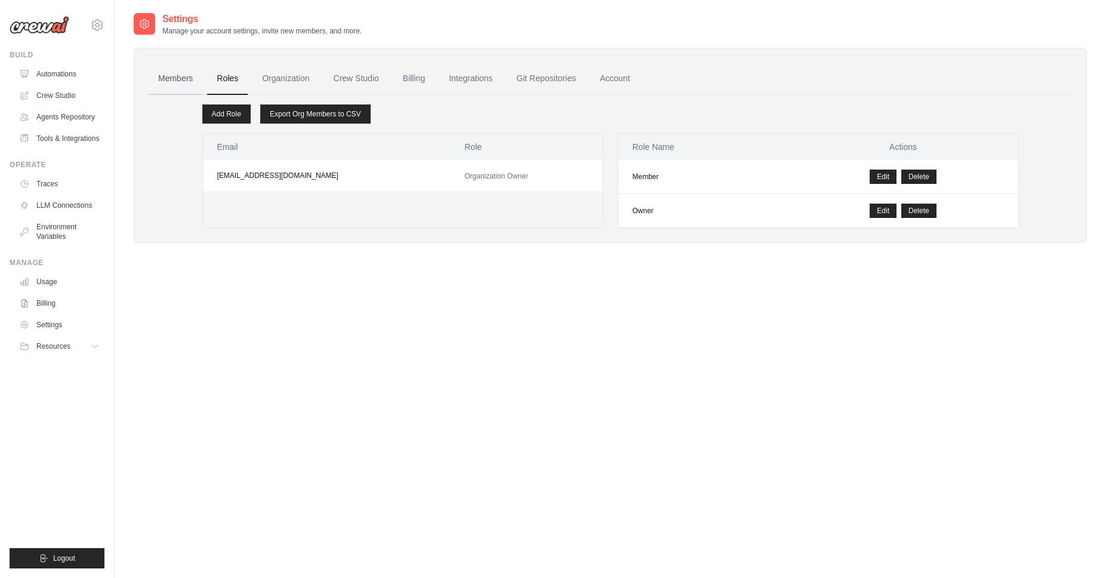
click at [177, 81] on link "Members" at bounding box center [176, 79] width 54 height 32
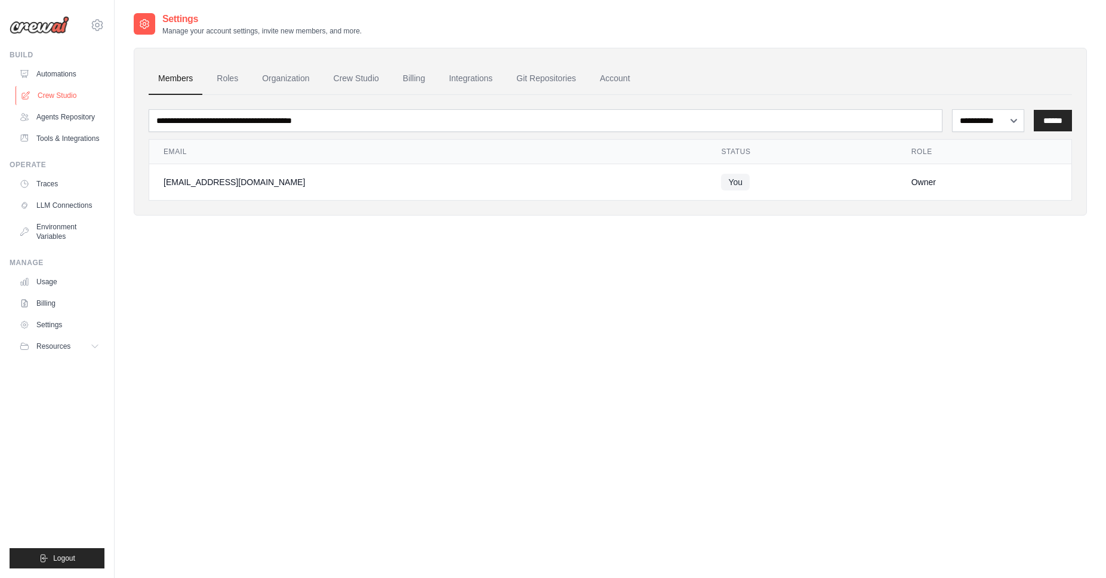
click at [49, 99] on link "Crew Studio" at bounding box center [61, 95] width 90 height 19
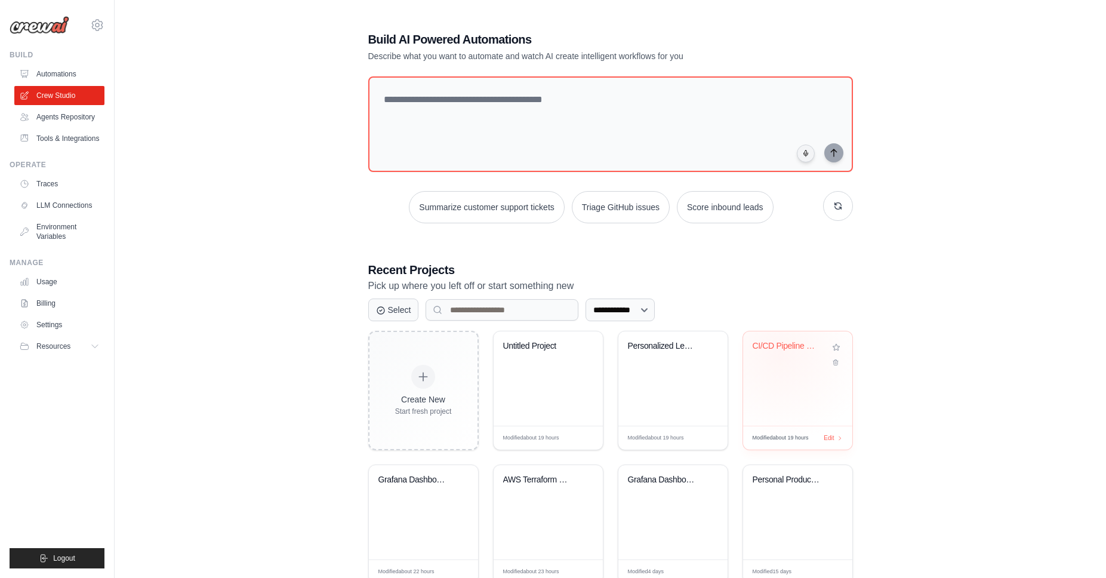
click at [780, 353] on div "CI/CD Pipeline Generator" at bounding box center [789, 349] width 72 height 16
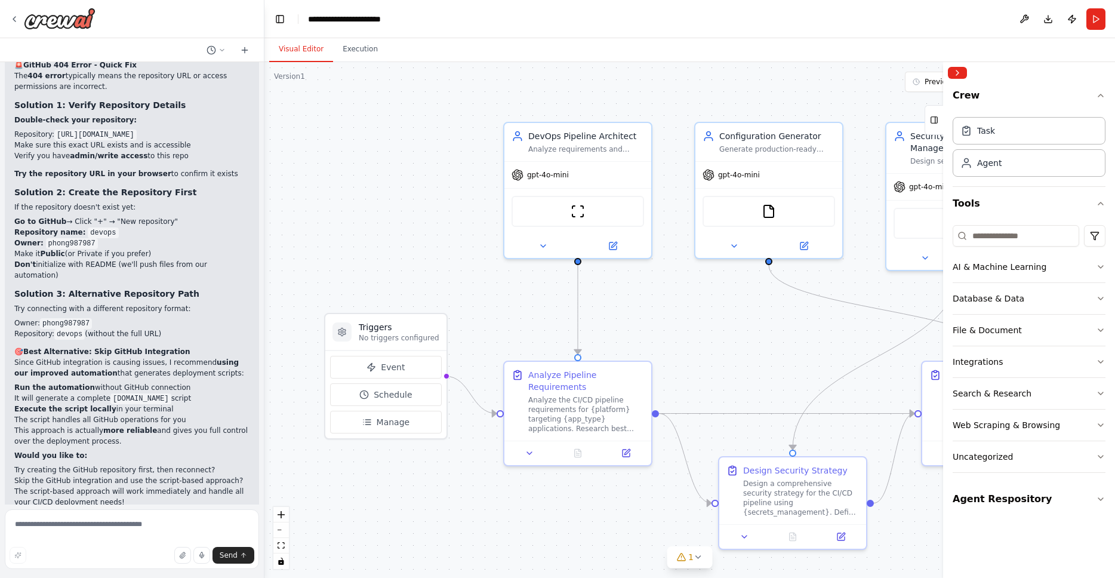
scroll to position [5376, 0]
